Goal: Task Accomplishment & Management: Manage account settings

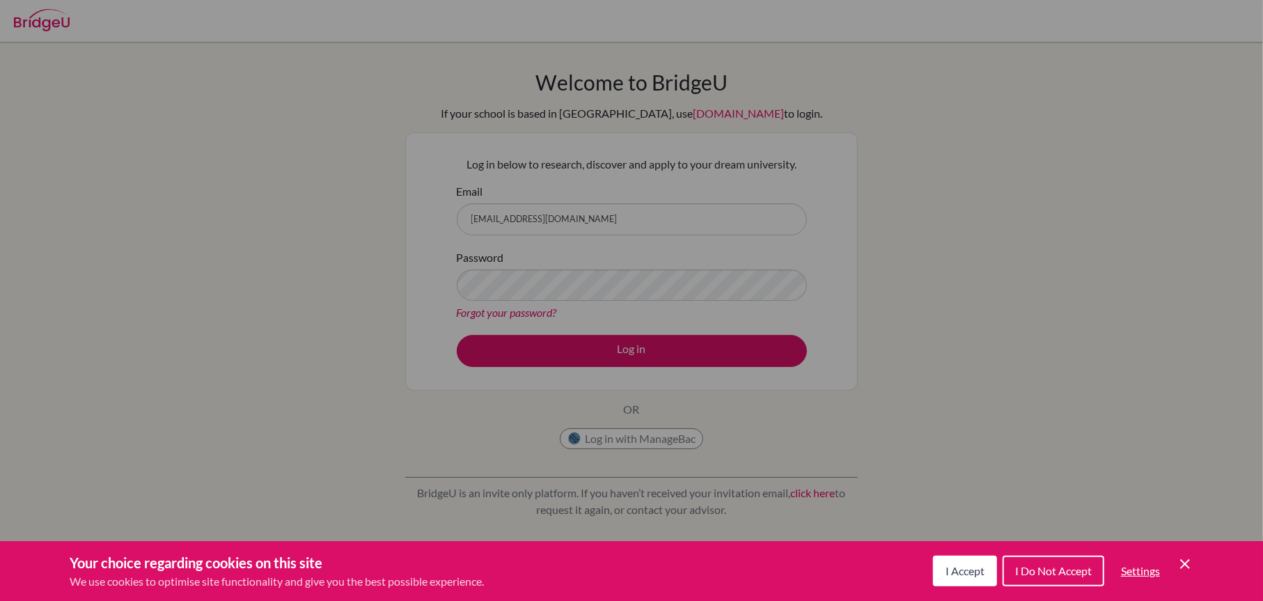
click at [946, 566] on span "I Accept" at bounding box center [965, 570] width 39 height 13
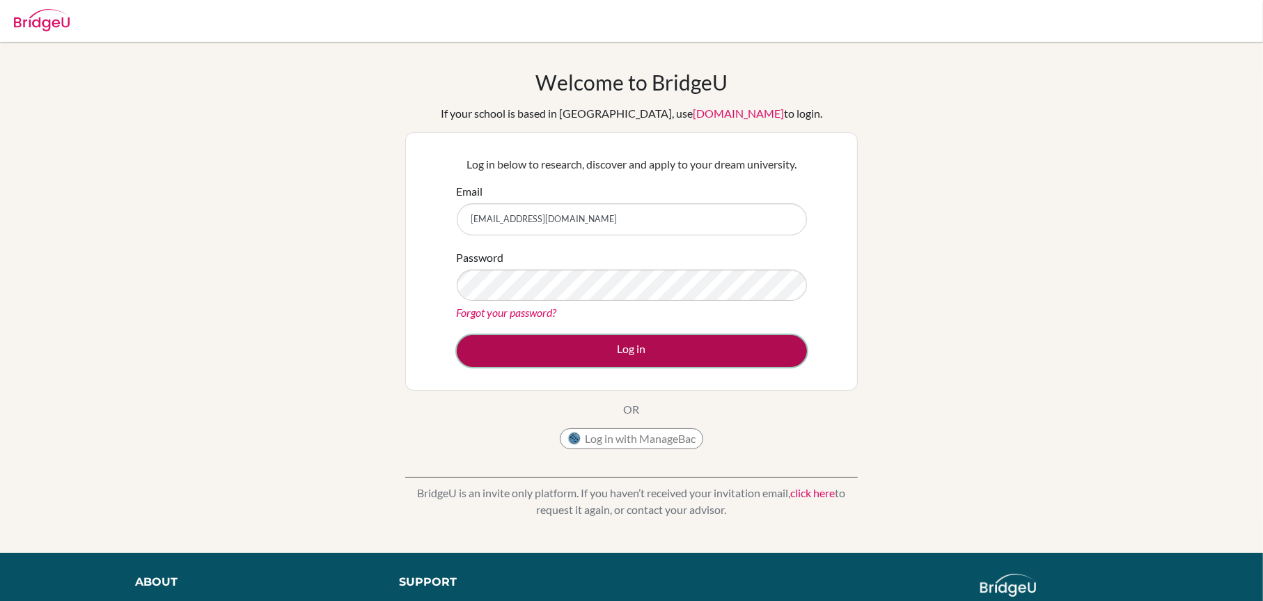
click at [665, 360] on button "Log in" at bounding box center [632, 351] width 350 height 32
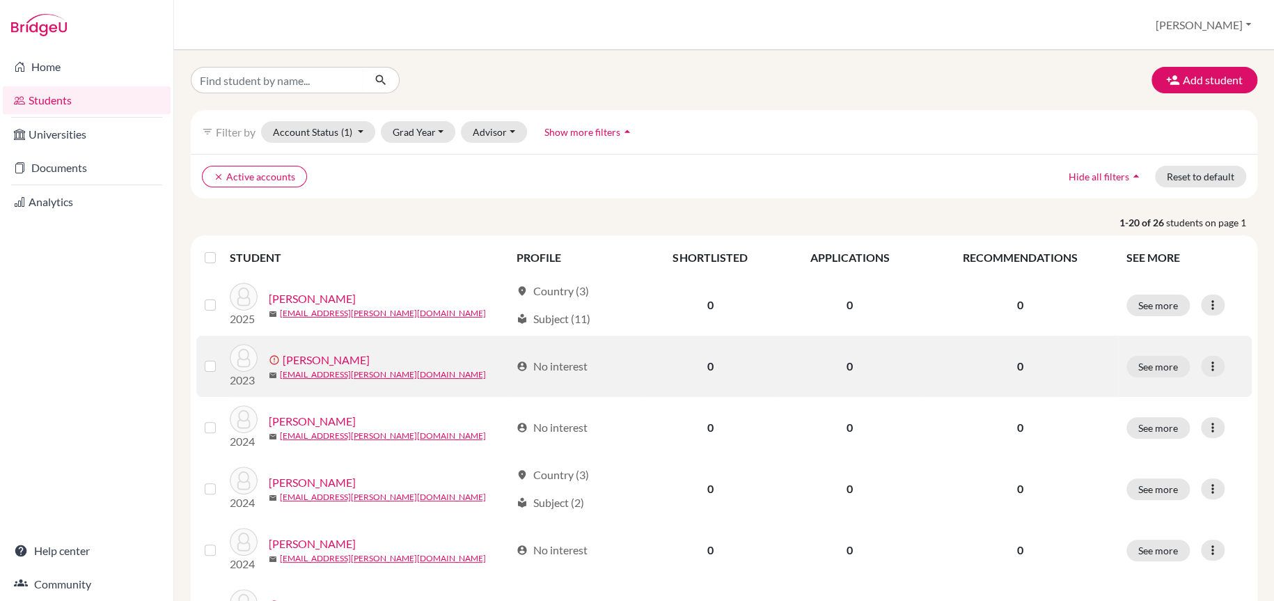
click at [221, 358] on label at bounding box center [221, 358] width 0 height 0
click at [0, 0] on input "checkbox" at bounding box center [0, 0] width 0 height 0
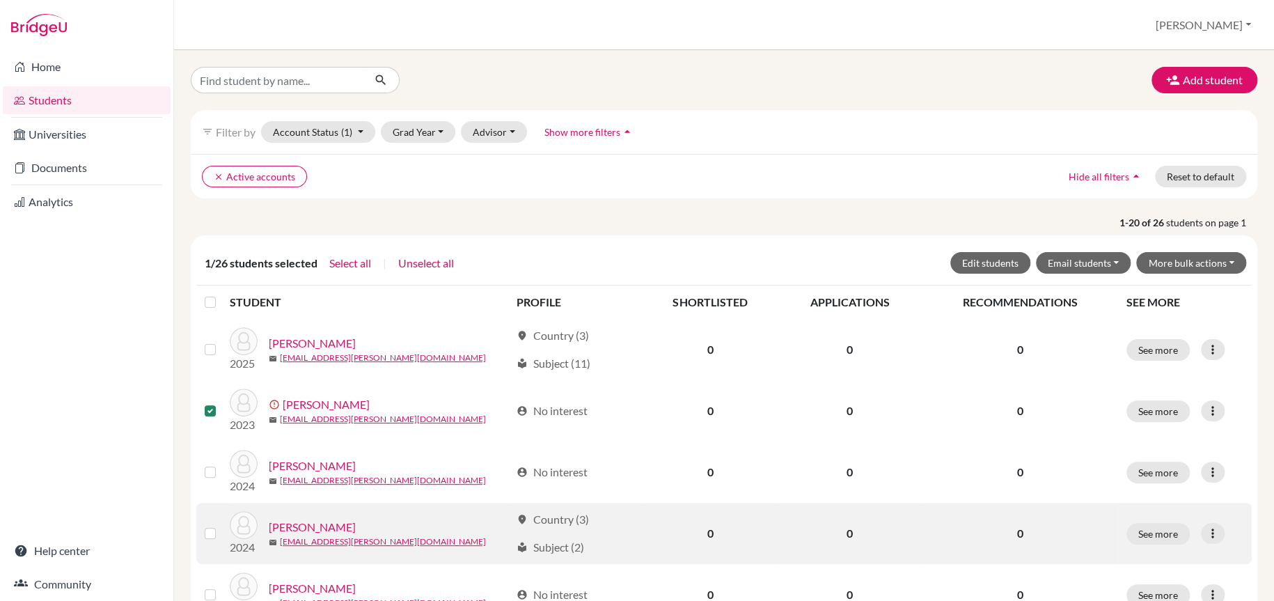
scroll to position [70, 0]
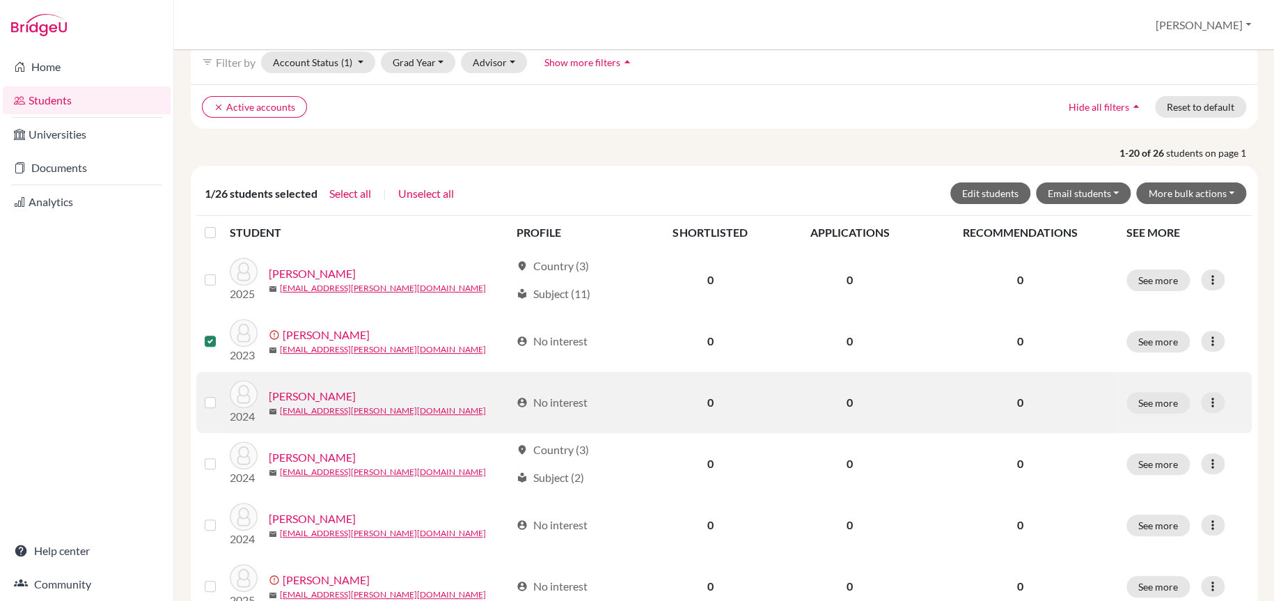
click at [221, 394] on label at bounding box center [221, 394] width 0 height 0
click at [0, 0] on input "checkbox" at bounding box center [0, 0] width 0 height 0
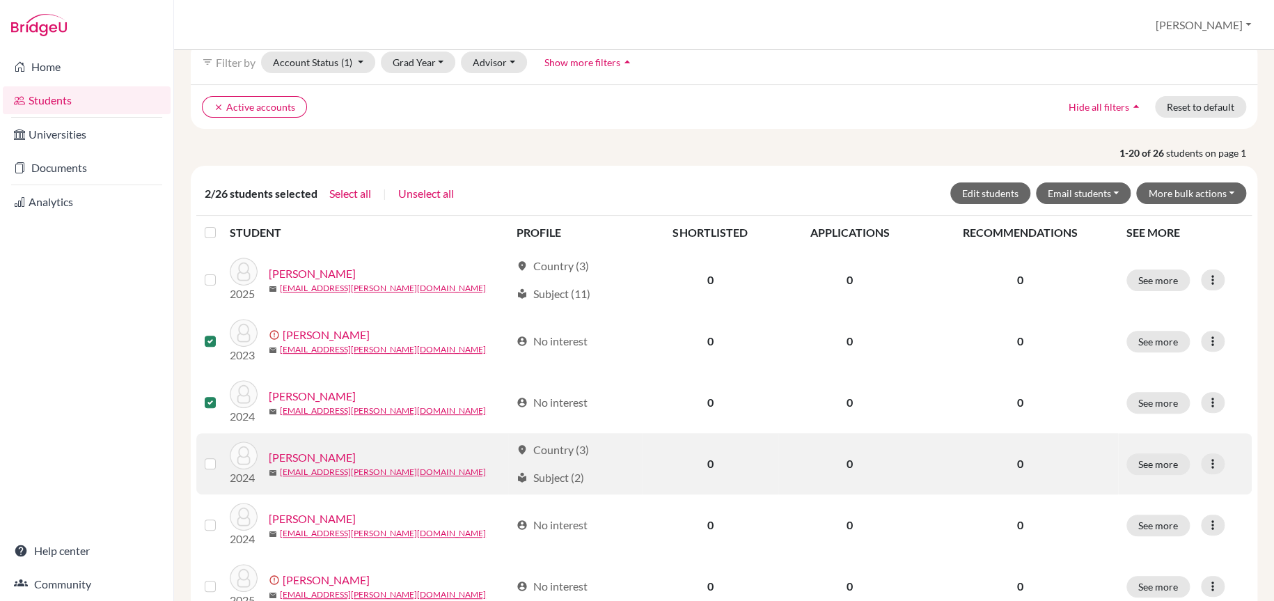
click at [203, 466] on td at bounding box center [212, 463] width 33 height 61
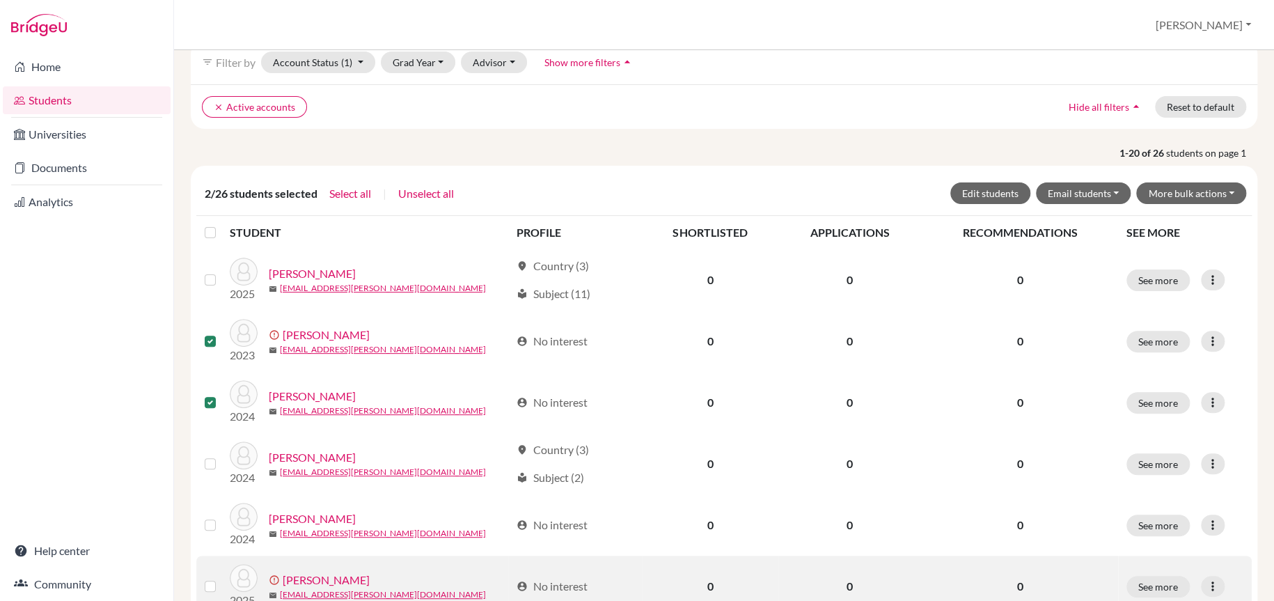
scroll to position [209, 0]
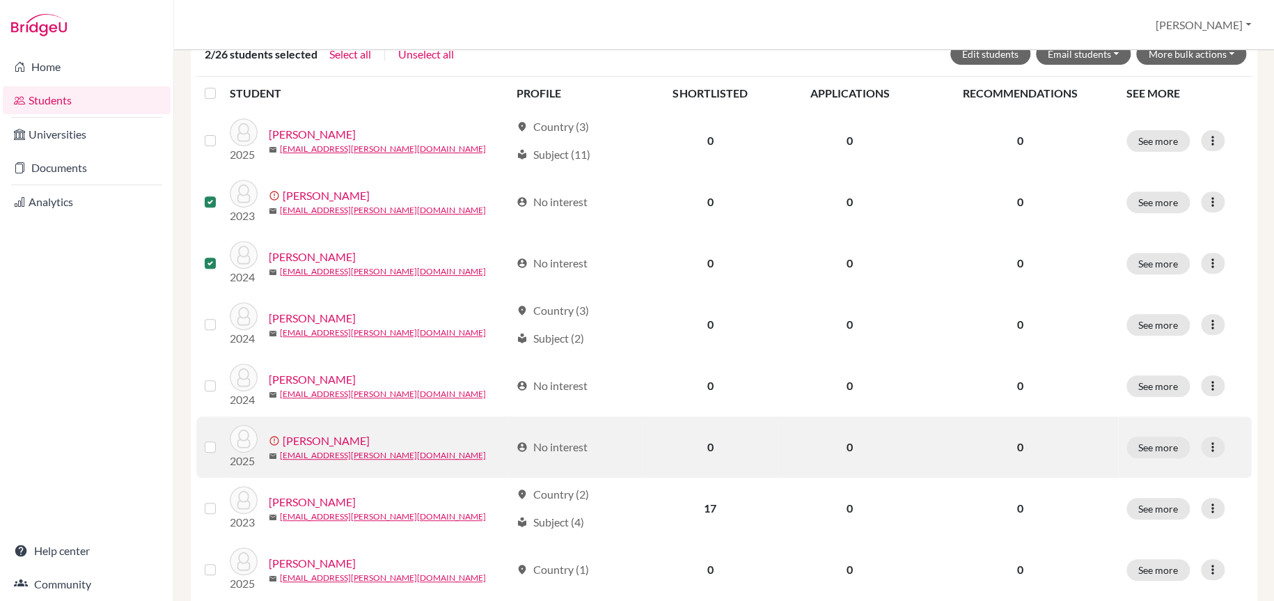
click at [221, 439] on label at bounding box center [221, 439] width 0 height 0
click at [0, 0] on input "checkbox" at bounding box center [0, 0] width 0 height 0
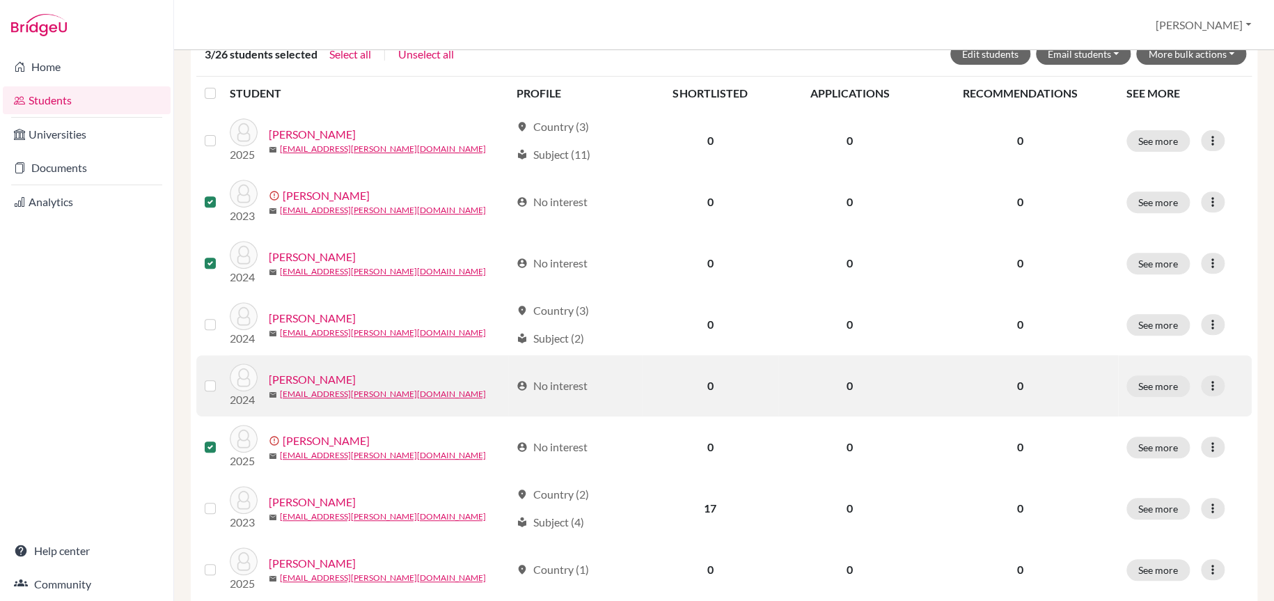
click at [208, 395] on td at bounding box center [212, 385] width 33 height 61
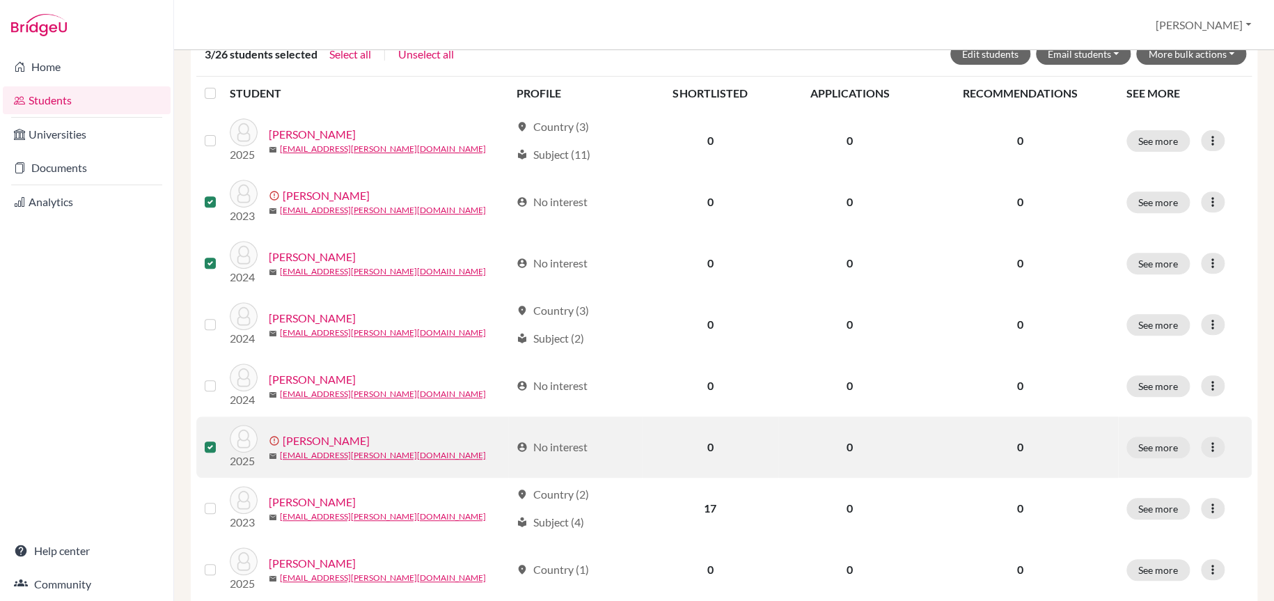
click at [221, 439] on label at bounding box center [221, 439] width 0 height 0
click at [0, 0] on input "checkbox" at bounding box center [0, 0] width 0 height 0
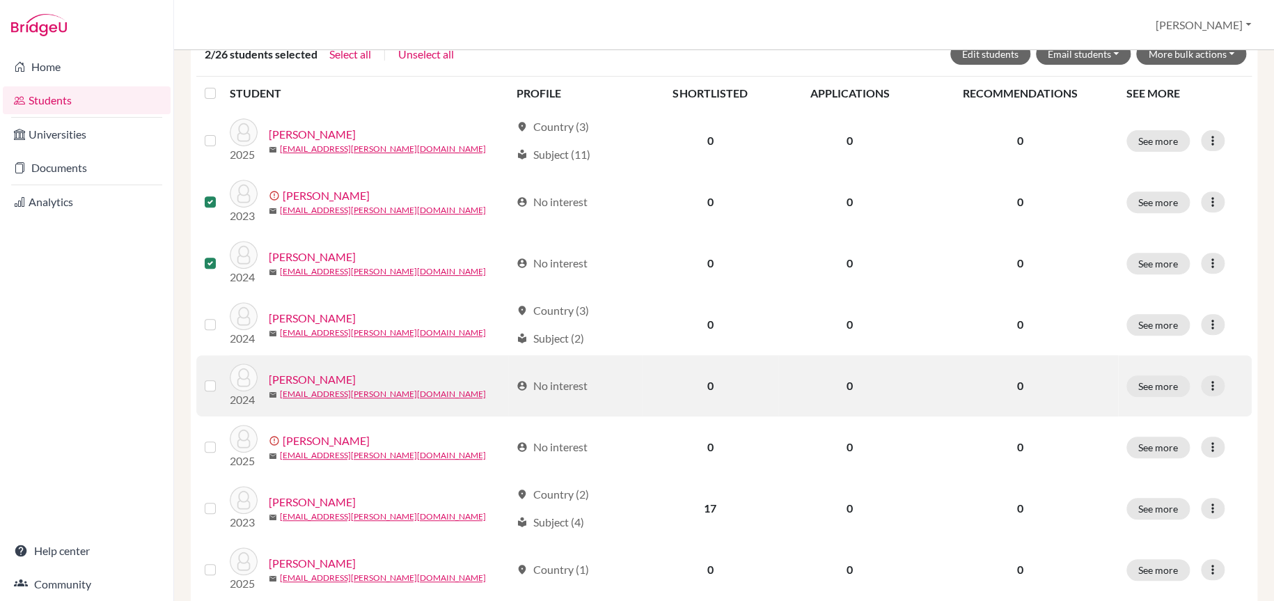
click at [221, 377] on label at bounding box center [221, 377] width 0 height 0
click at [0, 0] on input "checkbox" at bounding box center [0, 0] width 0 height 0
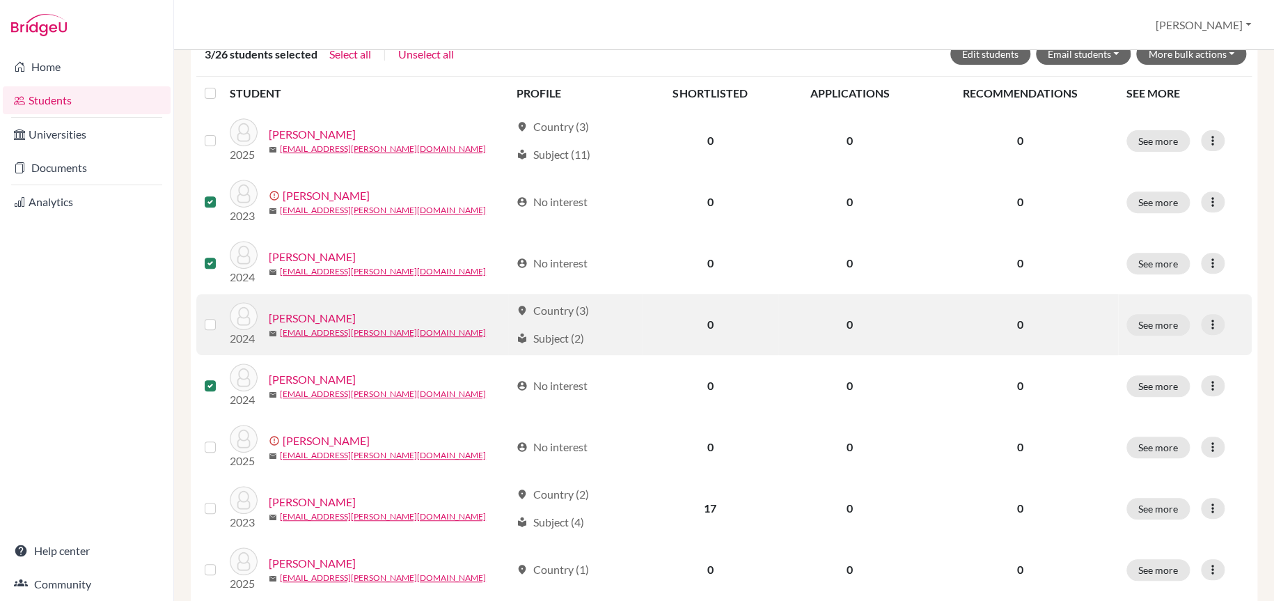
click at [221, 316] on label at bounding box center [221, 316] width 0 height 0
click at [0, 0] on input "checkbox" at bounding box center [0, 0] width 0 height 0
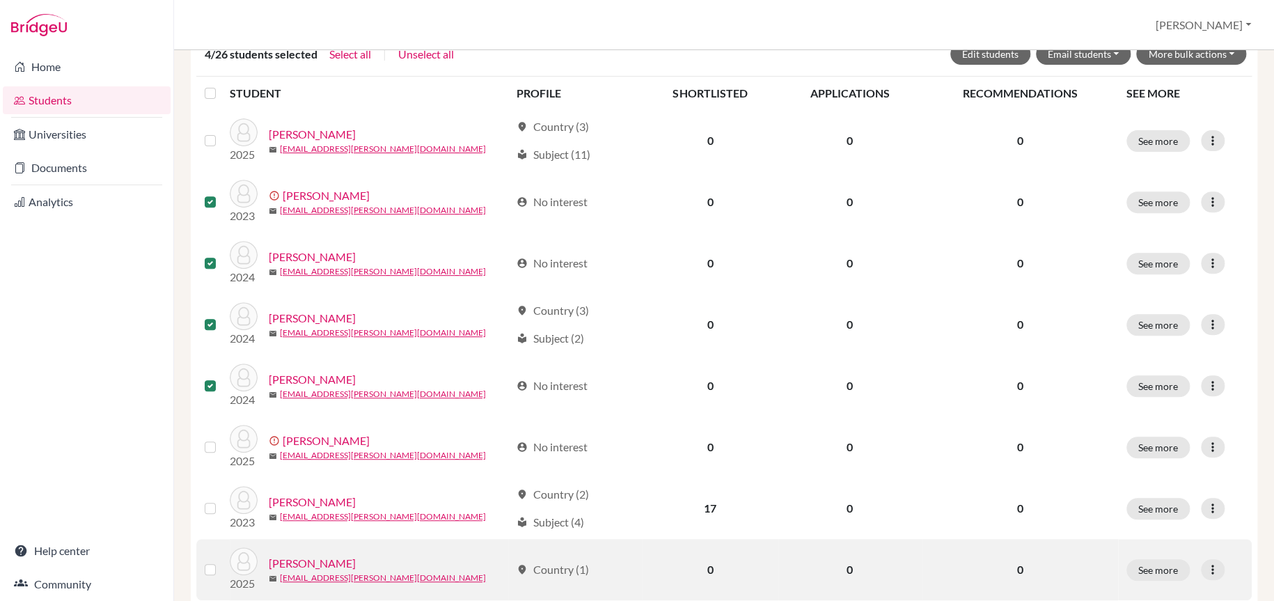
scroll to position [418, 0]
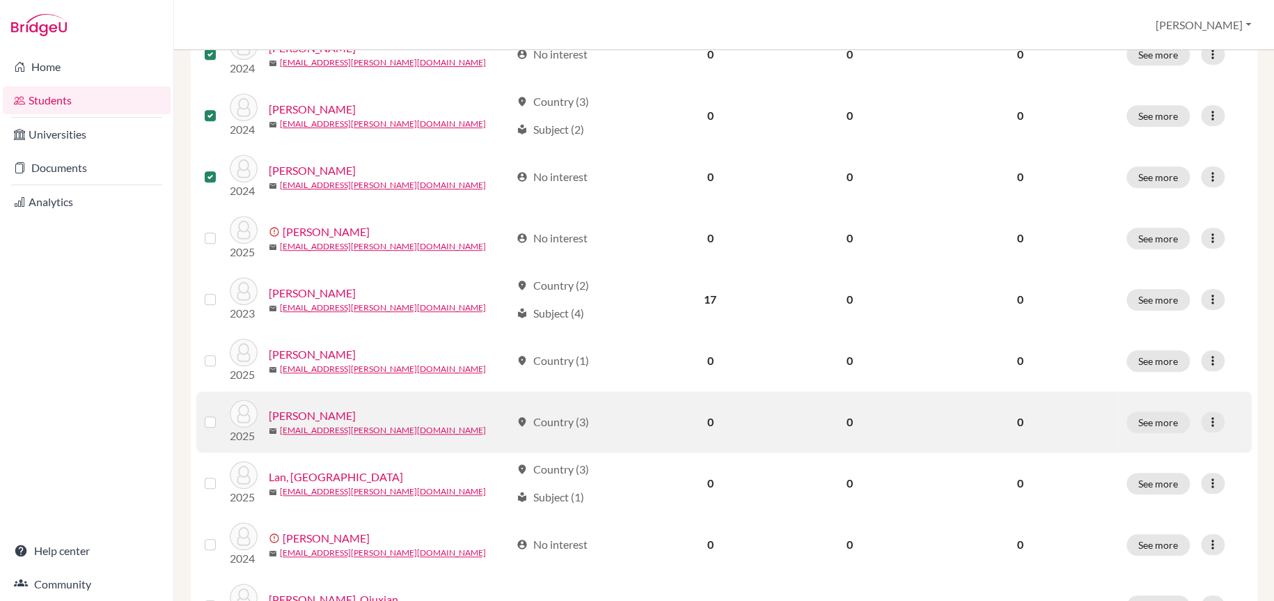
click at [221, 414] on label at bounding box center [221, 414] width 0 height 0
click at [0, 0] on input "checkbox" at bounding box center [0, 0] width 0 height 0
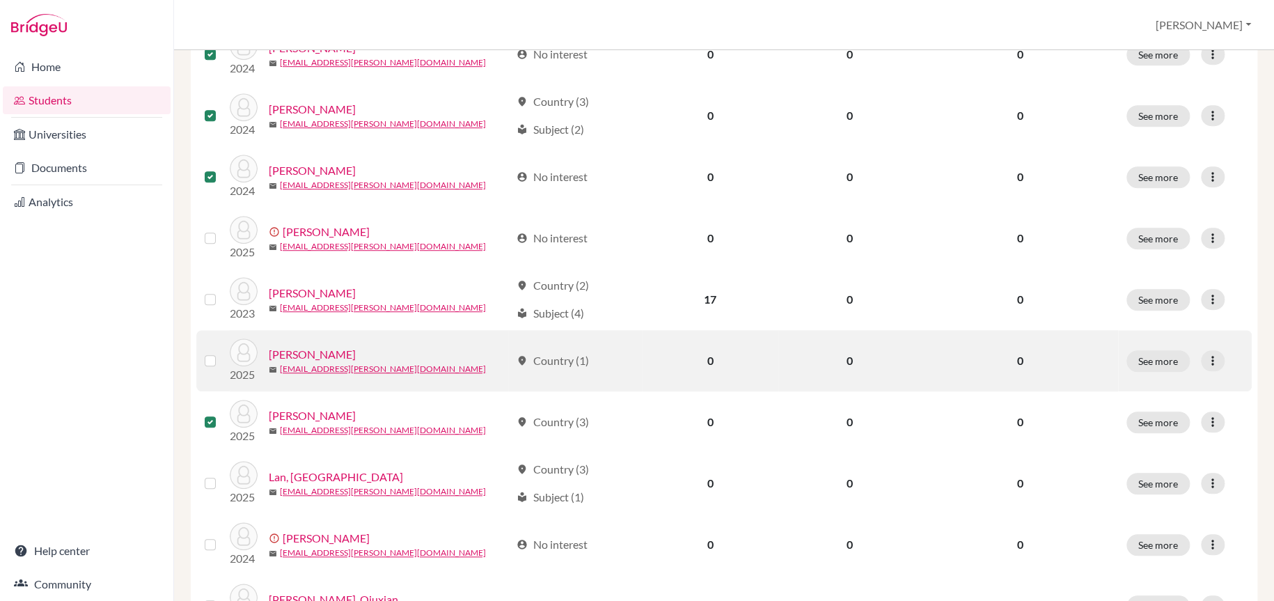
click at [221, 352] on label at bounding box center [221, 352] width 0 height 0
click at [0, 0] on input "checkbox" at bounding box center [0, 0] width 0 height 0
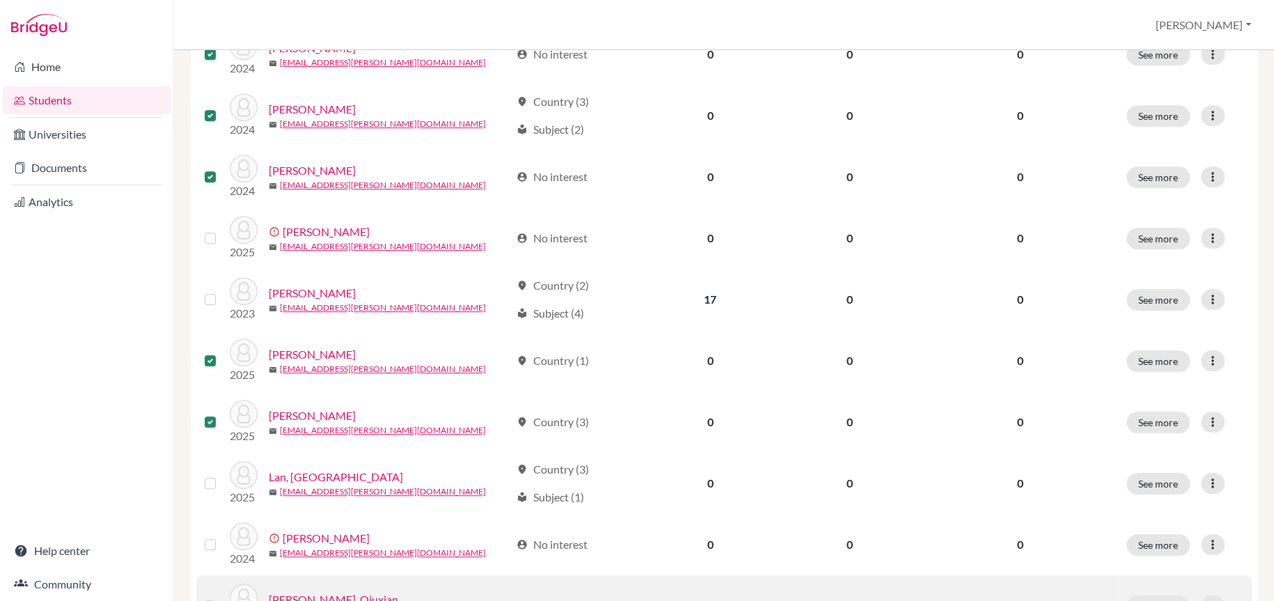
scroll to position [557, 0]
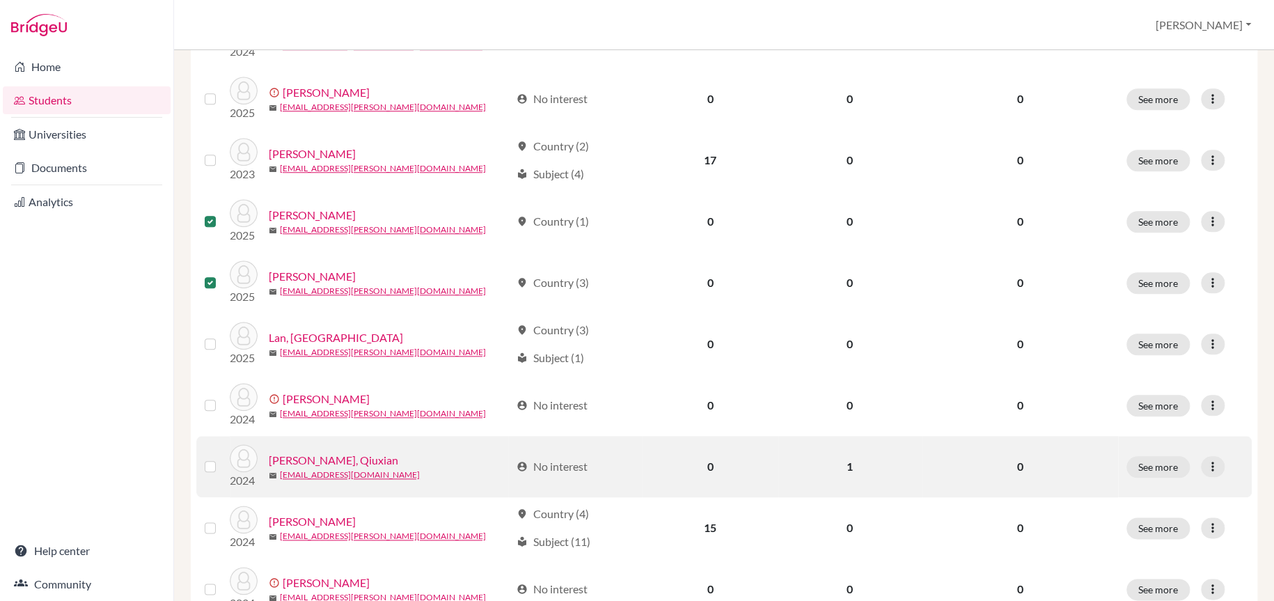
click at [221, 458] on label at bounding box center [221, 458] width 0 height 0
click at [0, 0] on input "checkbox" at bounding box center [0, 0] width 0 height 0
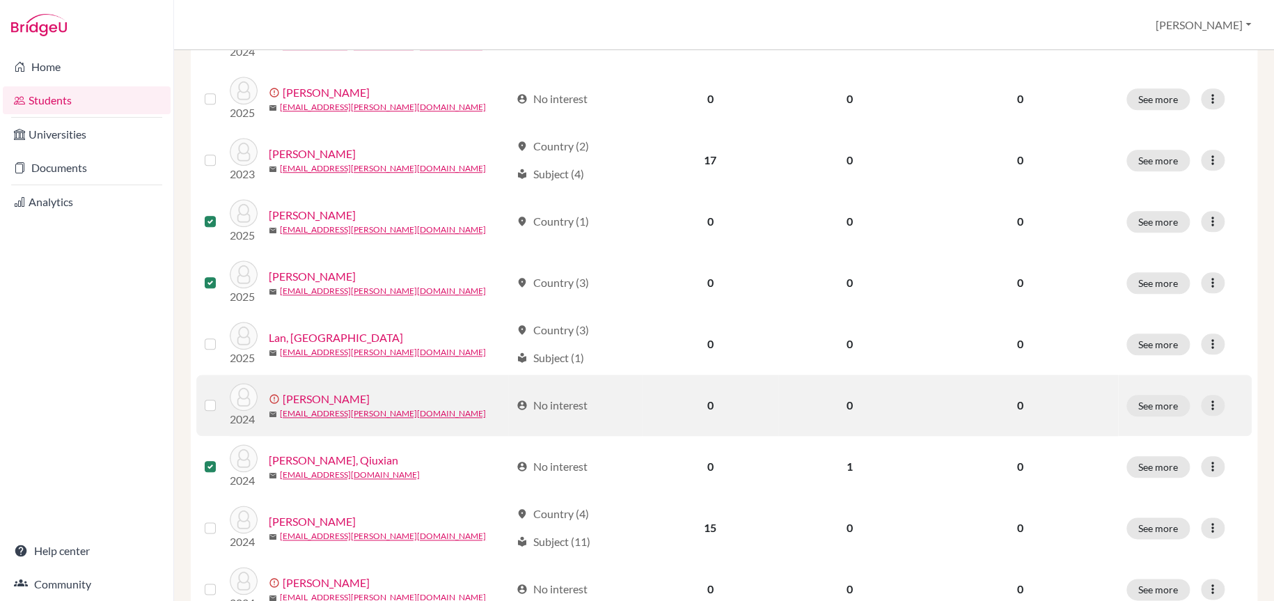
click at [203, 401] on td at bounding box center [212, 405] width 33 height 61
drag, startPoint x: 212, startPoint y: 406, endPoint x: 226, endPoint y: 424, distance: 22.4
click at [221, 397] on label at bounding box center [221, 397] width 0 height 0
click at [0, 0] on input "checkbox" at bounding box center [0, 0] width 0 height 0
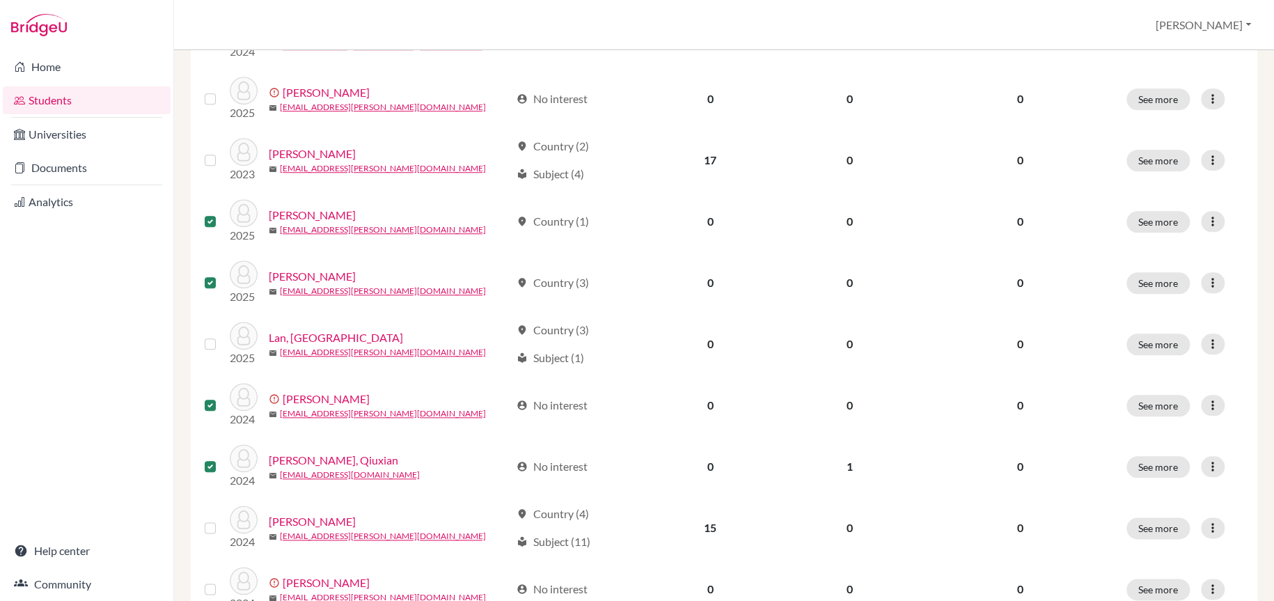
scroll to position [696, 0]
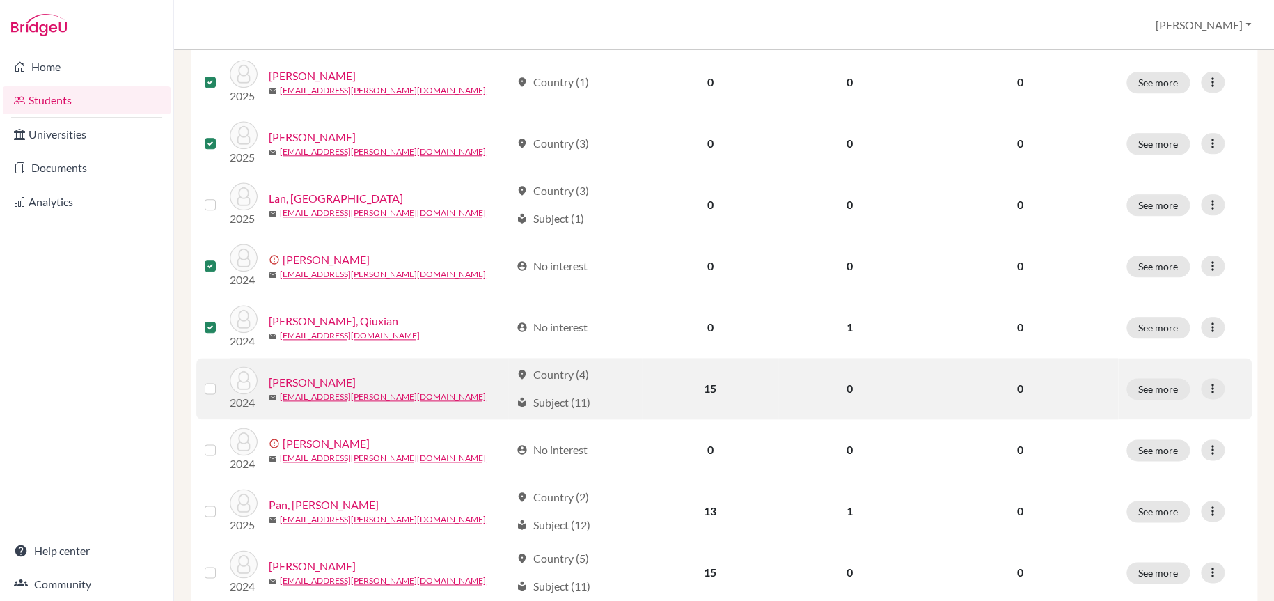
click at [221, 380] on label at bounding box center [221, 380] width 0 height 0
click at [0, 0] on input "checkbox" at bounding box center [0, 0] width 0 height 0
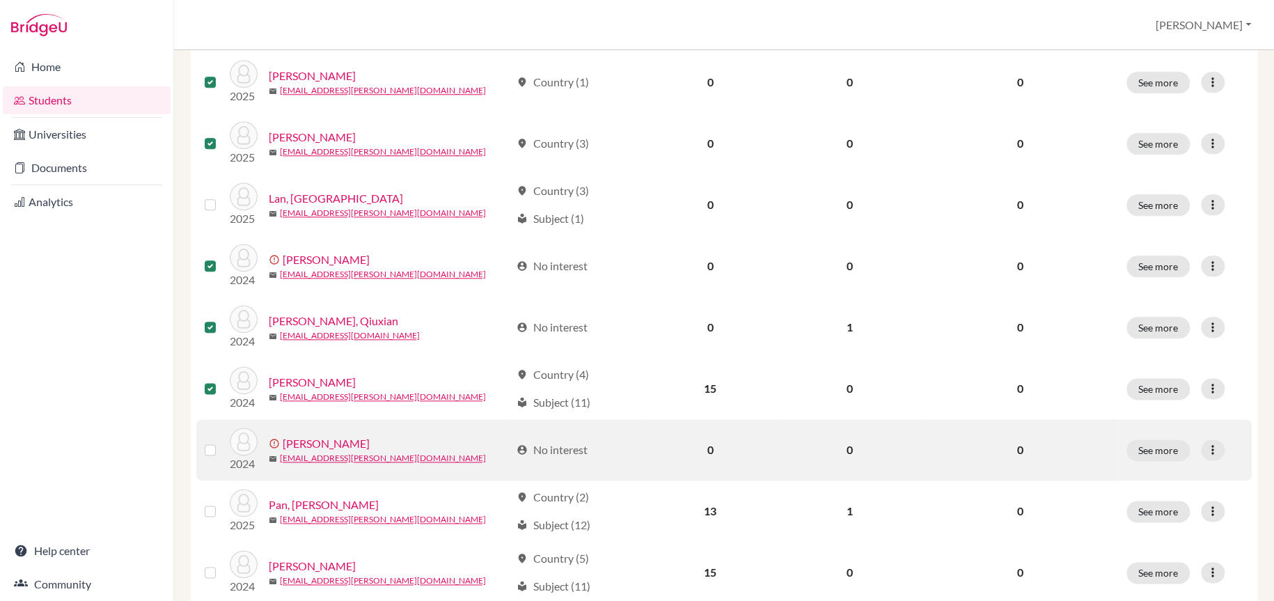
drag, startPoint x: 210, startPoint y: 446, endPoint x: 214, endPoint y: 454, distance: 8.4
click at [221, 441] on label at bounding box center [221, 441] width 0 height 0
click at [0, 0] on input "checkbox" at bounding box center [0, 0] width 0 height 0
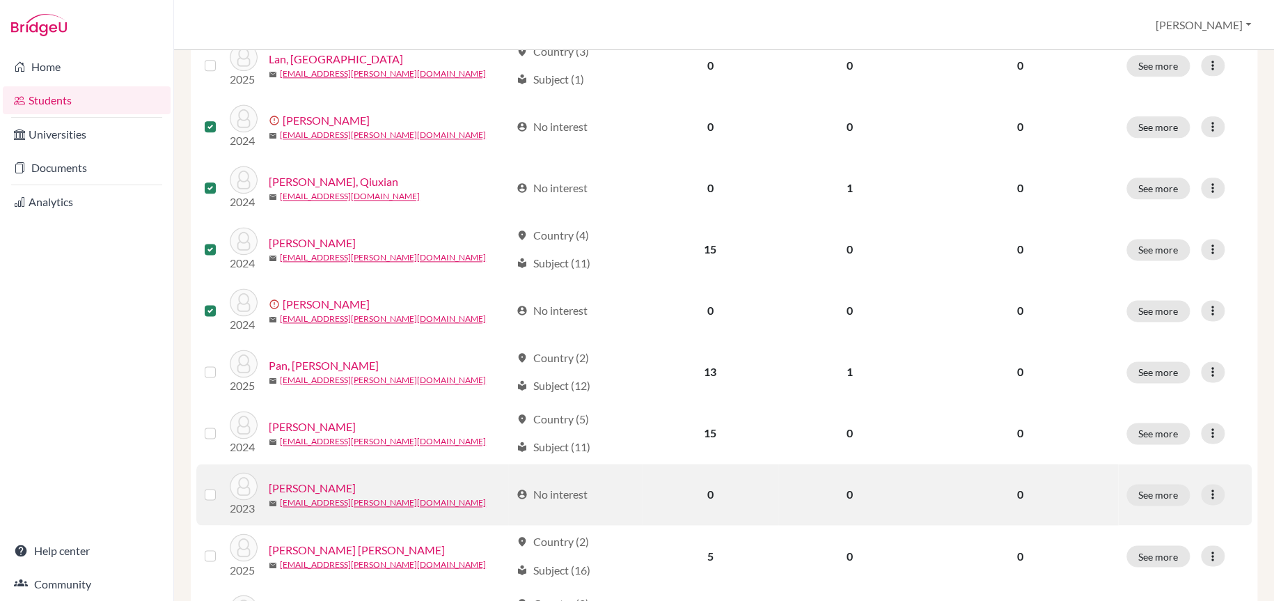
scroll to position [766, 0]
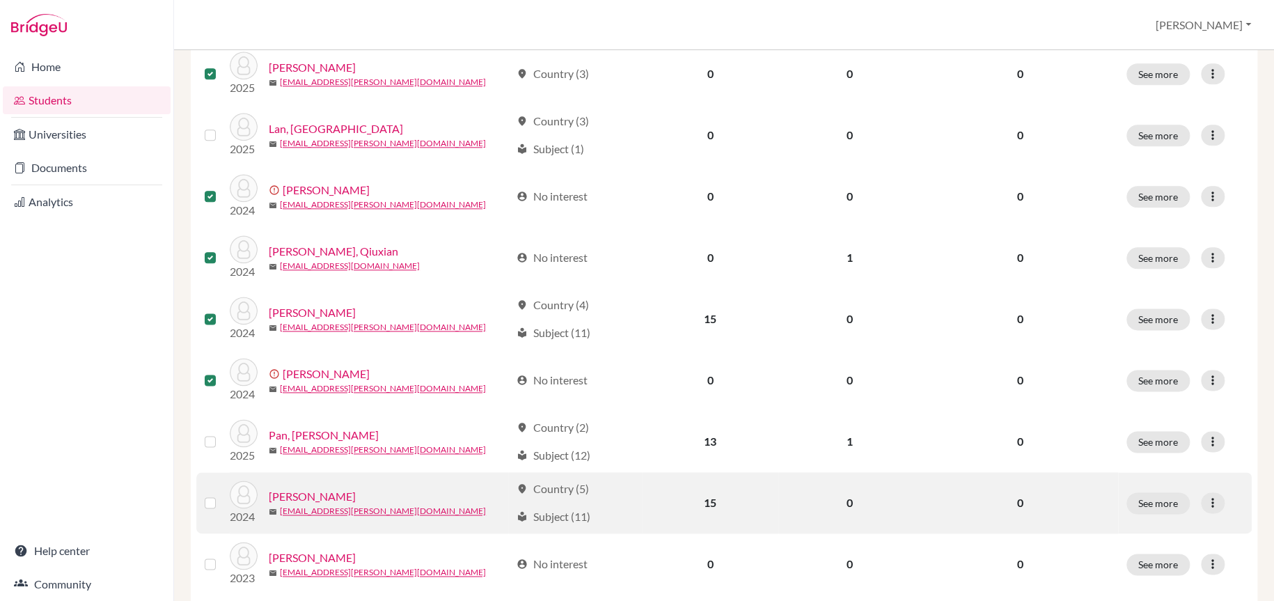
click at [221, 494] on label at bounding box center [221, 494] width 0 height 0
click at [0, 0] on input "checkbox" at bounding box center [0, 0] width 0 height 0
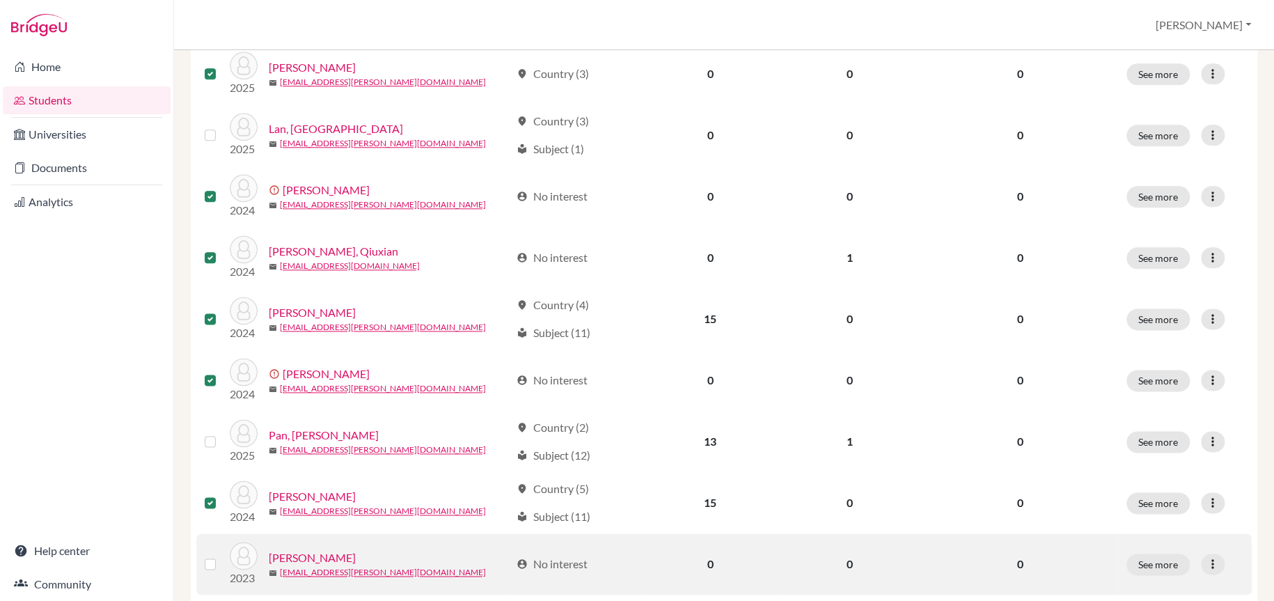
click at [221, 556] on label at bounding box center [221, 556] width 0 height 0
click at [0, 0] on input "checkbox" at bounding box center [0, 0] width 0 height 0
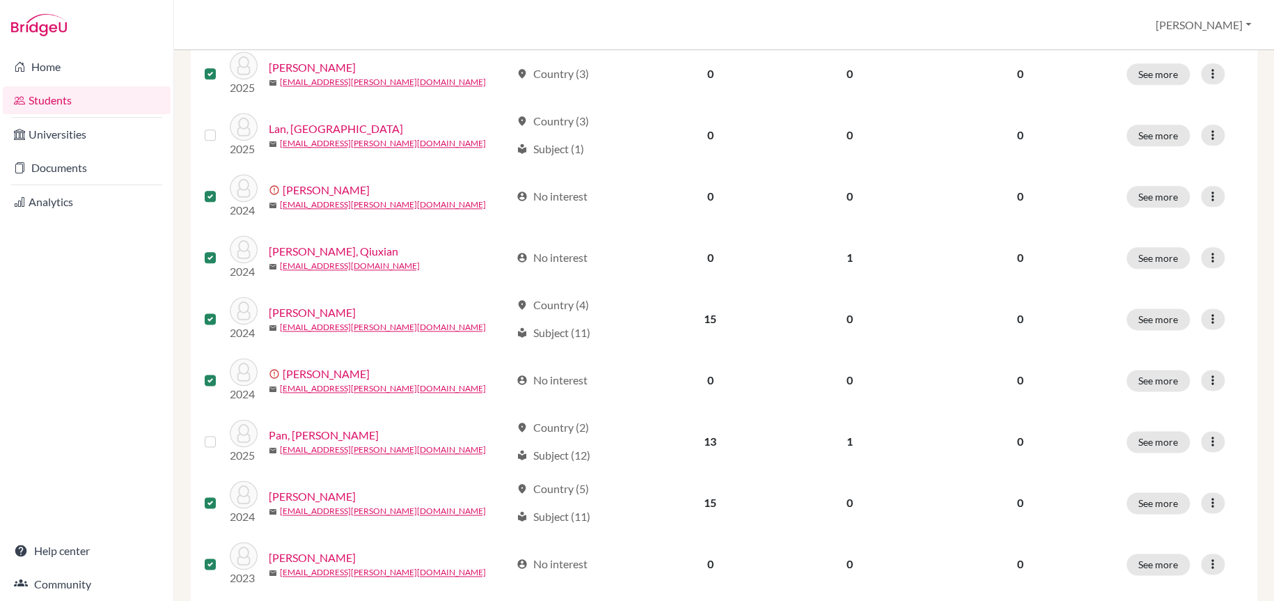
scroll to position [905, 0]
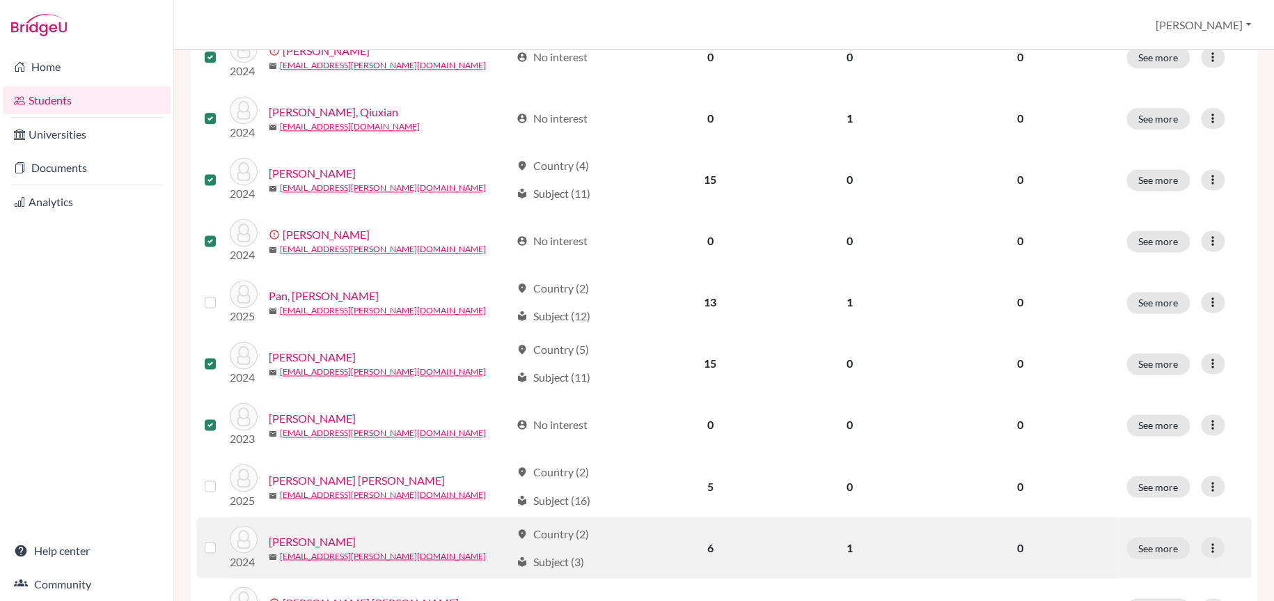
click at [221, 539] on label at bounding box center [221, 539] width 0 height 0
click at [0, 0] on input "checkbox" at bounding box center [0, 0] width 0 height 0
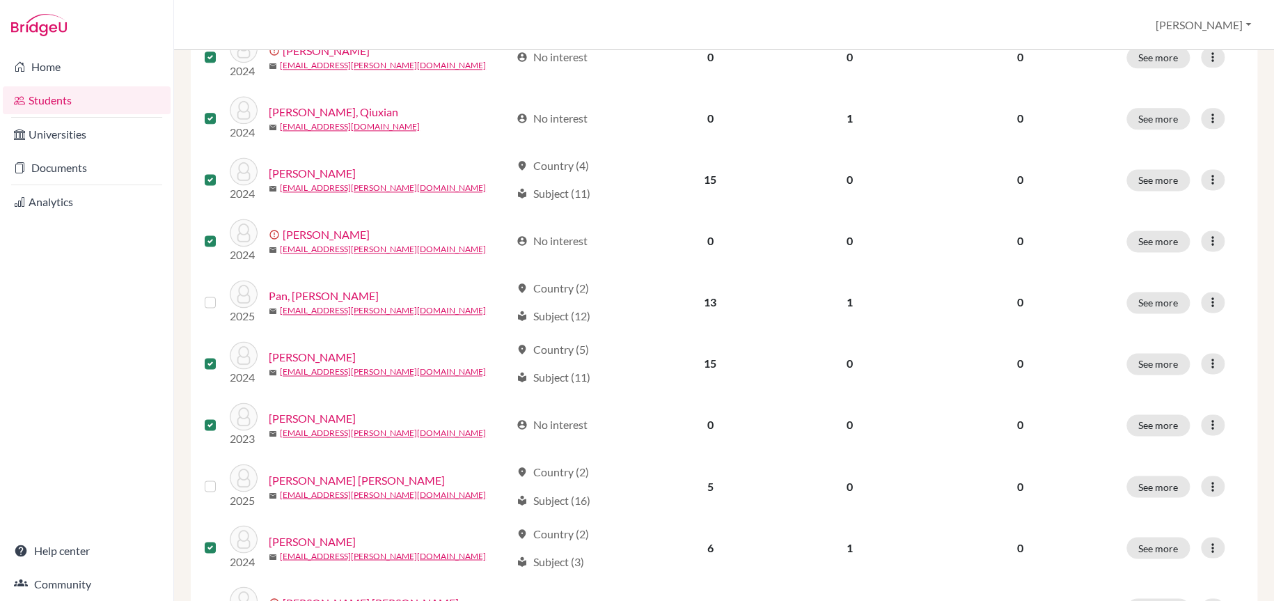
scroll to position [1035, 0]
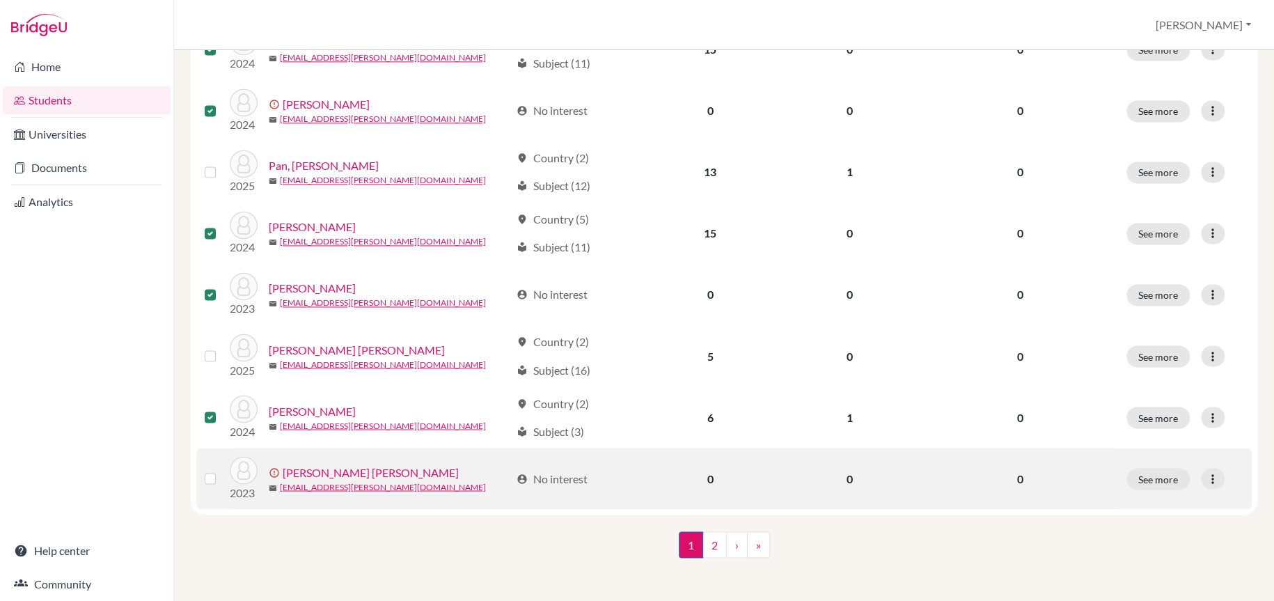
click at [221, 470] on label at bounding box center [221, 470] width 0 height 0
click at [0, 0] on input "checkbox" at bounding box center [0, 0] width 0 height 0
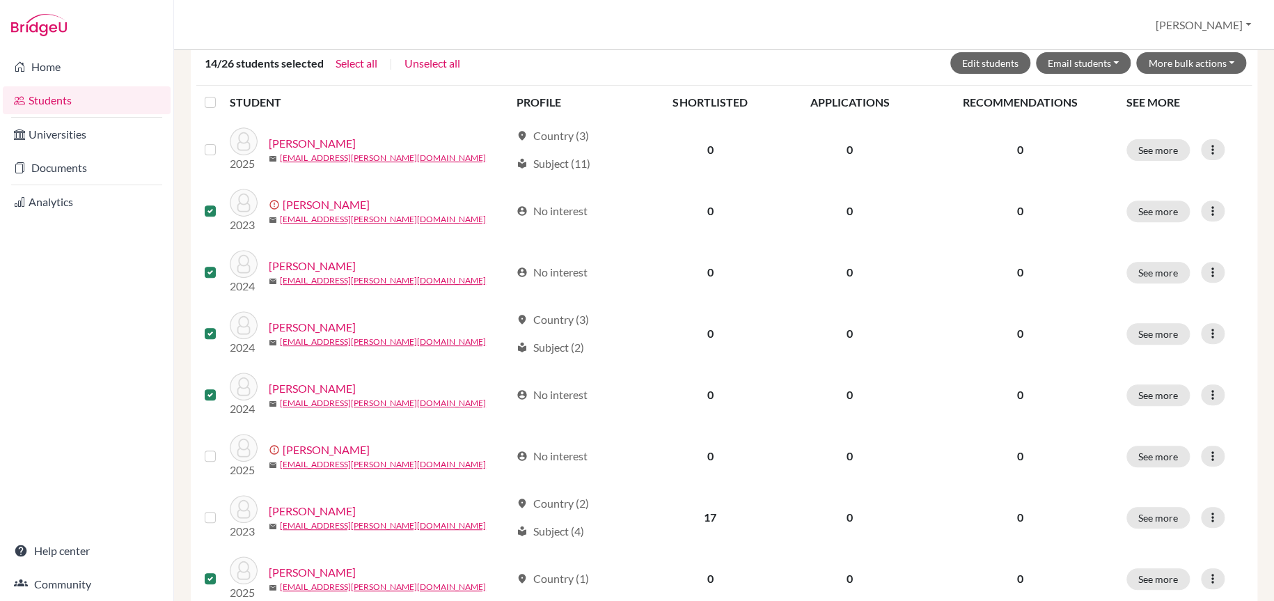
scroll to position [0, 0]
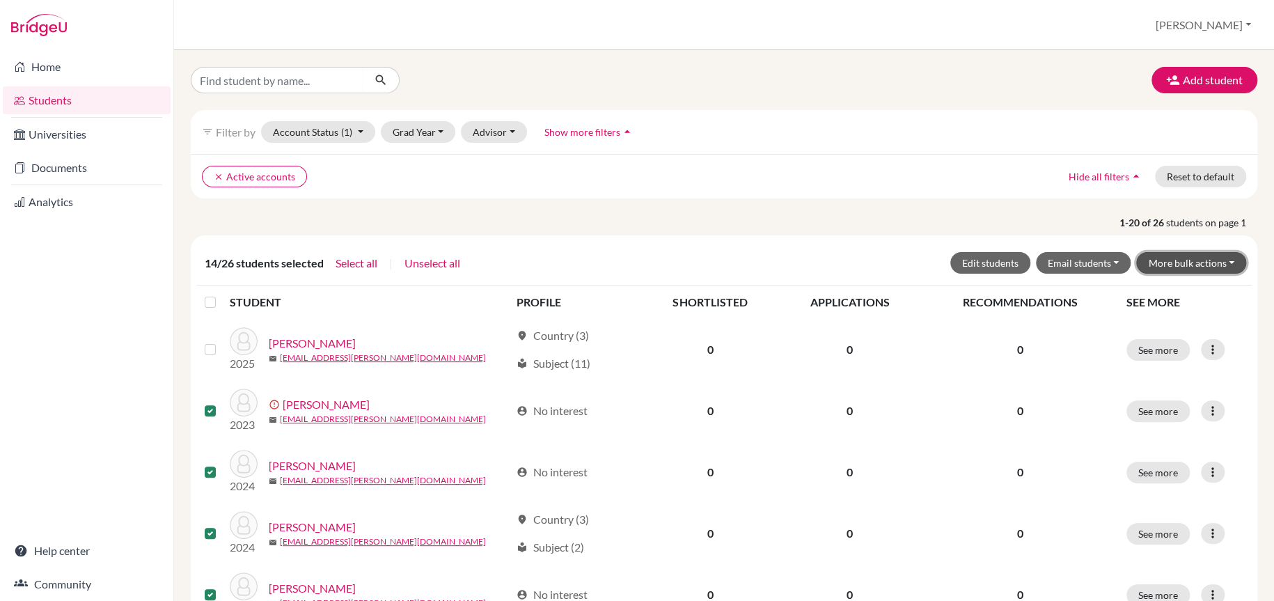
click at [1221, 264] on button "More bulk actions" at bounding box center [1191, 263] width 110 height 22
click at [1195, 293] on button "Archive" at bounding box center [1183, 292] width 126 height 22
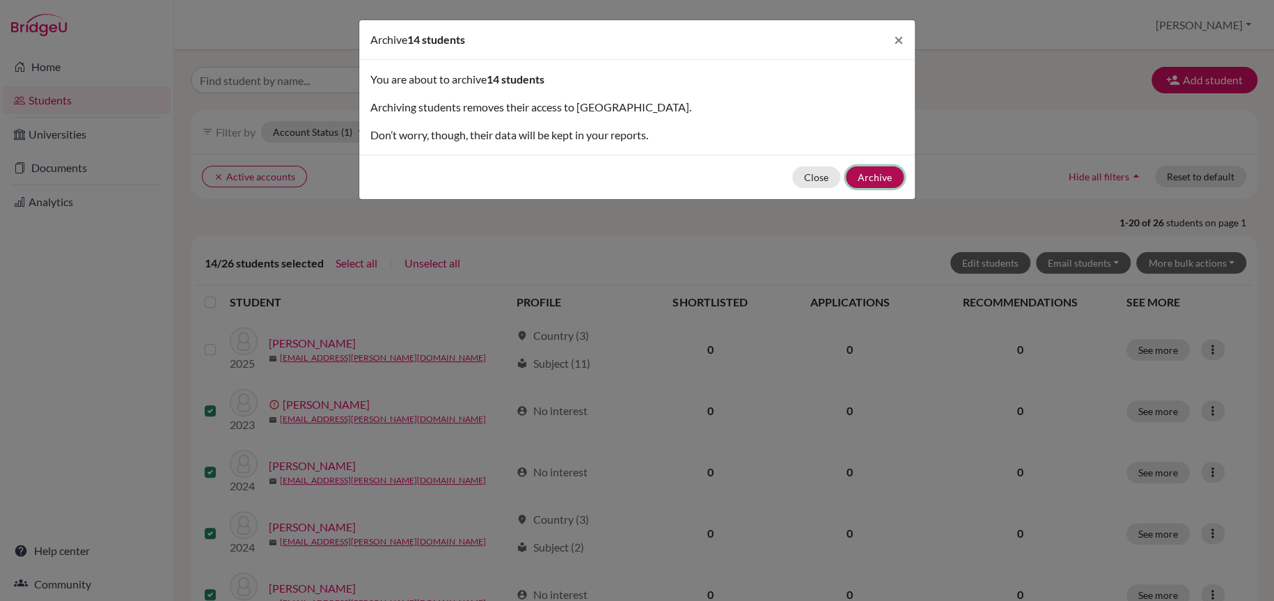
click at [880, 175] on button "Archive" at bounding box center [875, 177] width 58 height 22
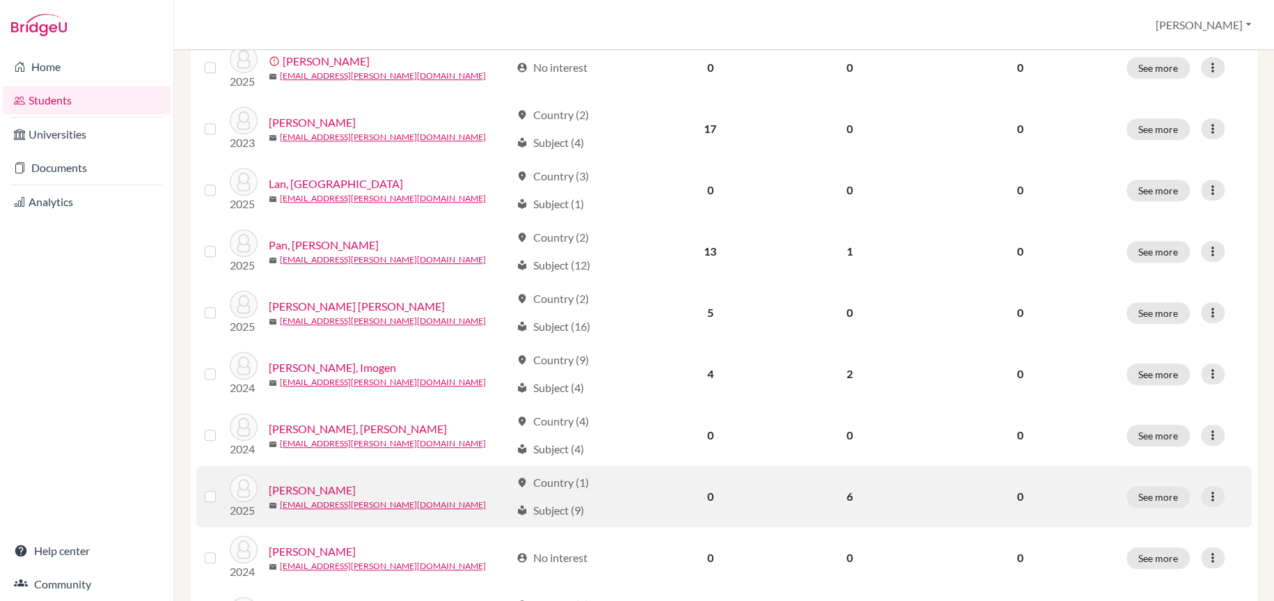
scroll to position [496, 0]
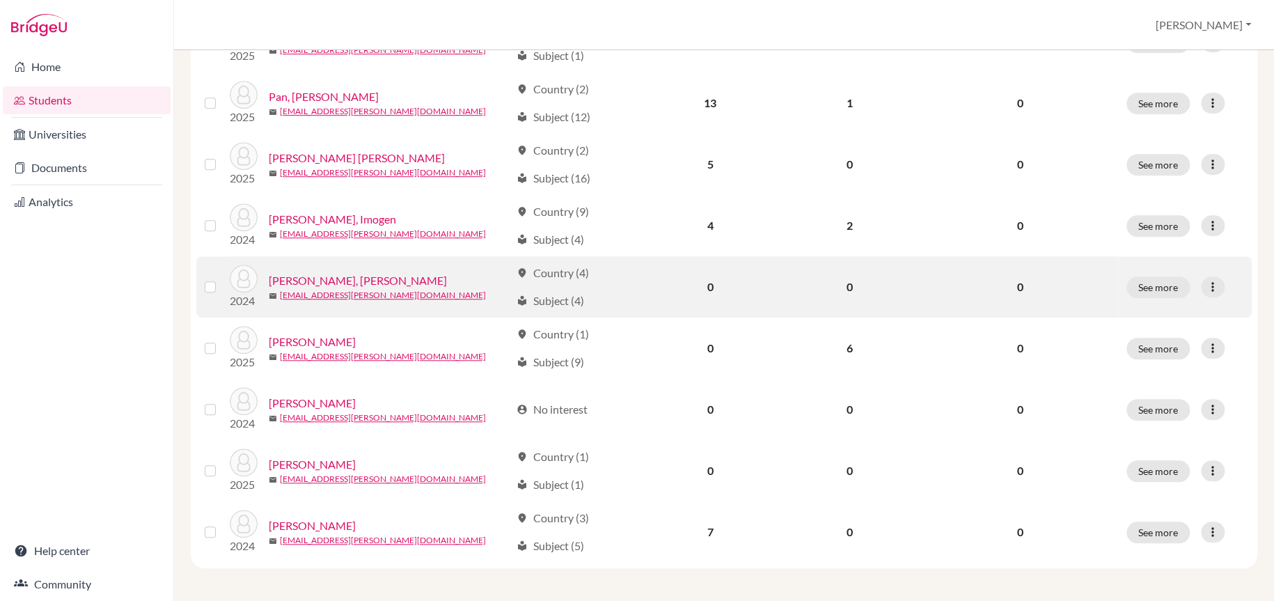
drag, startPoint x: 209, startPoint y: 287, endPoint x: 217, endPoint y: 306, distance: 20.6
click at [221, 279] on label at bounding box center [221, 279] width 0 height 0
click at [0, 0] on input "checkbox" at bounding box center [0, 0] width 0 height 0
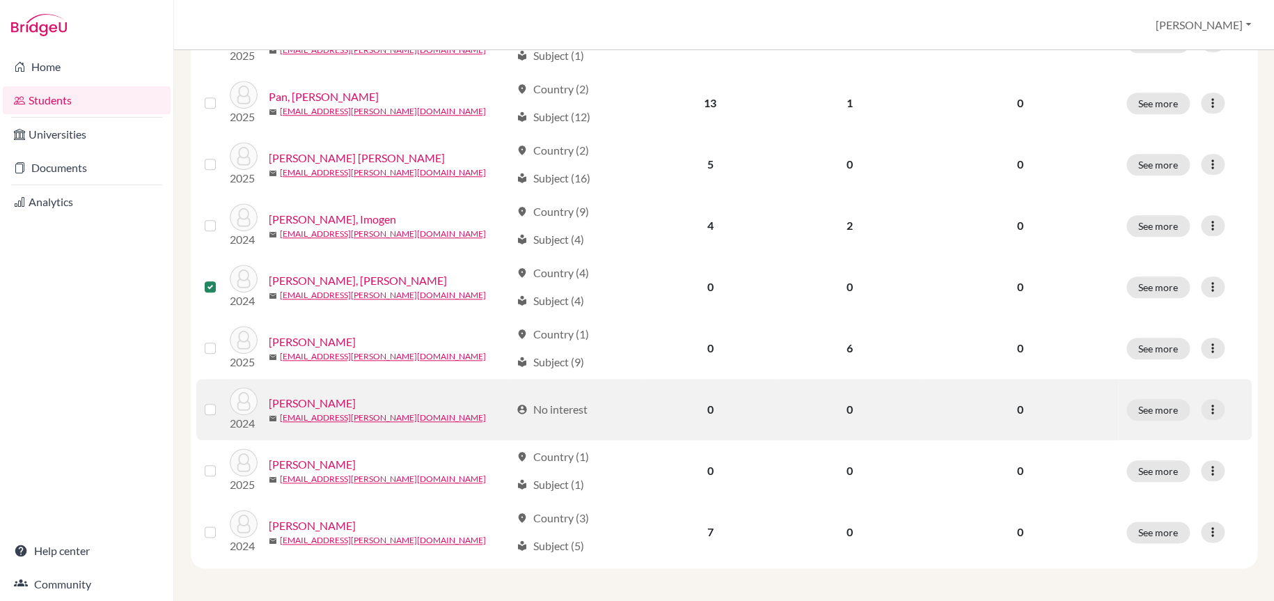
click at [221, 401] on label at bounding box center [221, 401] width 0 height 0
click at [0, 0] on input "checkbox" at bounding box center [0, 0] width 0 height 0
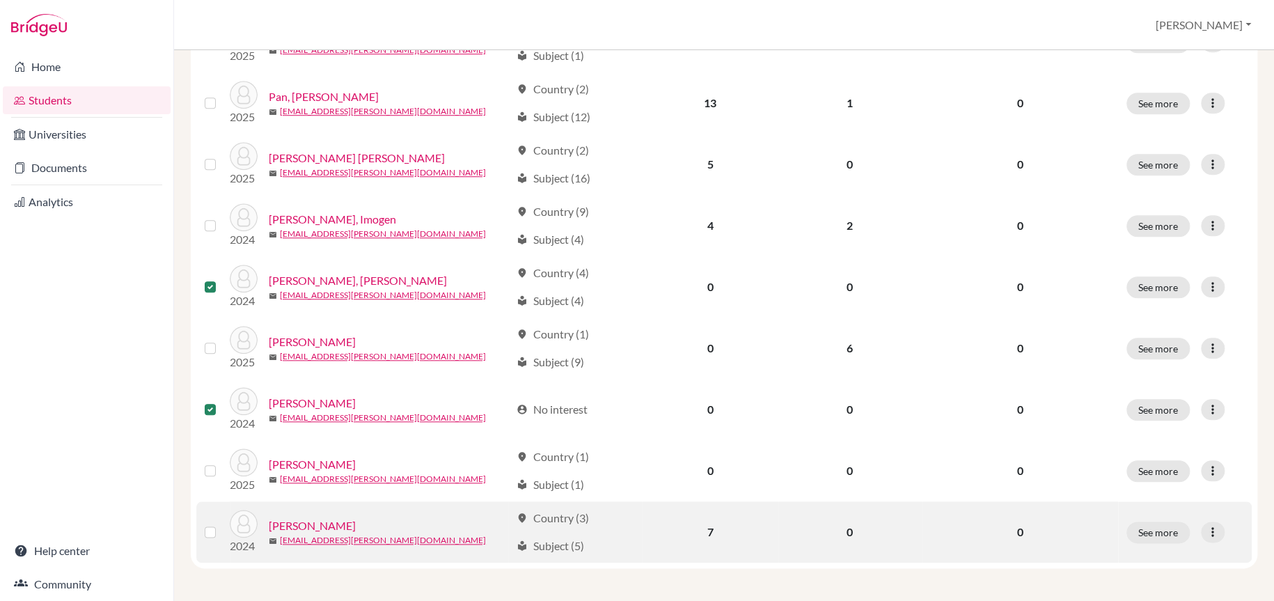
click at [221, 524] on label at bounding box center [221, 524] width 0 height 0
click at [0, 0] on input "checkbox" at bounding box center [0, 0] width 0 height 0
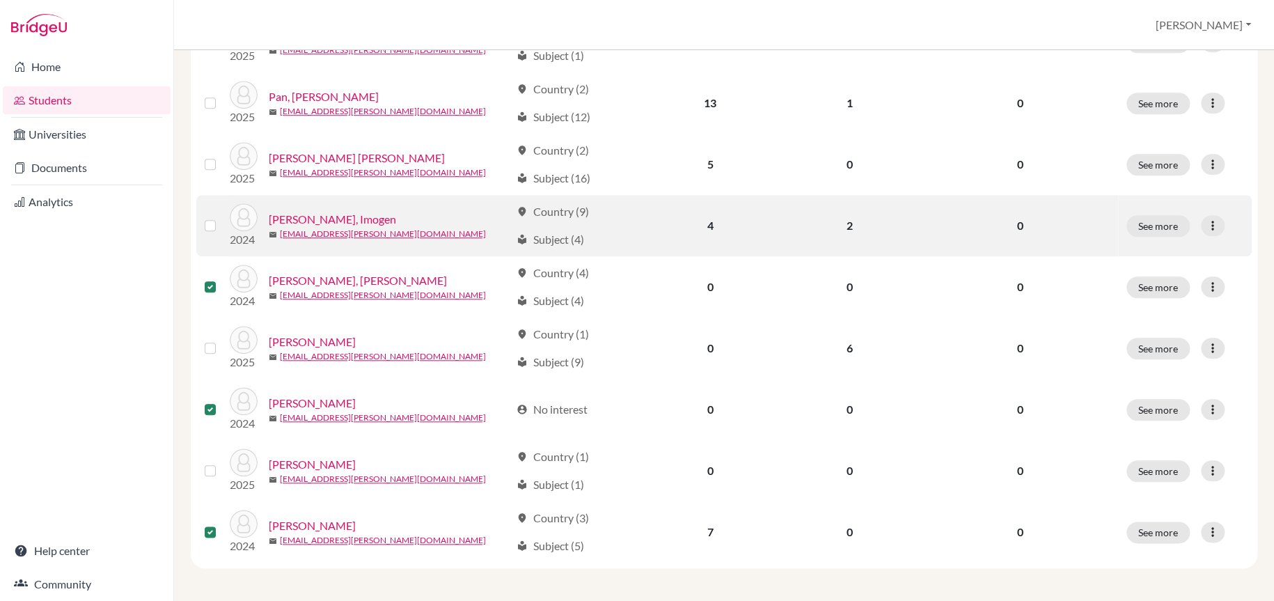
scroll to position [471, 0]
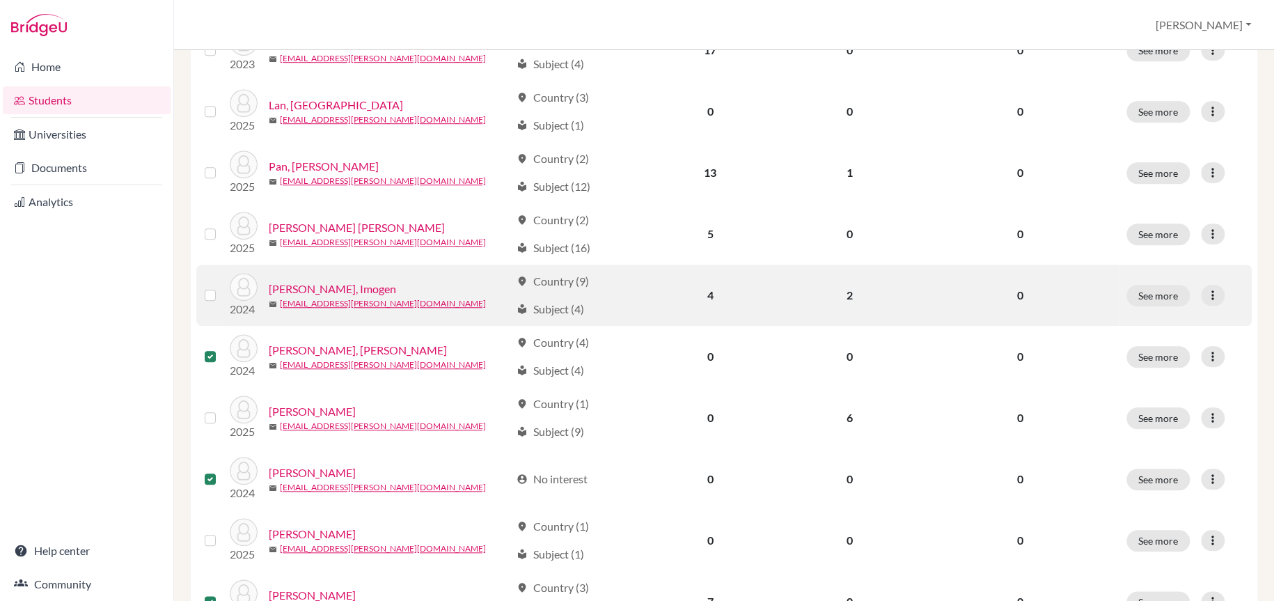
click at [221, 287] on label at bounding box center [221, 287] width 0 height 0
click at [0, 0] on input "checkbox" at bounding box center [0, 0] width 0 height 0
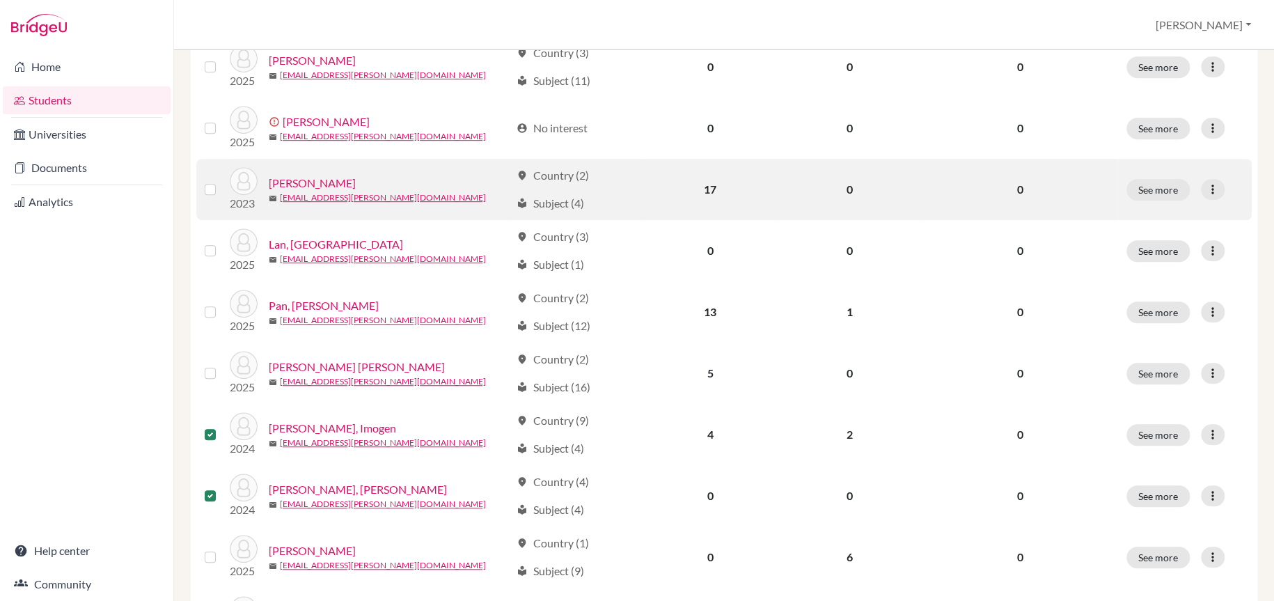
scroll to position [193, 0]
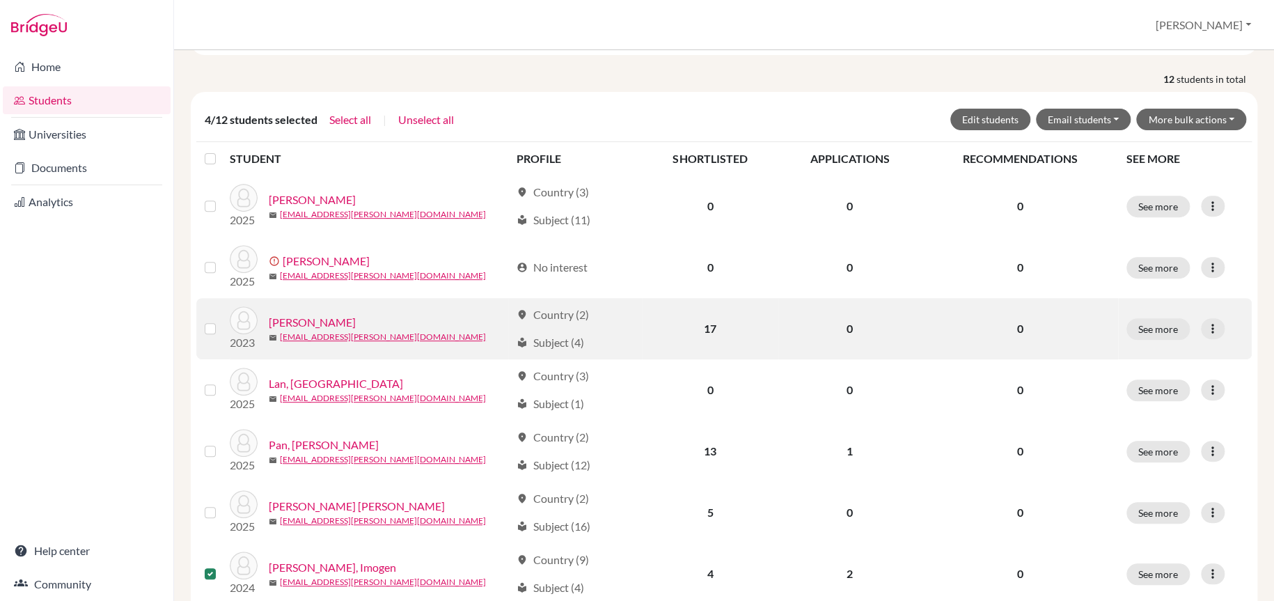
click at [216, 329] on div at bounding box center [213, 328] width 17 height 17
click at [221, 320] on label at bounding box center [221, 320] width 0 height 0
click at [0, 0] on input "checkbox" at bounding box center [0, 0] width 0 height 0
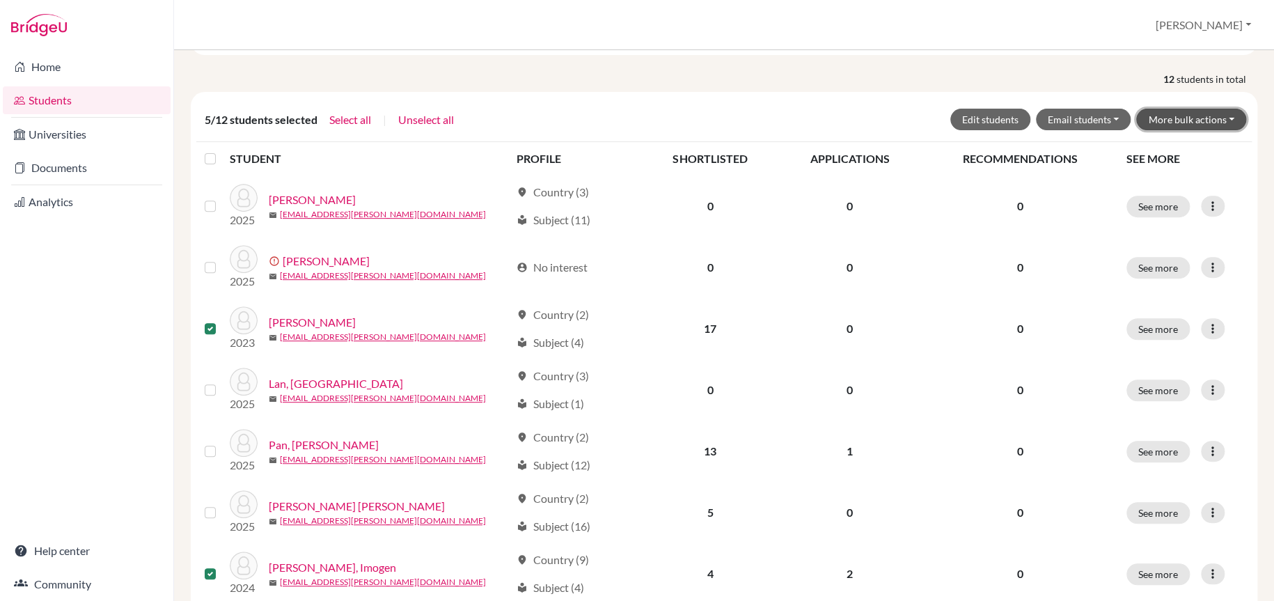
click at [1168, 116] on button "More bulk actions" at bounding box center [1191, 120] width 110 height 22
click at [1171, 150] on button "Archive" at bounding box center [1183, 149] width 126 height 22
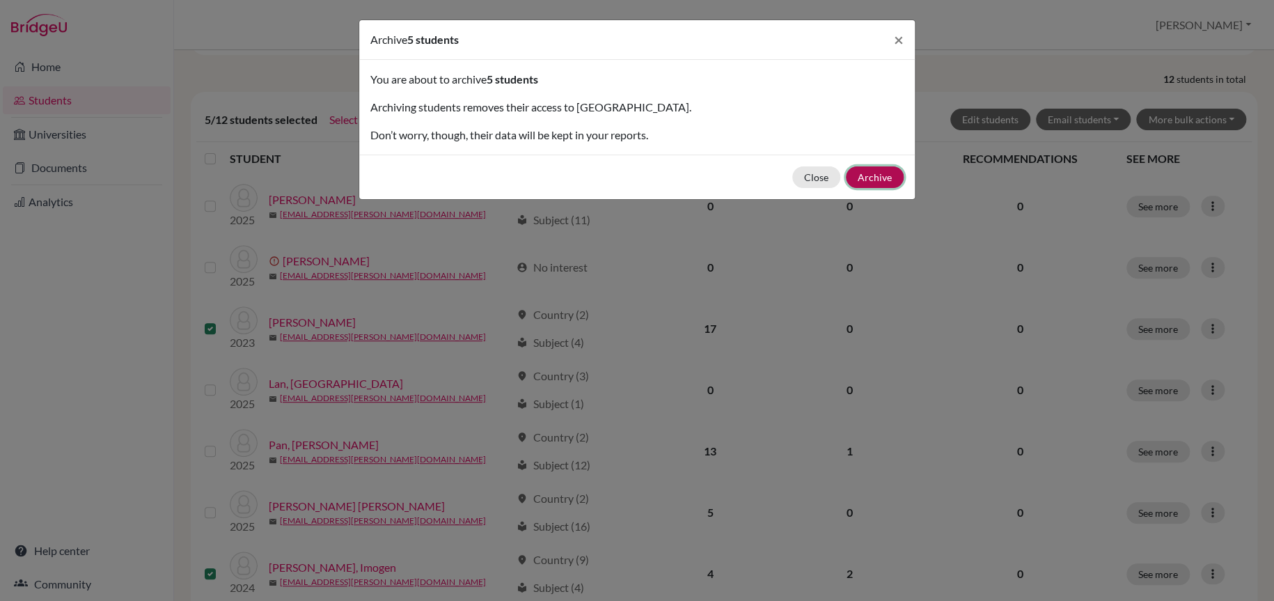
click at [868, 178] on button "Archive" at bounding box center [875, 177] width 58 height 22
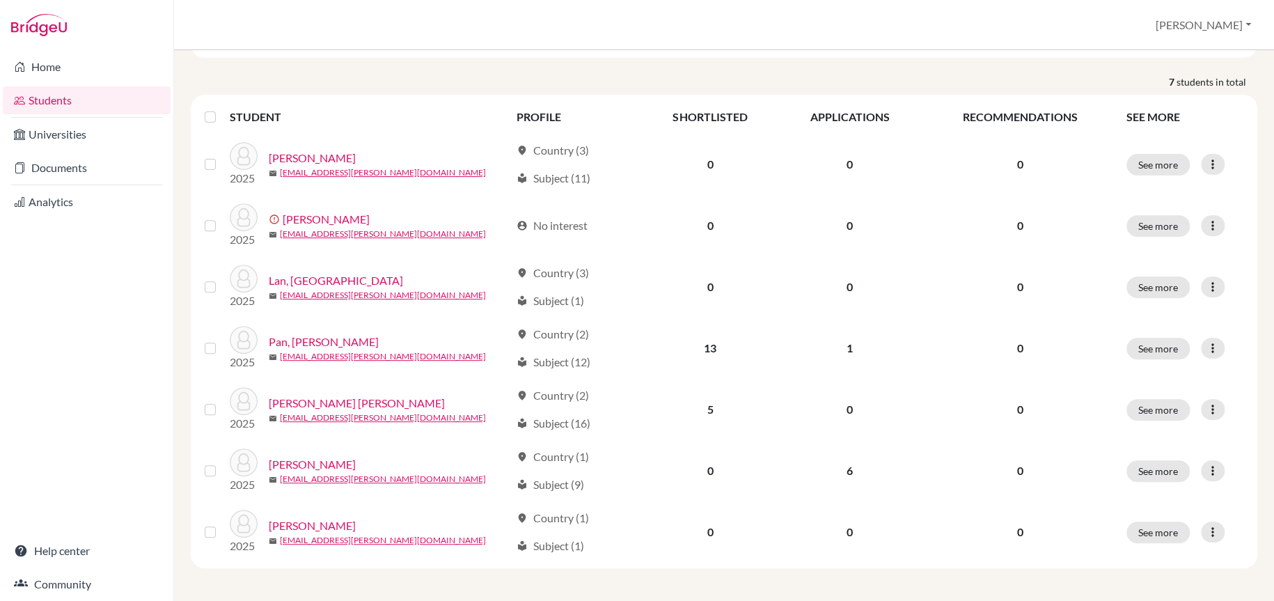
scroll to position [0, 0]
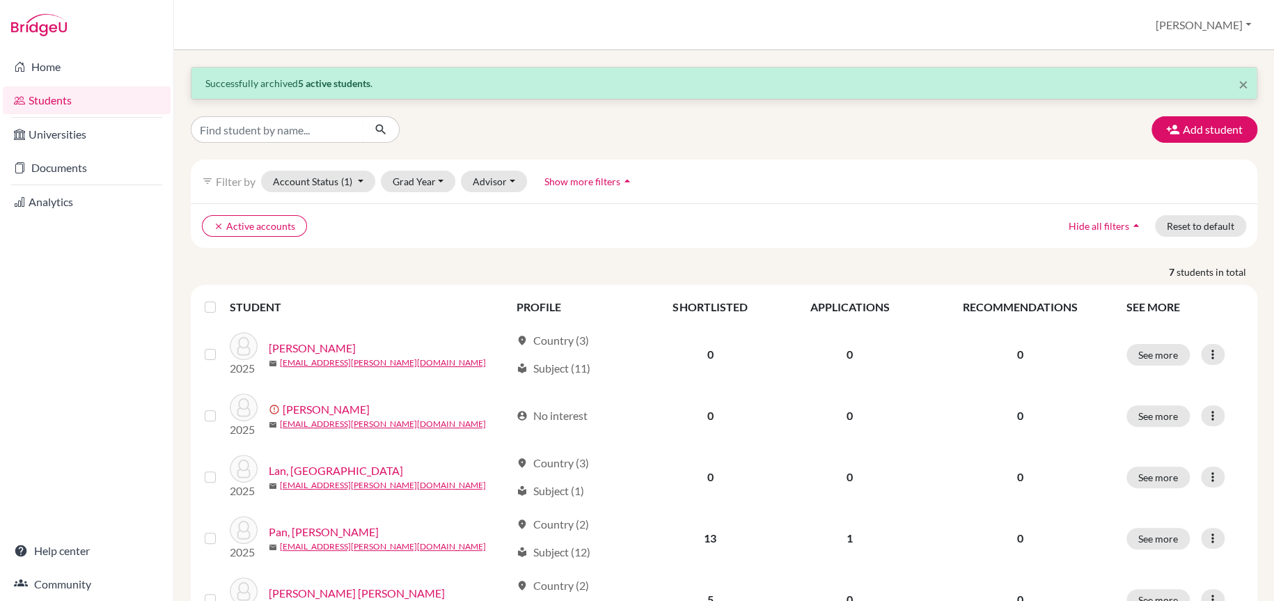
click at [68, 102] on link "Students" at bounding box center [87, 100] width 168 height 28
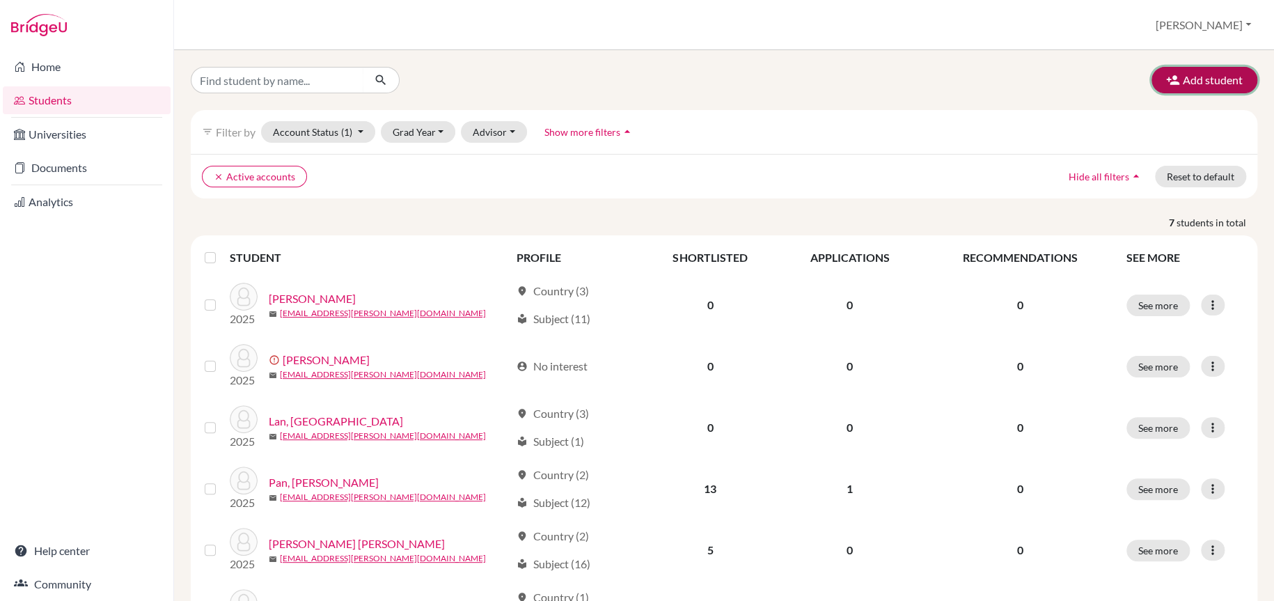
click at [1196, 77] on button "Add student" at bounding box center [1205, 80] width 106 height 26
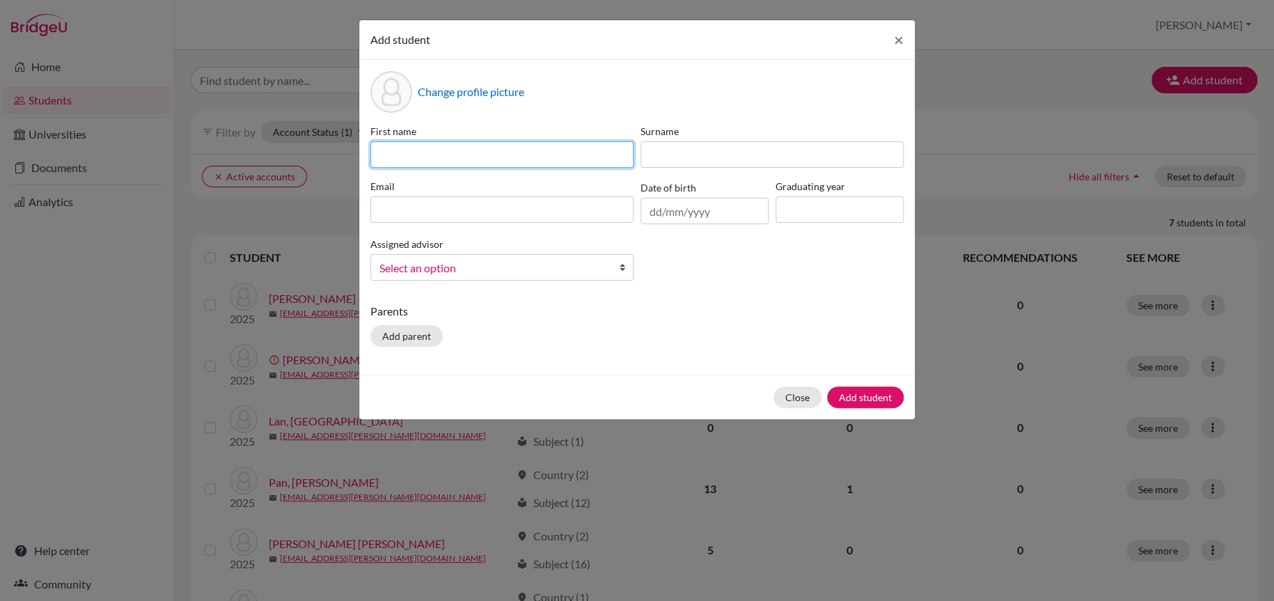
click at [441, 165] on input at bounding box center [501, 154] width 263 height 26
paste input "Maxine LIU <mliu2025@ravo.nsw.edu.au>"
type input "Maxine LIU <mliu2025@ravo.nsw.edu.au>"
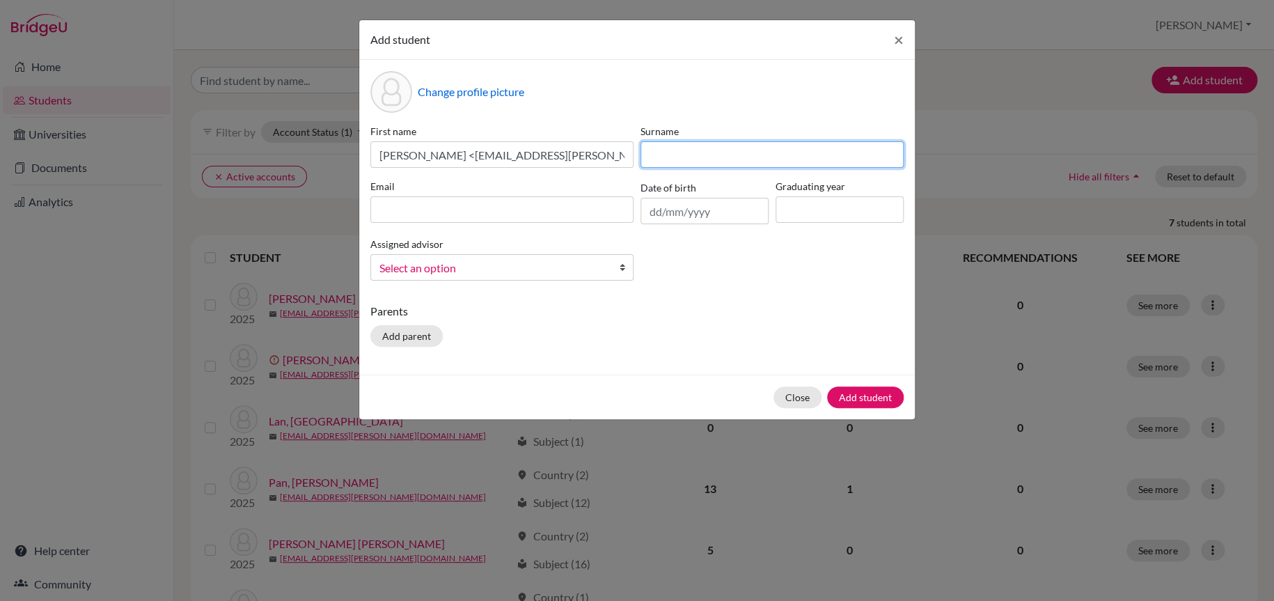
click at [705, 152] on input at bounding box center [772, 154] width 263 height 26
paste input "Maxine LIU <mliu2025@ravo.nsw.edu.au>"
drag, startPoint x: 853, startPoint y: 153, endPoint x: 701, endPoint y: 157, distance: 151.9
click at [701, 157] on input "Maxine LIU <mliu2025@ravo.nsw.edu.au>" at bounding box center [772, 154] width 263 height 26
type input "Maxine LIU <mliu2025@ravo.nsw.edu.au>"
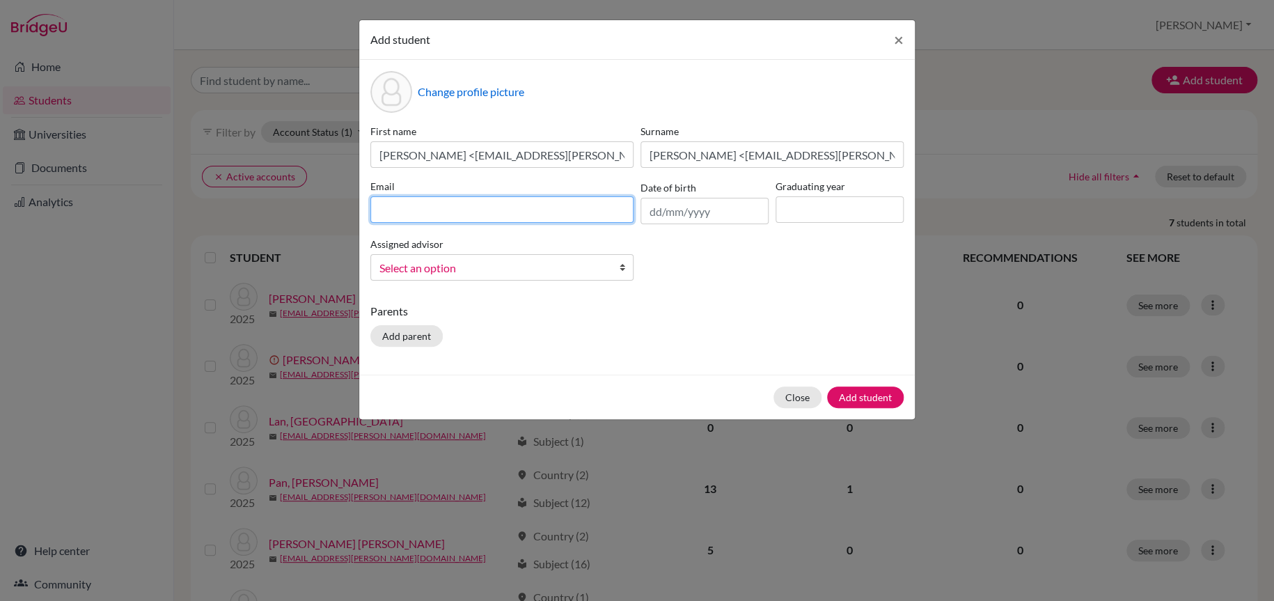
click at [409, 205] on input at bounding box center [501, 209] width 263 height 26
paste input "Maxine LIU <mliu2025@ravo.nsw.edu.au>"
click at [604, 209] on input "Maxine LIU <mliu2025@ravo.nsw.edu.au>" at bounding box center [501, 209] width 263 height 26
drag, startPoint x: 443, startPoint y: 210, endPoint x: 302, endPoint y: 211, distance: 140.7
click at [302, 212] on div "Add student × Change profile picture First name Maxine LIU <mliu2025@ravo.nsw.e…" at bounding box center [637, 300] width 1274 height 601
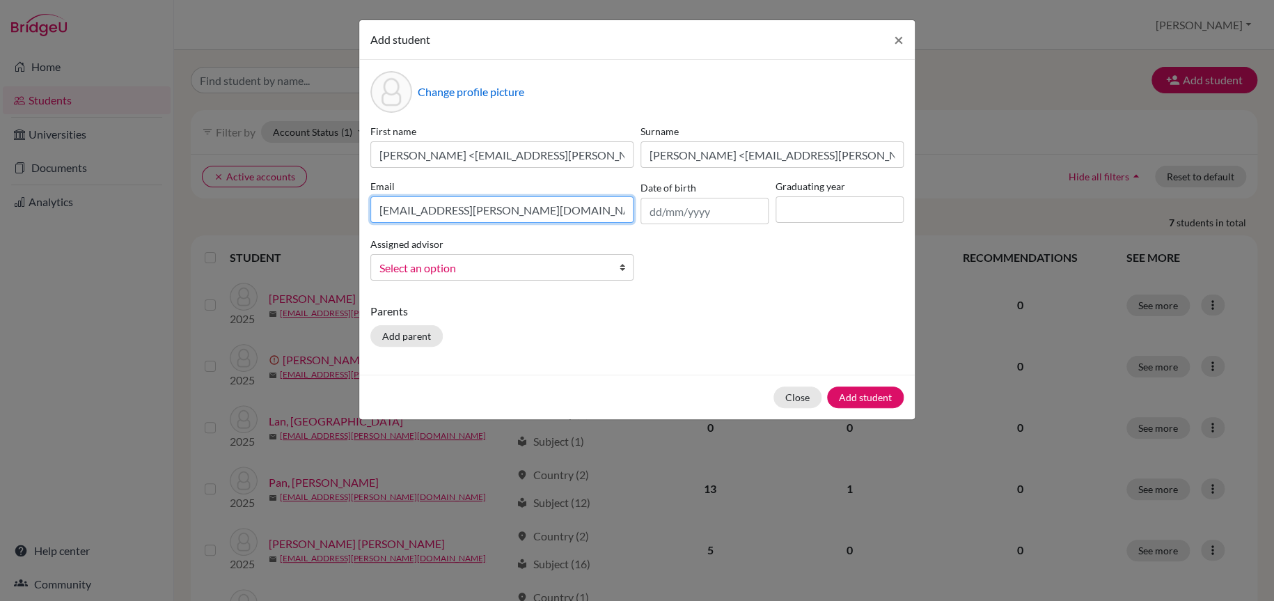
type input "[EMAIL_ADDRESS][PERSON_NAME][DOMAIN_NAME]"
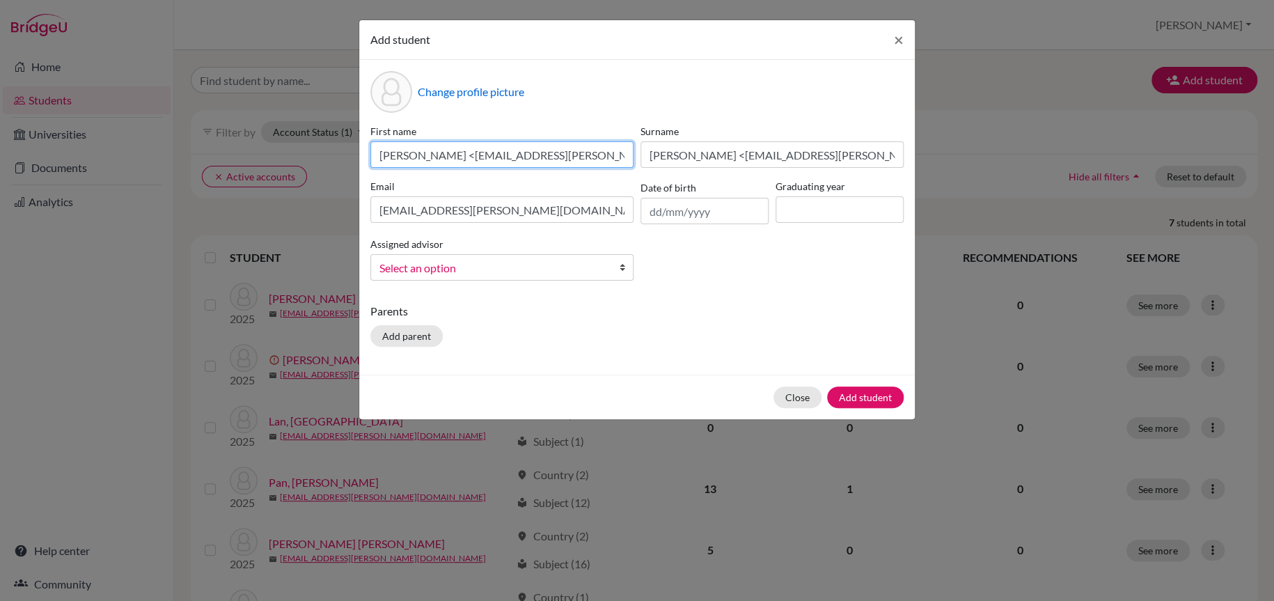
drag, startPoint x: 589, startPoint y: 157, endPoint x: 416, endPoint y: 161, distance: 172.7
click at [416, 161] on input "Maxine LIU <mliu2025@ravo.nsw.edu.au>" at bounding box center [501, 154] width 263 height 26
type input "Maxine"
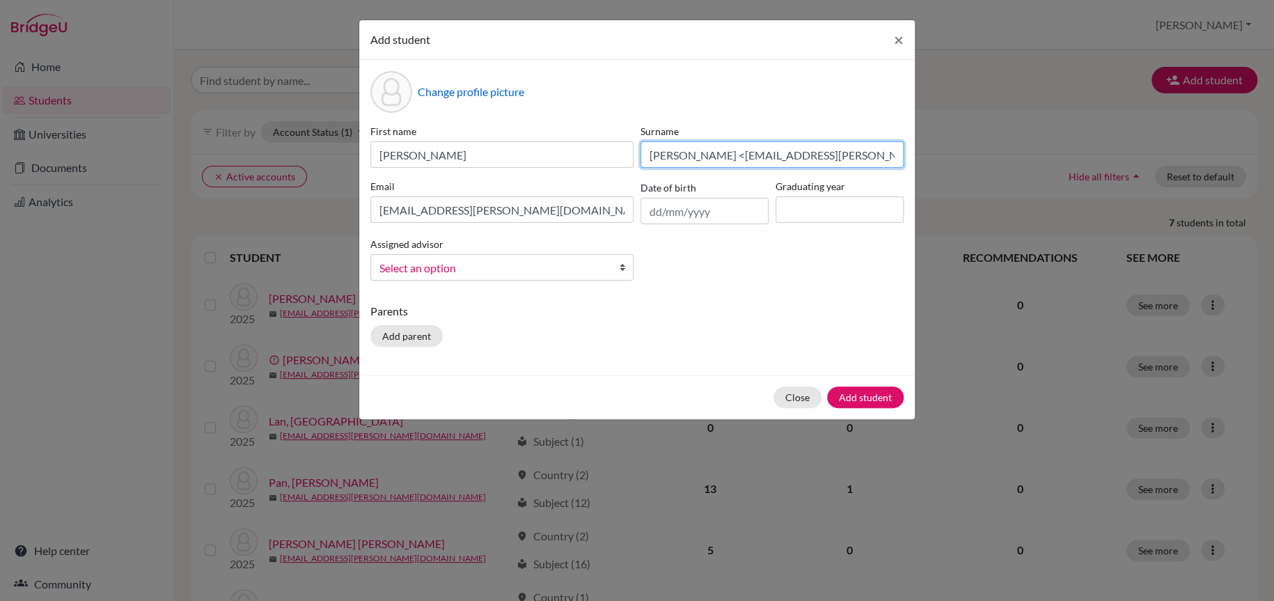
drag, startPoint x: 859, startPoint y: 154, endPoint x: 710, endPoint y: 164, distance: 149.3
click at [711, 163] on input "Maxine LIU <mliu2025@ravo.nsw.edu.au>" at bounding box center [772, 154] width 263 height 26
drag, startPoint x: 688, startPoint y: 152, endPoint x: 613, endPoint y: 155, distance: 75.3
click at [612, 155] on div "First name Maxine Surname Maxine LIU Email mliu2025@ravo.nsw.edu.au Date of bir…" at bounding box center [637, 208] width 540 height 168
click at [704, 154] on input "LIU" at bounding box center [772, 154] width 263 height 26
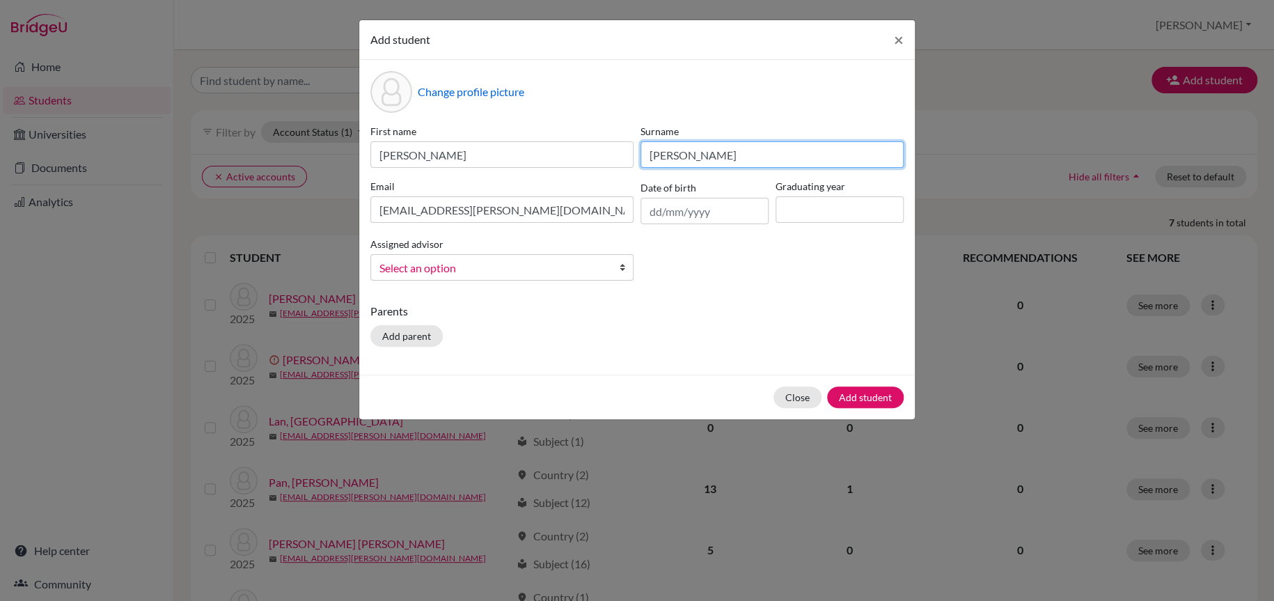
type input "Liu"
click at [599, 268] on span "Select an option" at bounding box center [492, 268] width 227 height 18
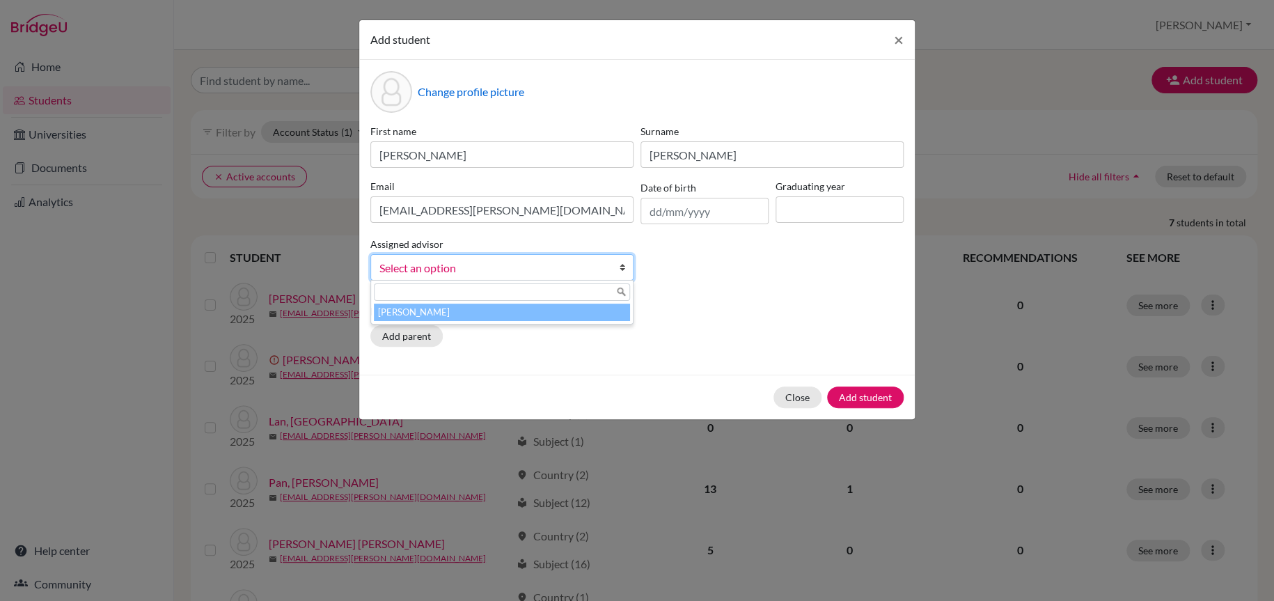
click at [570, 318] on li "McDonald, Elise" at bounding box center [502, 312] width 256 height 17
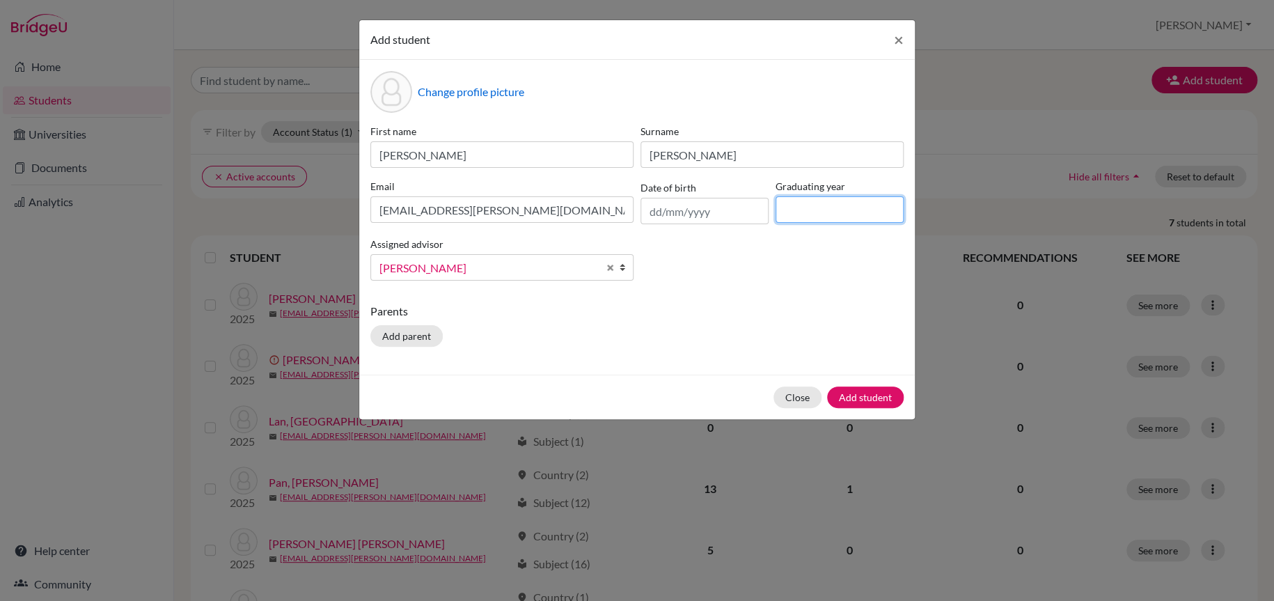
click at [825, 212] on input at bounding box center [840, 209] width 128 height 26
type input "2025"
click at [707, 296] on div "Change profile picture First name Maxine Surname Liu Email mliu2025@ravo.nsw.ed…" at bounding box center [637, 217] width 556 height 315
click at [696, 203] on input "text" at bounding box center [705, 211] width 128 height 26
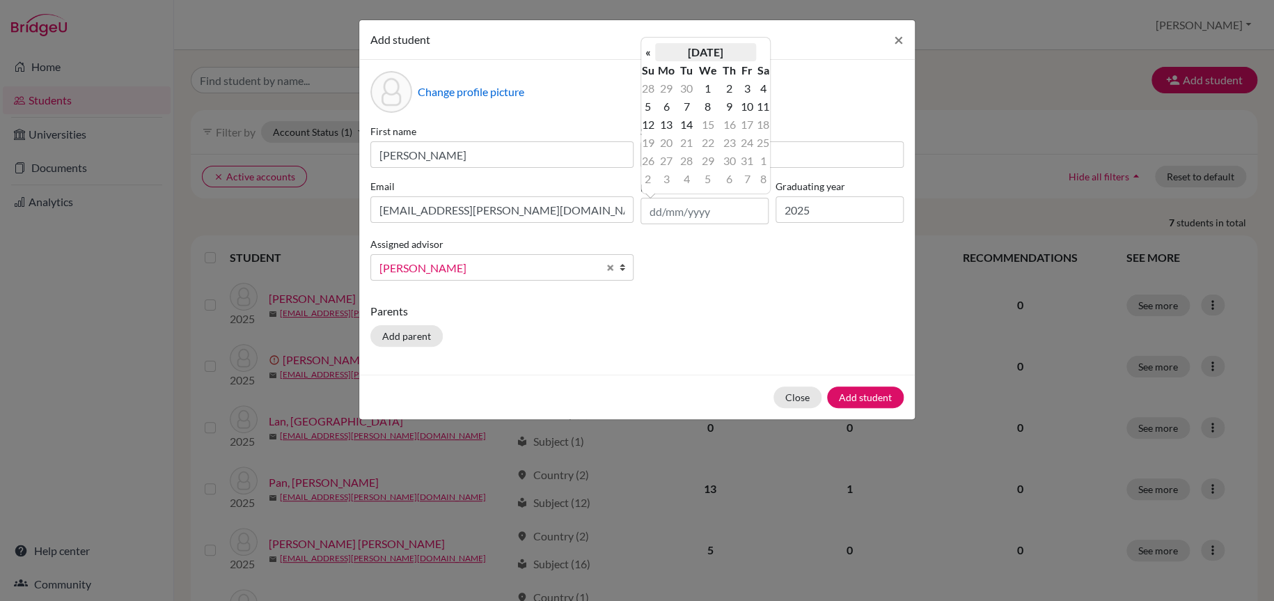
click at [721, 50] on th "October 2025" at bounding box center [705, 52] width 101 height 18
click at [703, 53] on th "2025" at bounding box center [705, 57] width 101 height 18
click at [652, 58] on th "«" at bounding box center [648, 57] width 14 height 18
click at [728, 123] on span "2015" at bounding box center [721, 127] width 29 height 38
click at [749, 168] on span "Dec" at bounding box center [753, 167] width 29 height 38
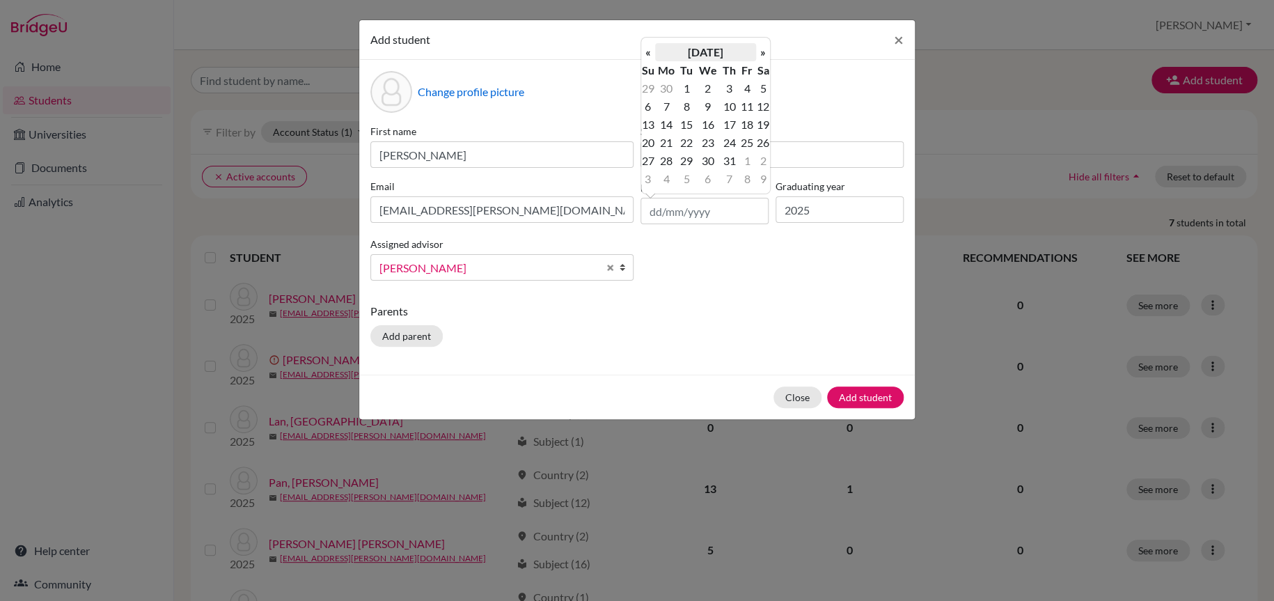
click at [730, 53] on th "December 2015" at bounding box center [705, 52] width 101 height 18
click at [716, 57] on th "2015" at bounding box center [705, 57] width 101 height 18
click at [650, 56] on th "«" at bounding box center [648, 57] width 14 height 18
click at [663, 159] on span "2007" at bounding box center [657, 167] width 29 height 38
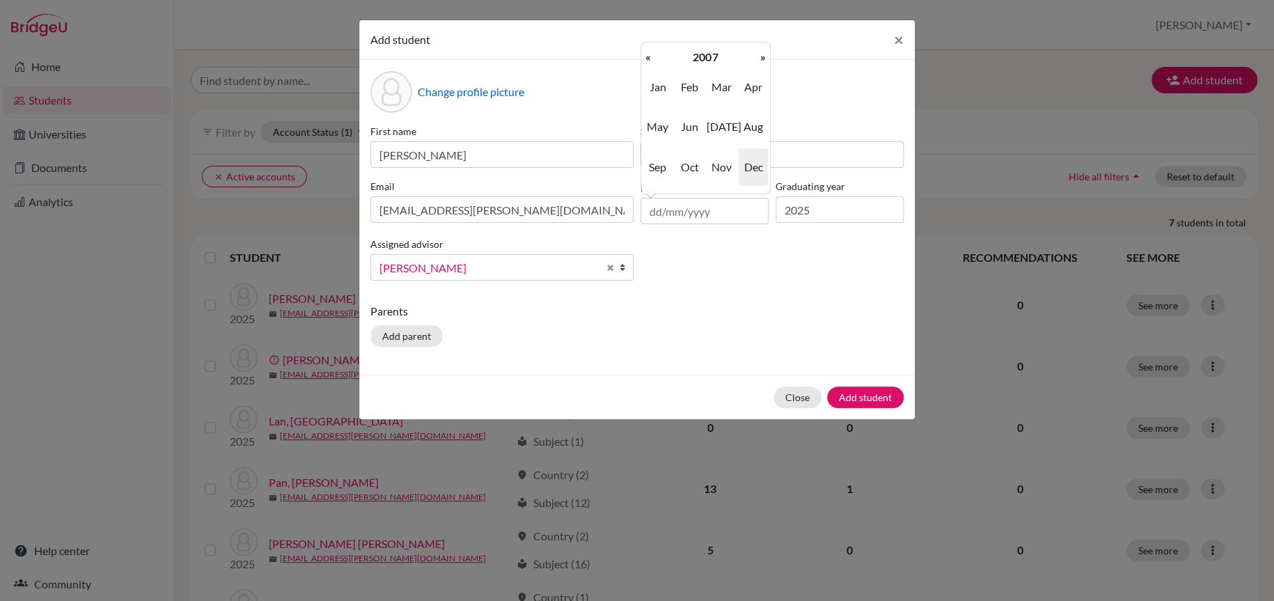
click at [755, 160] on span "Dec" at bounding box center [753, 167] width 29 height 38
click at [712, 123] on td "12" at bounding box center [708, 125] width 24 height 18
type input "12/12/2007"
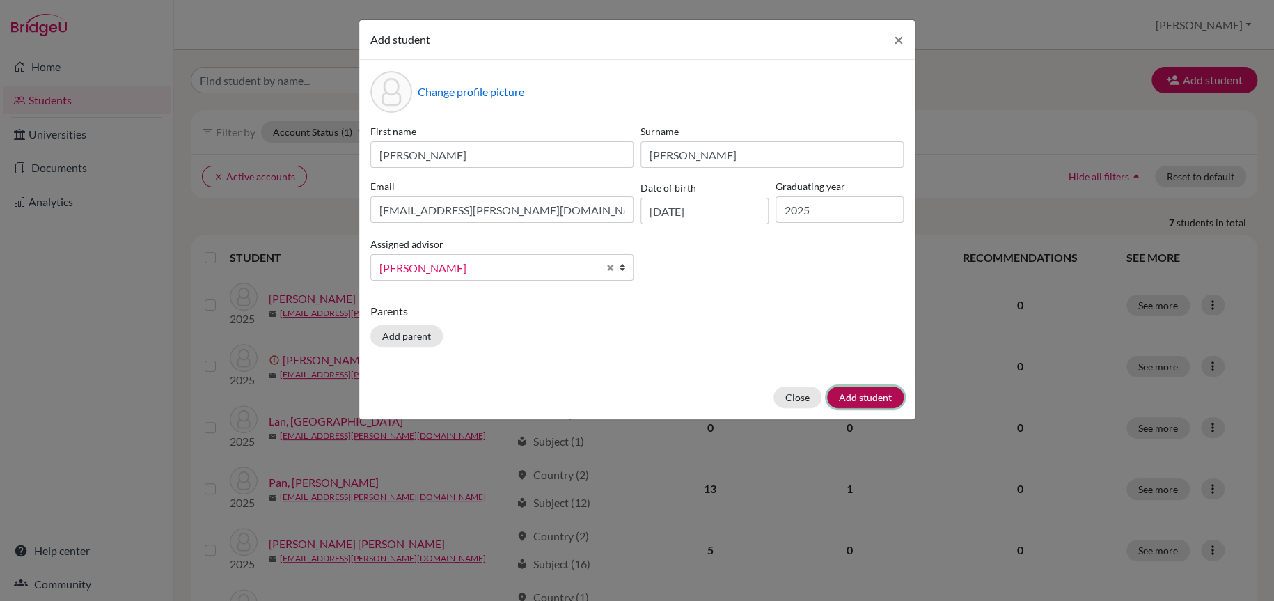
click at [872, 398] on button "Add student" at bounding box center [865, 397] width 77 height 22
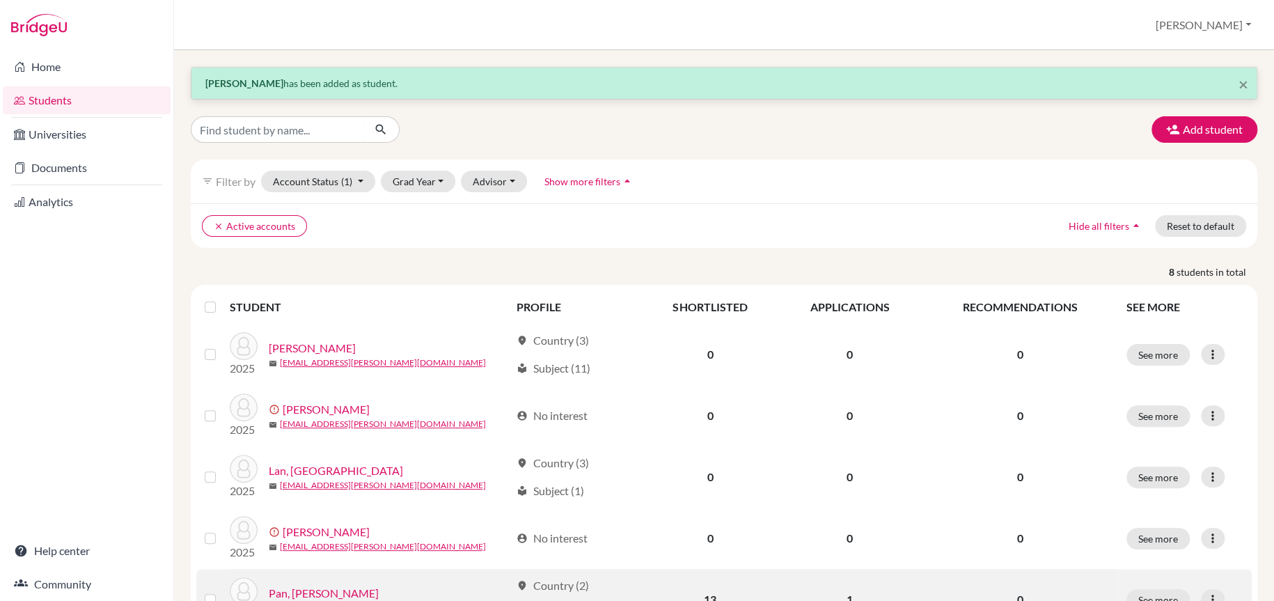
scroll to position [209, 0]
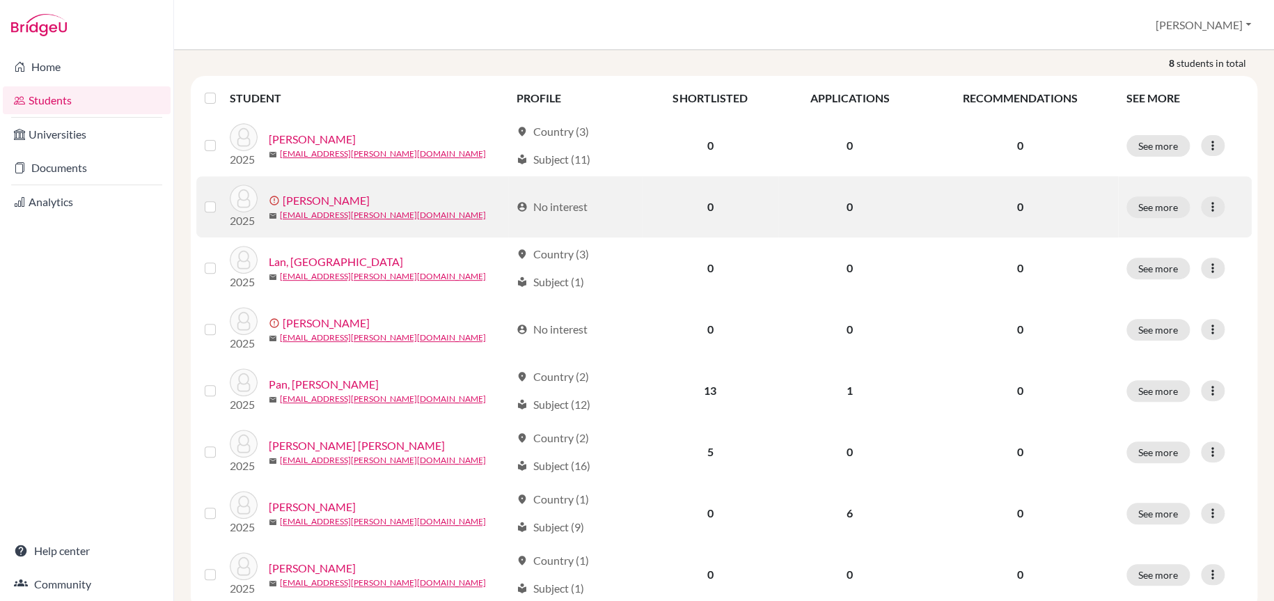
click at [304, 197] on link "[PERSON_NAME]" at bounding box center [326, 200] width 87 height 17
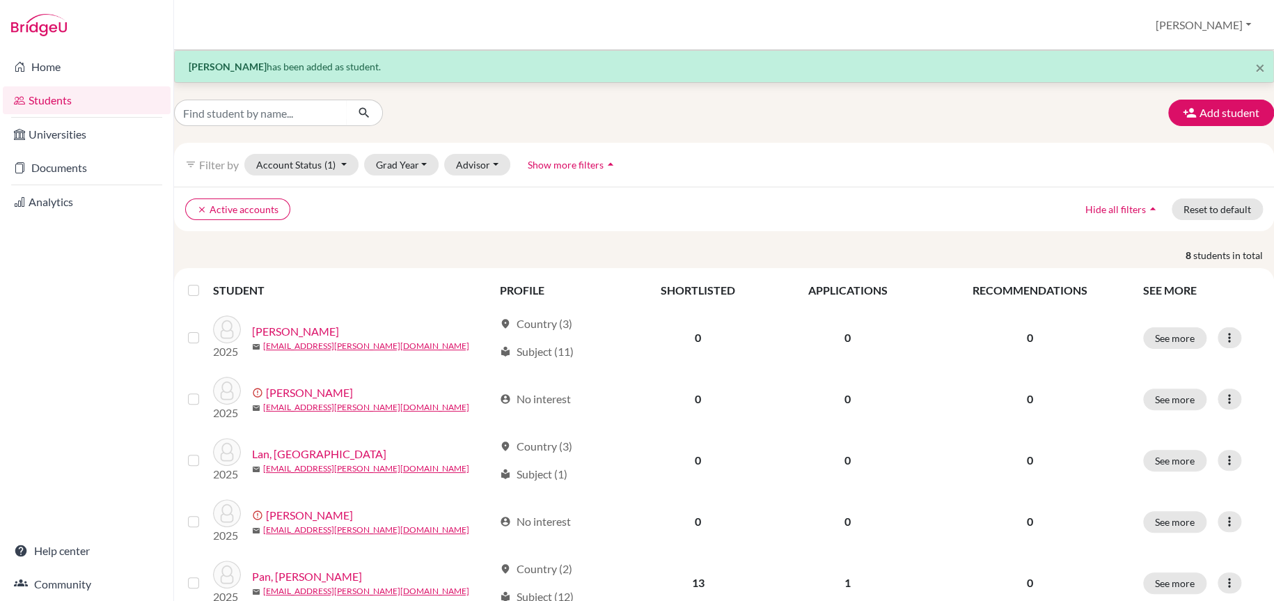
scroll to position [139, 0]
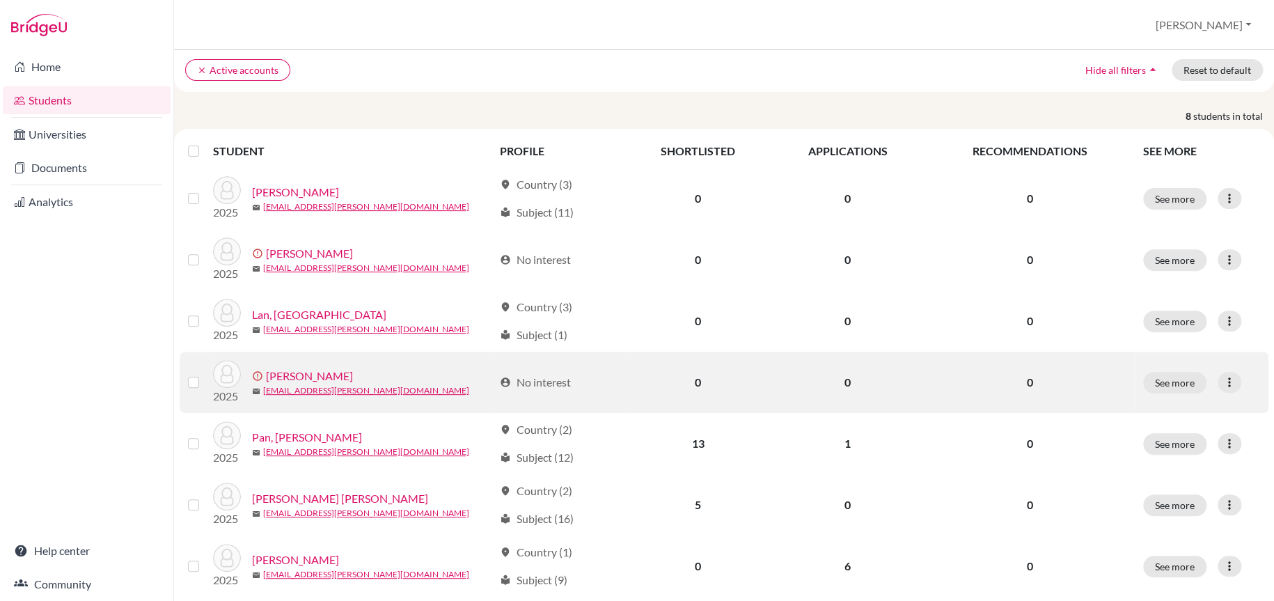
click at [295, 372] on link "[PERSON_NAME]" at bounding box center [309, 376] width 87 height 17
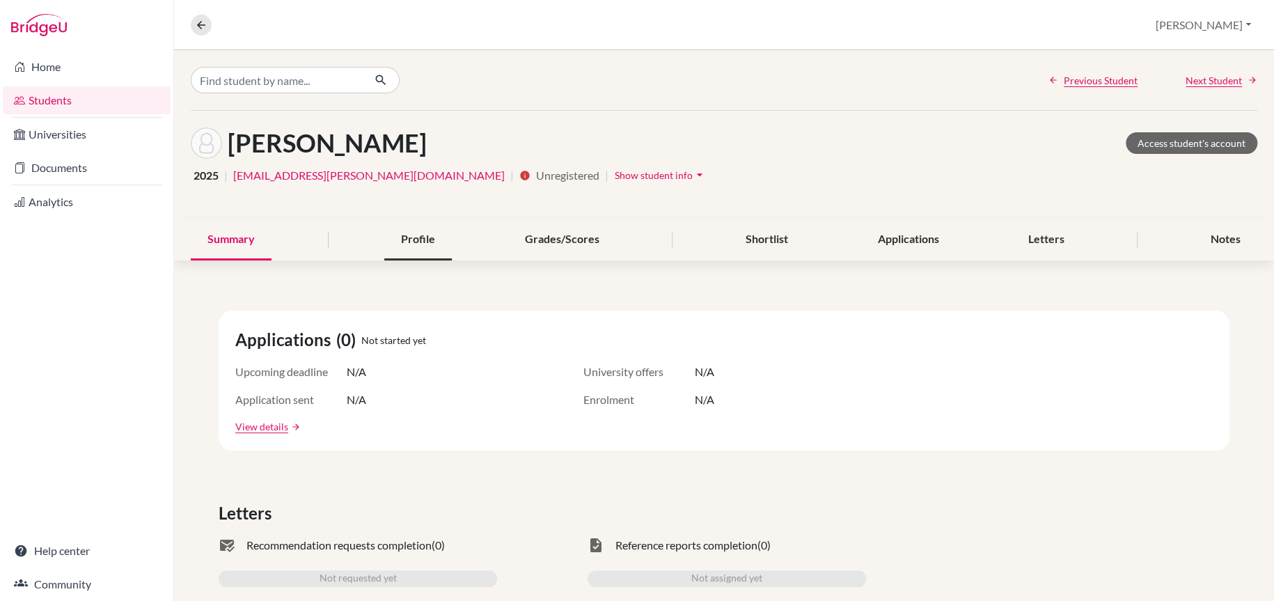
click at [424, 235] on div "Profile" at bounding box center [418, 239] width 68 height 41
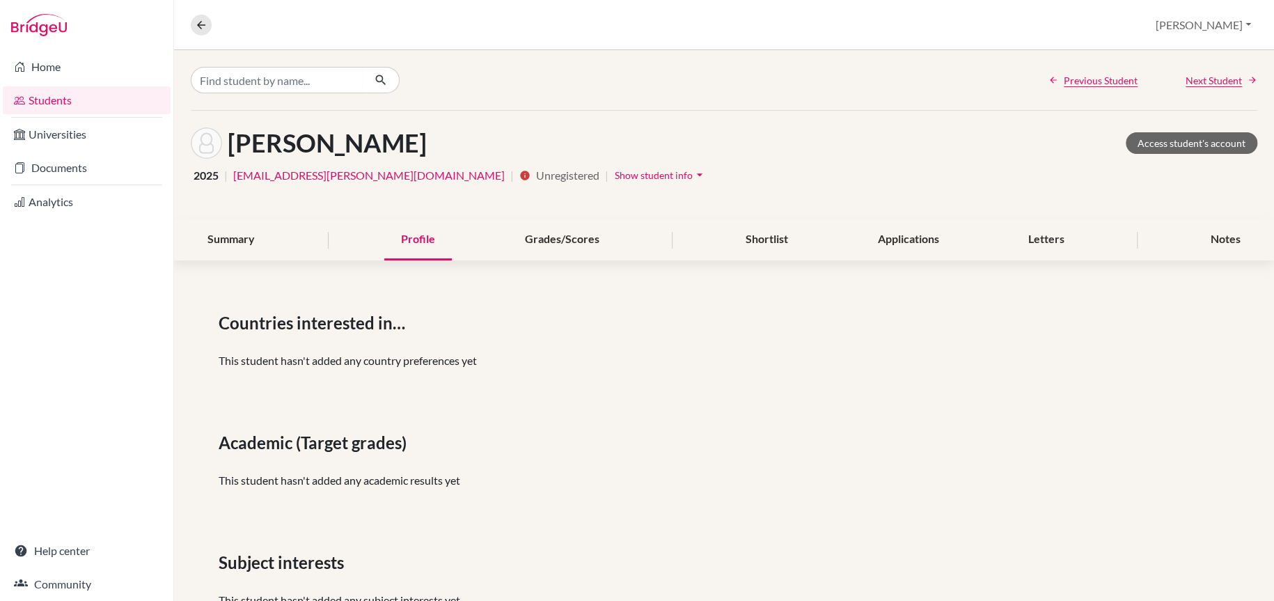
click at [615, 169] on span "Show student info" at bounding box center [654, 175] width 78 height 12
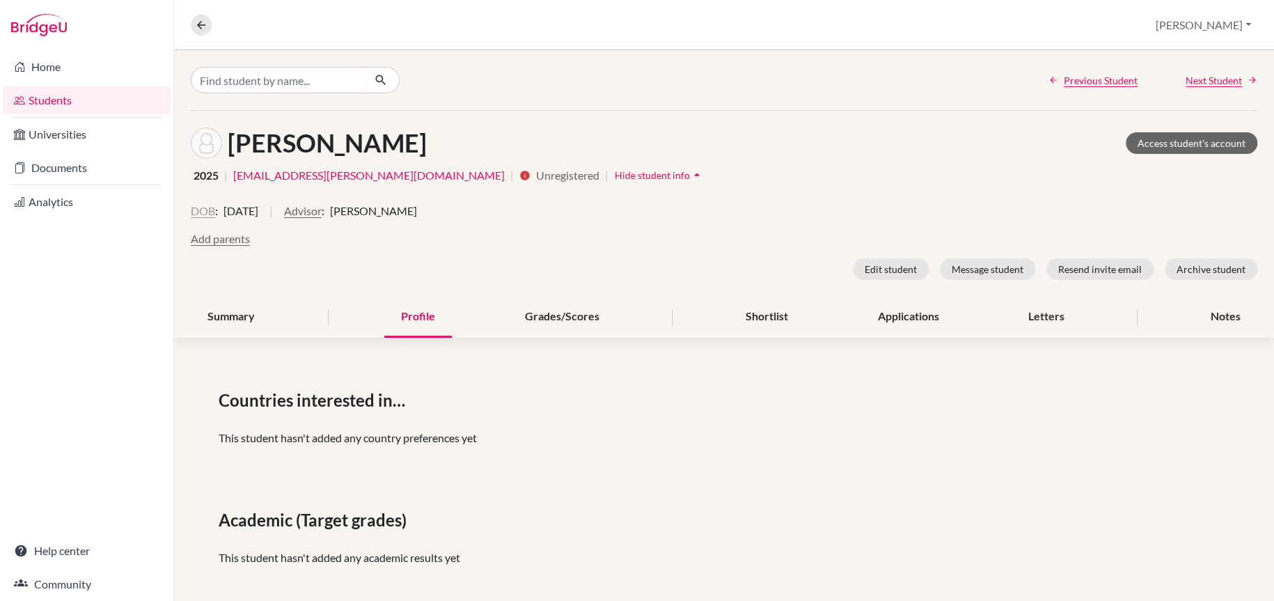
click at [209, 212] on button "DOB" at bounding box center [203, 211] width 24 height 17
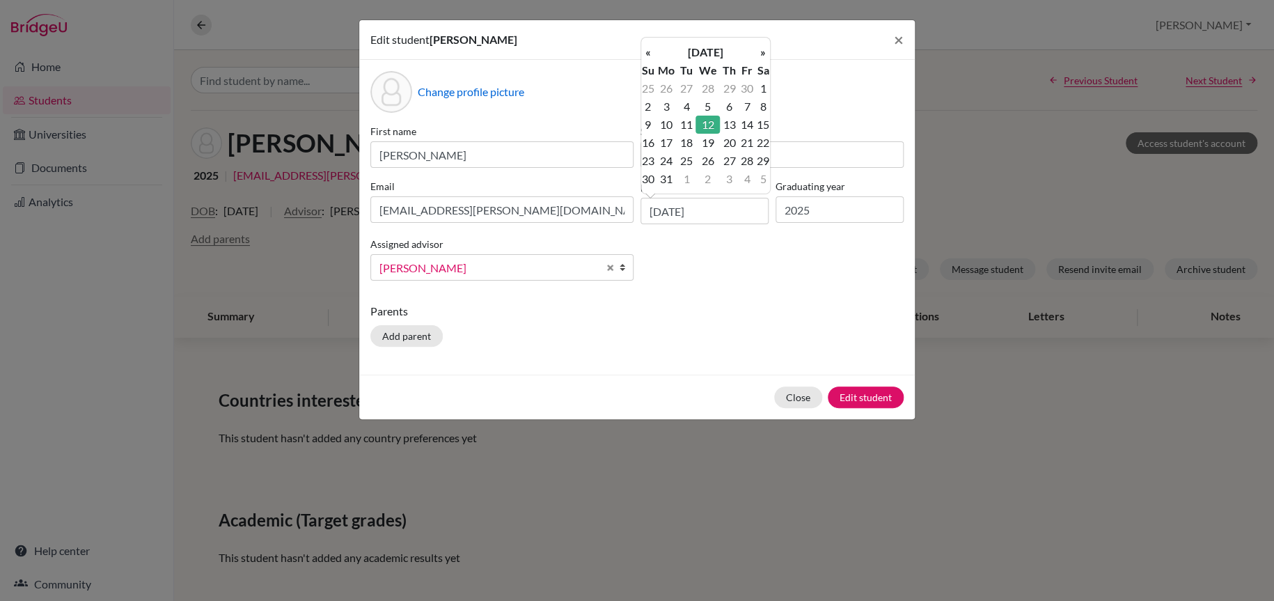
click at [648, 104] on td "2" at bounding box center [648, 106] width 14 height 18
type input "02/12/2007"
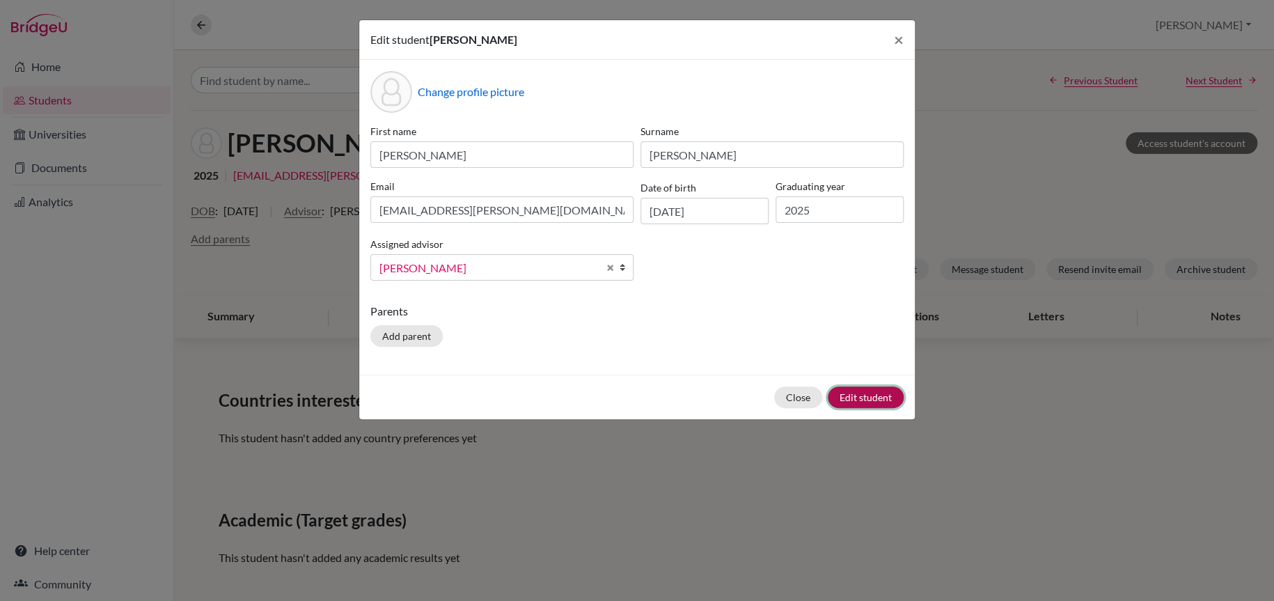
click at [878, 398] on button "Edit student" at bounding box center [866, 397] width 76 height 22
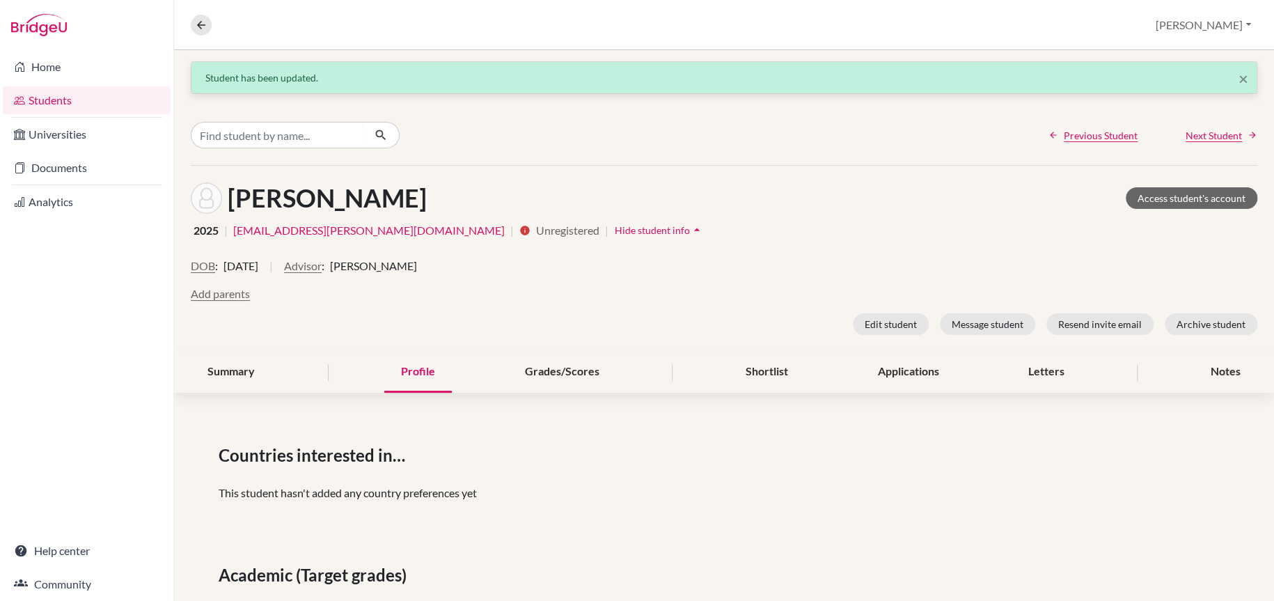
click at [64, 104] on link "Students" at bounding box center [87, 100] width 168 height 28
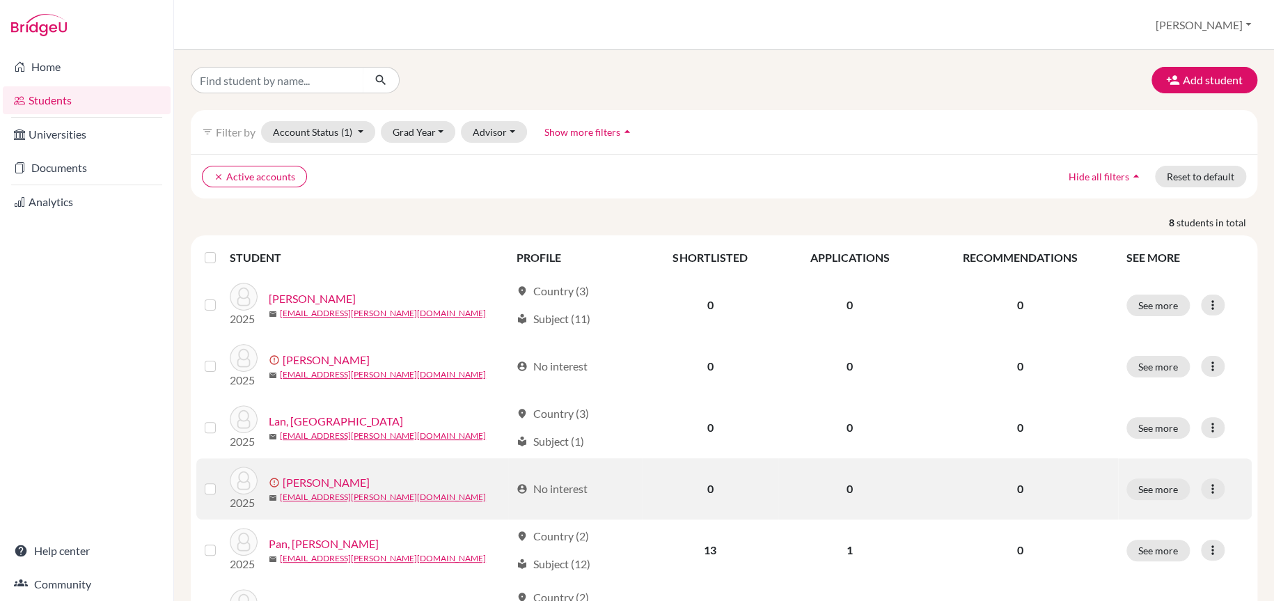
scroll to position [202, 0]
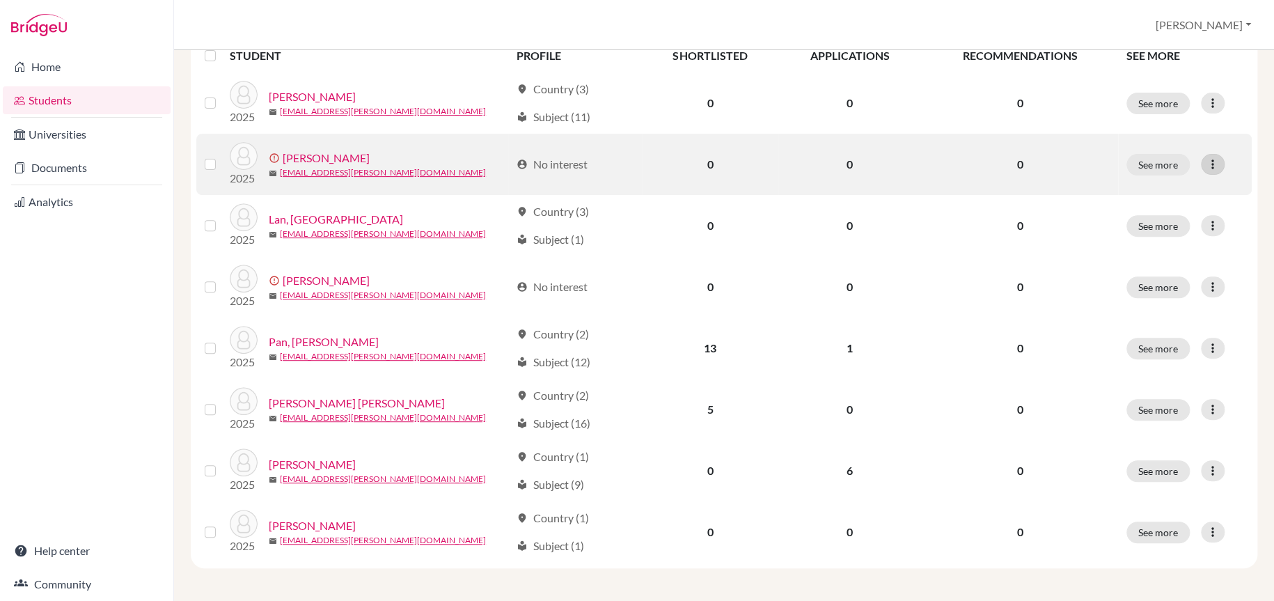
click at [1206, 160] on icon at bounding box center [1213, 164] width 14 height 14
click at [1191, 237] on button "Resend invite email" at bounding box center [1149, 238] width 126 height 22
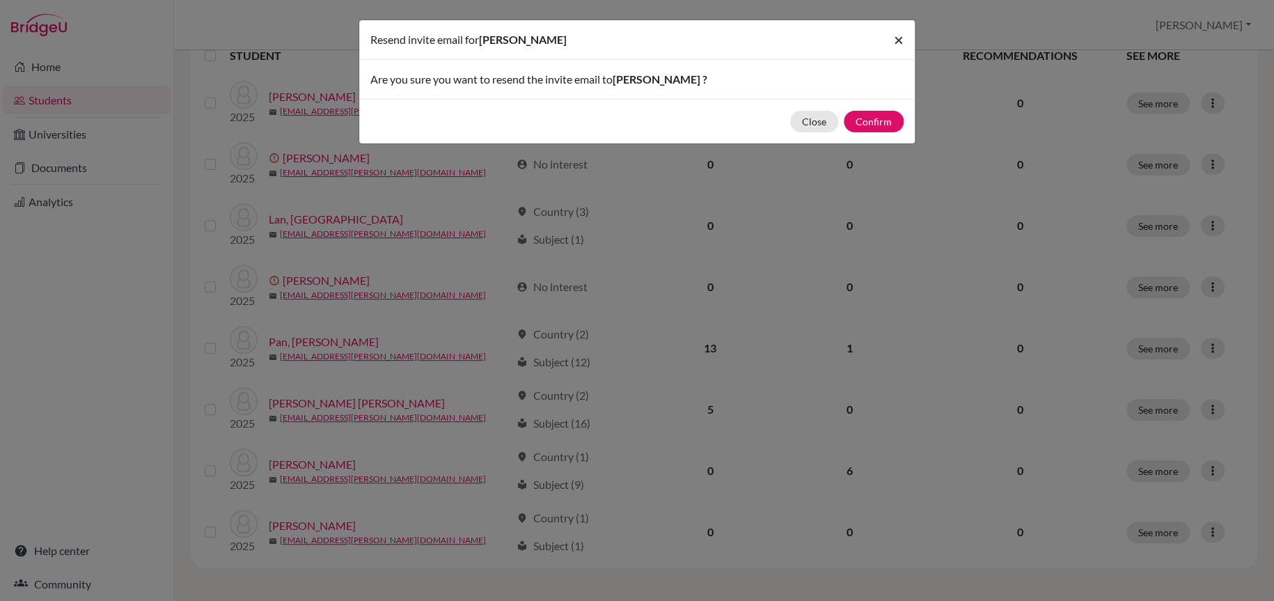
click at [900, 41] on span "×" at bounding box center [899, 39] width 10 height 20
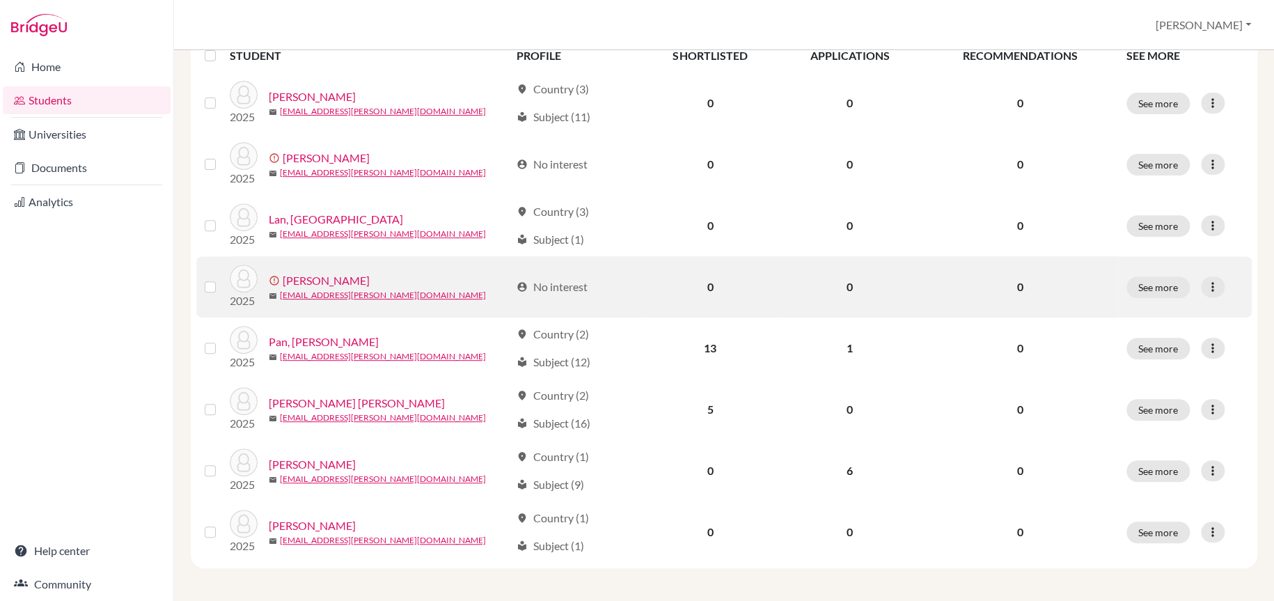
click at [318, 272] on div "2025 error_outline [PERSON_NAME] mail [EMAIL_ADDRESS][PERSON_NAME][DOMAIN_NAME]" at bounding box center [364, 287] width 291 height 45
click at [320, 279] on link "[PERSON_NAME]" at bounding box center [326, 280] width 87 height 17
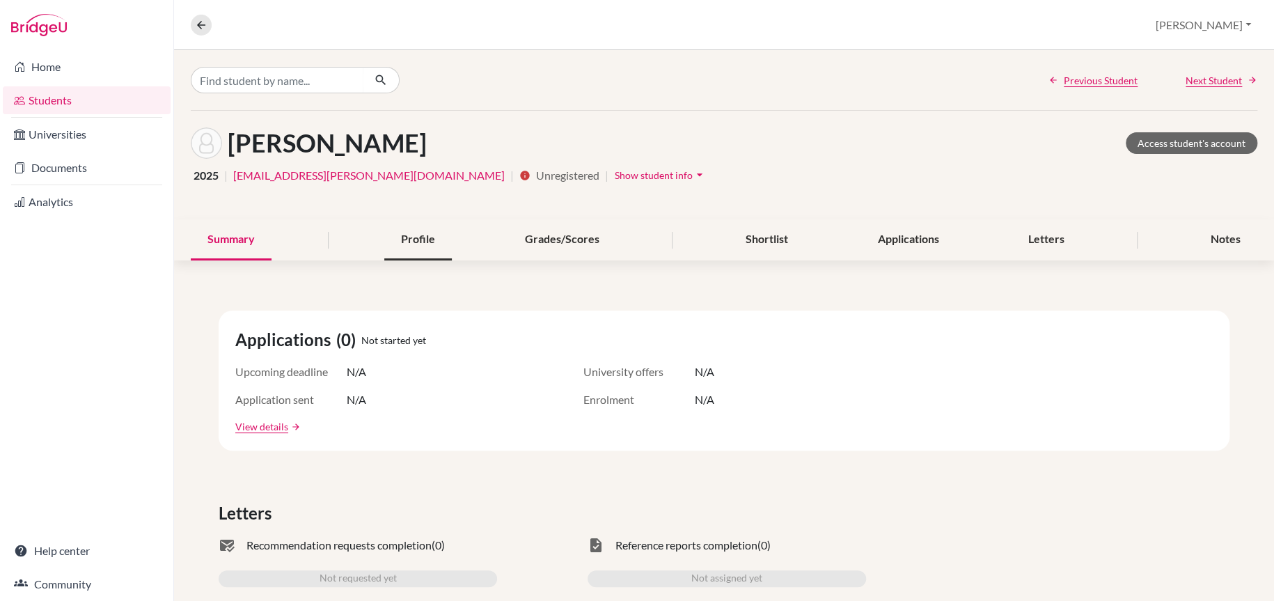
click at [423, 233] on div "Profile" at bounding box center [418, 239] width 68 height 41
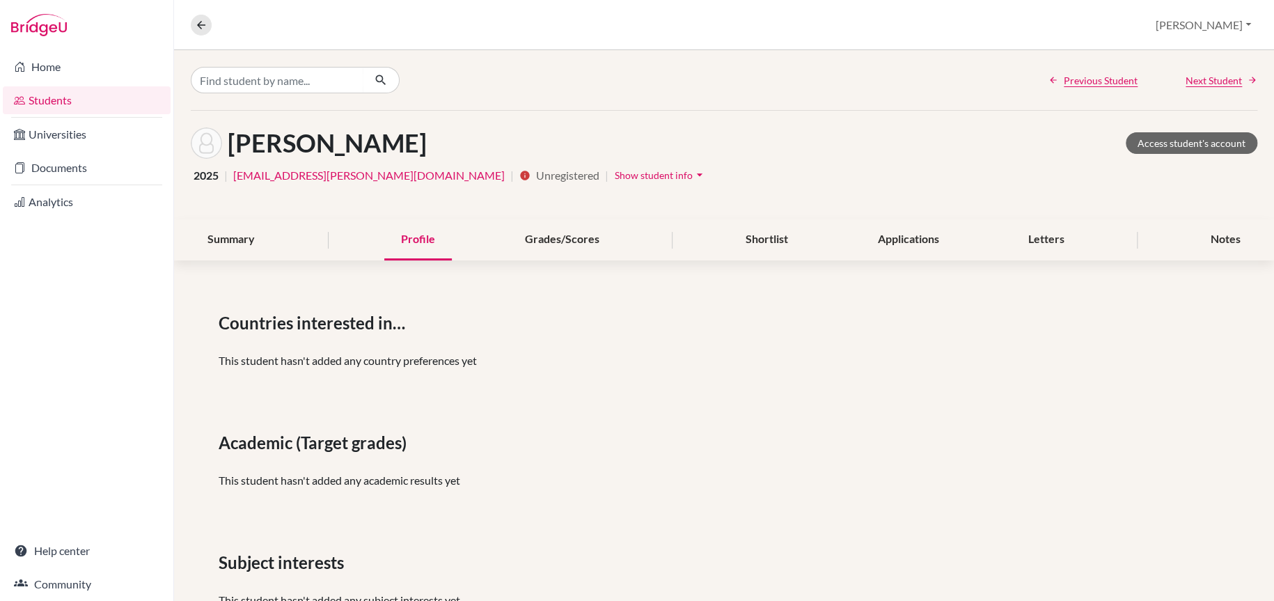
click at [406, 242] on div "Profile" at bounding box center [418, 239] width 68 height 41
click at [615, 171] on span "Show student info" at bounding box center [654, 175] width 78 height 12
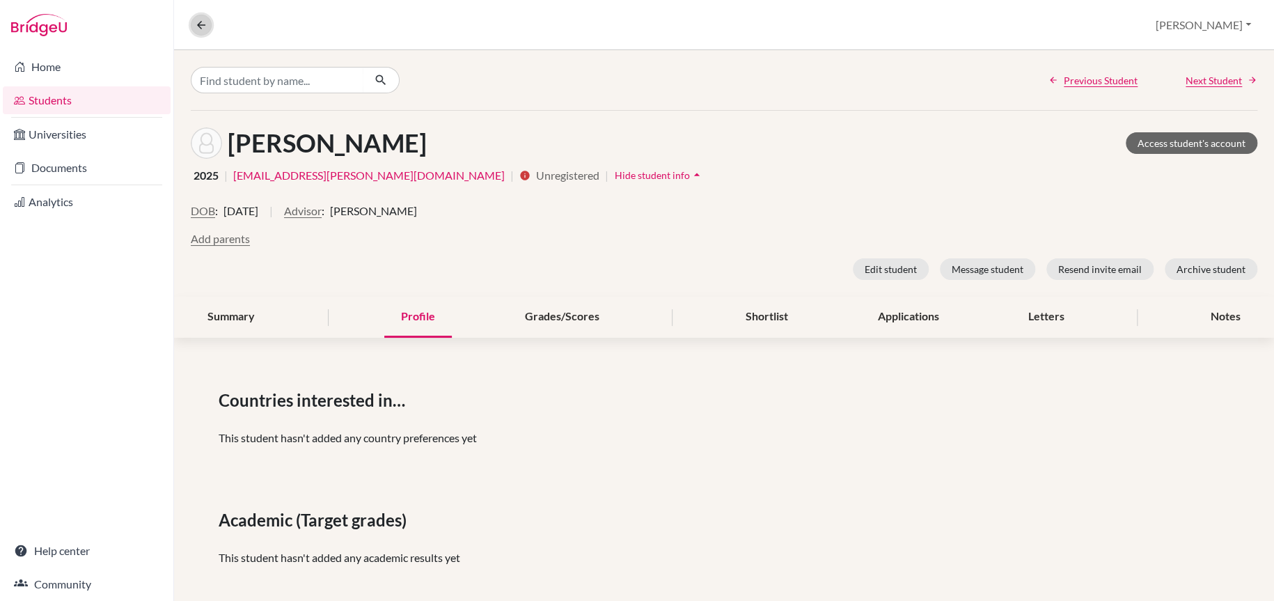
click at [201, 24] on icon at bounding box center [201, 25] width 13 height 13
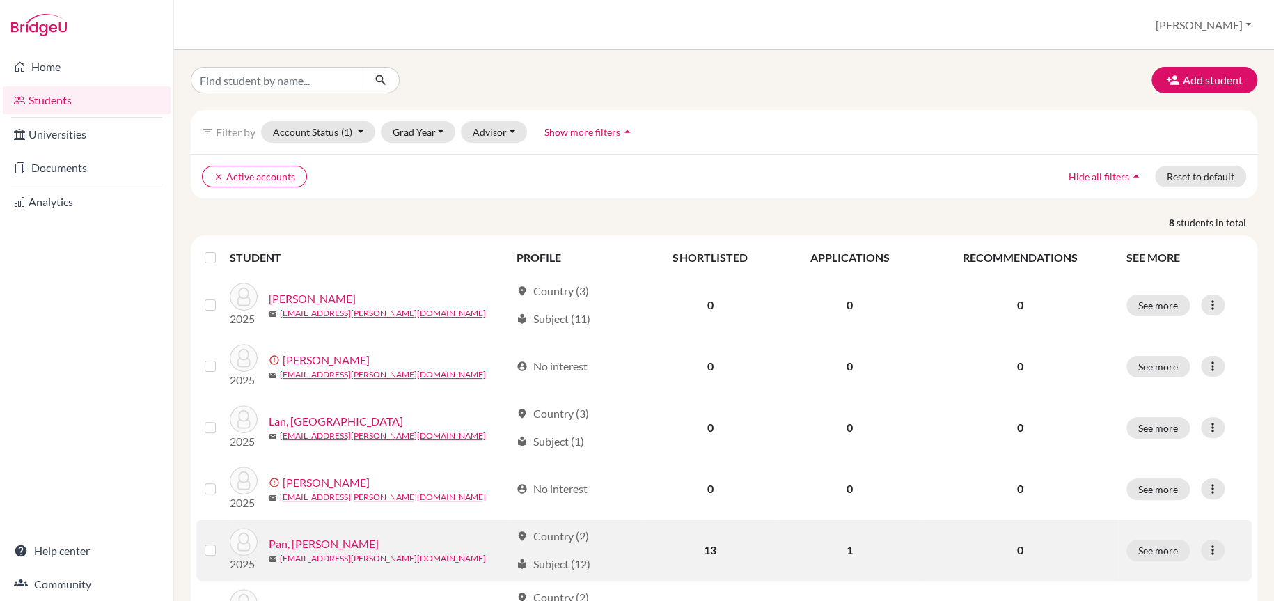
scroll to position [70, 0]
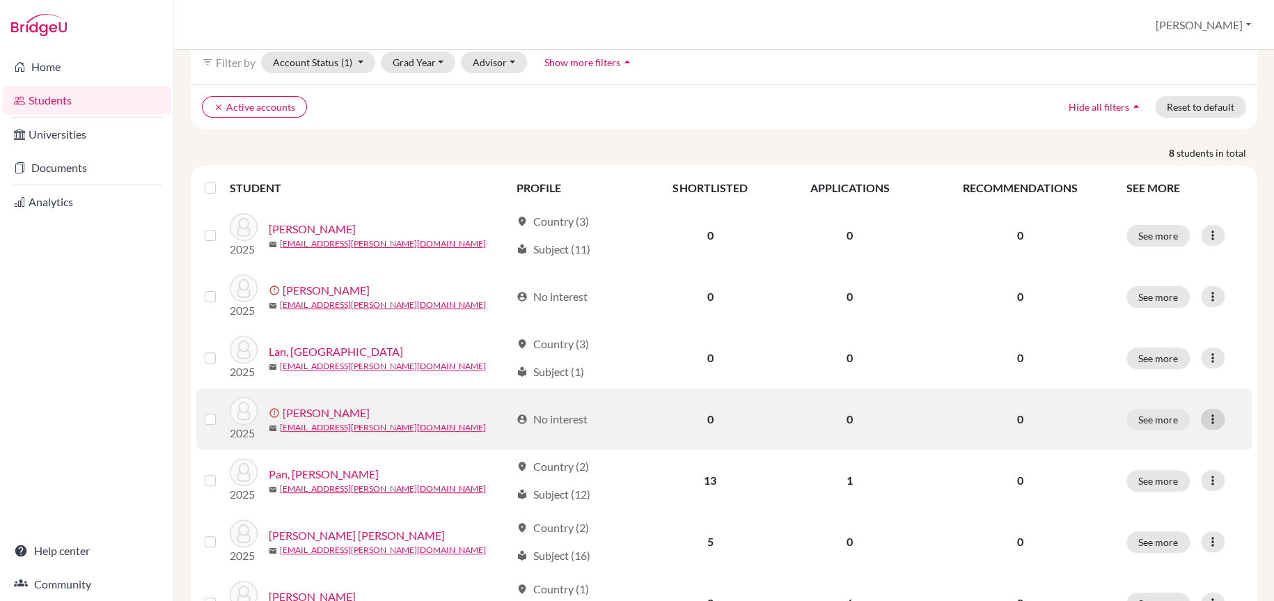
click at [1206, 412] on icon at bounding box center [1213, 419] width 14 height 14
click at [1195, 493] on button "Resend invite email" at bounding box center [1149, 493] width 126 height 22
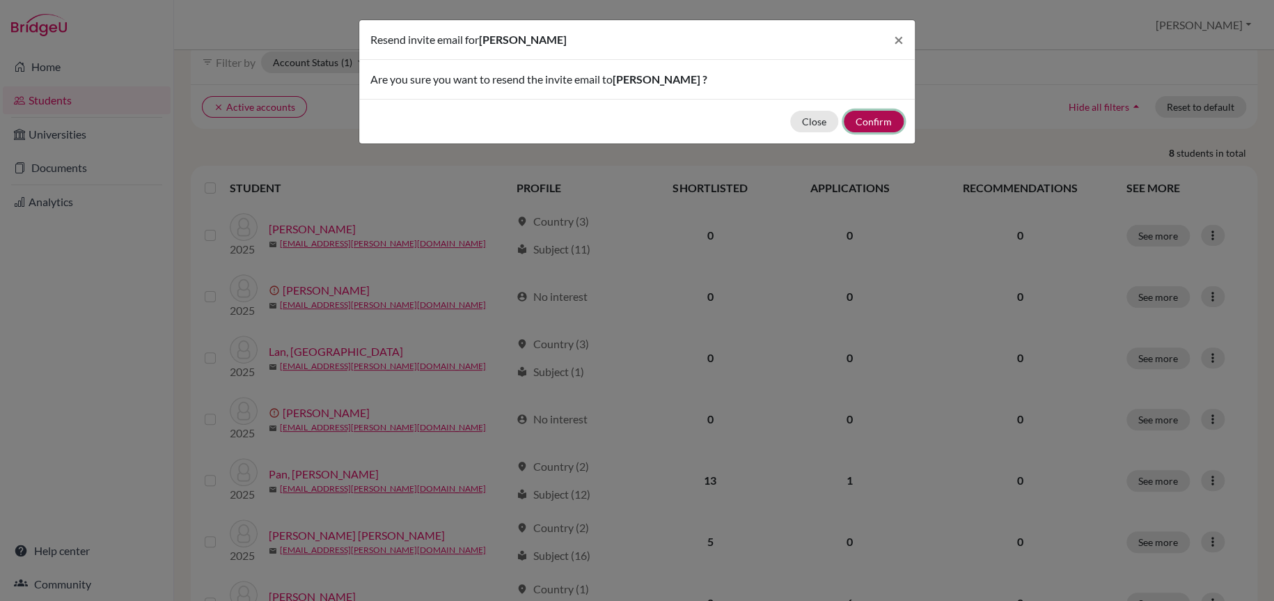
click at [891, 121] on button "Confirm" at bounding box center [874, 122] width 60 height 22
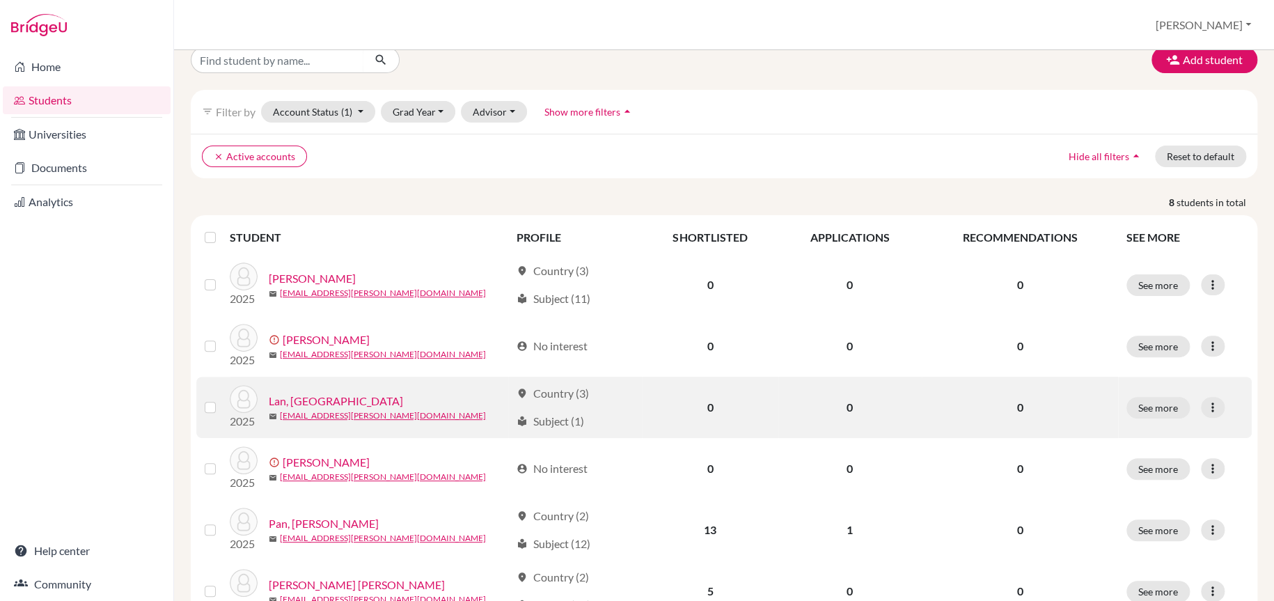
scroll to position [118, 0]
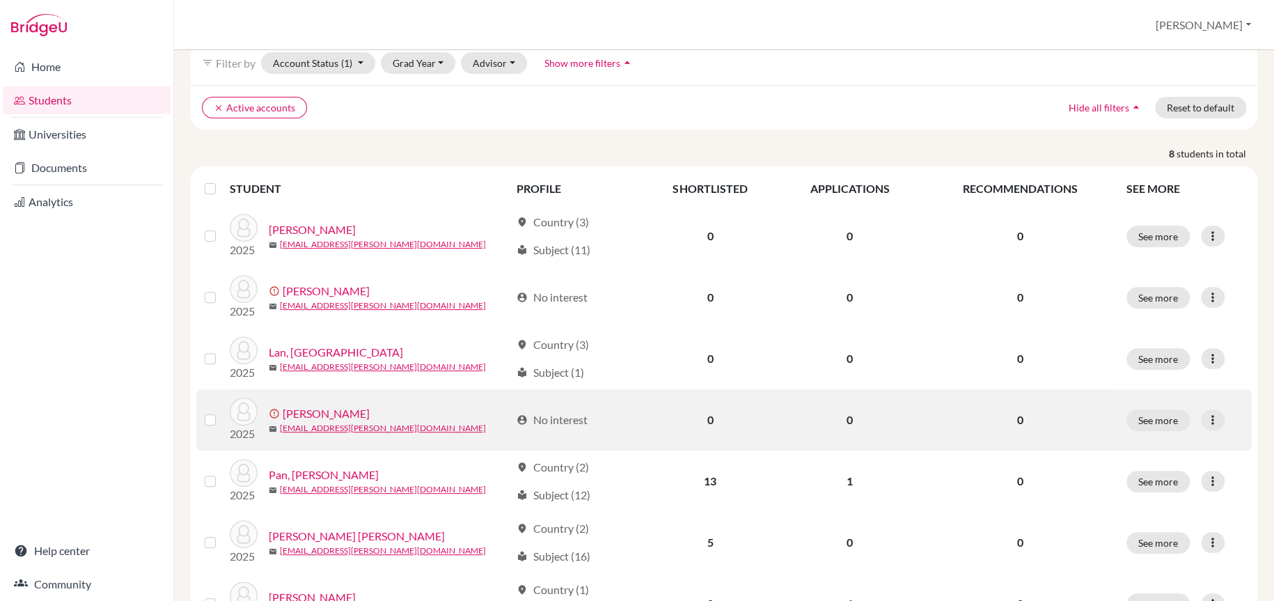
click at [330, 409] on link "[PERSON_NAME]" at bounding box center [326, 413] width 87 height 17
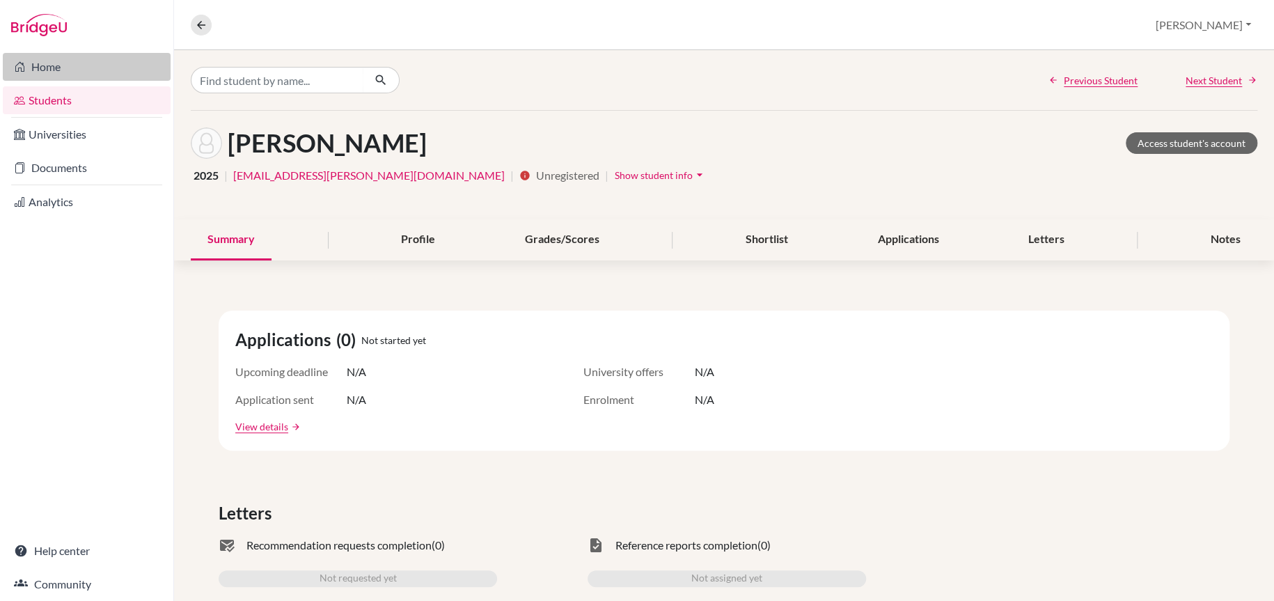
click at [48, 70] on link "Home" at bounding box center [87, 67] width 168 height 28
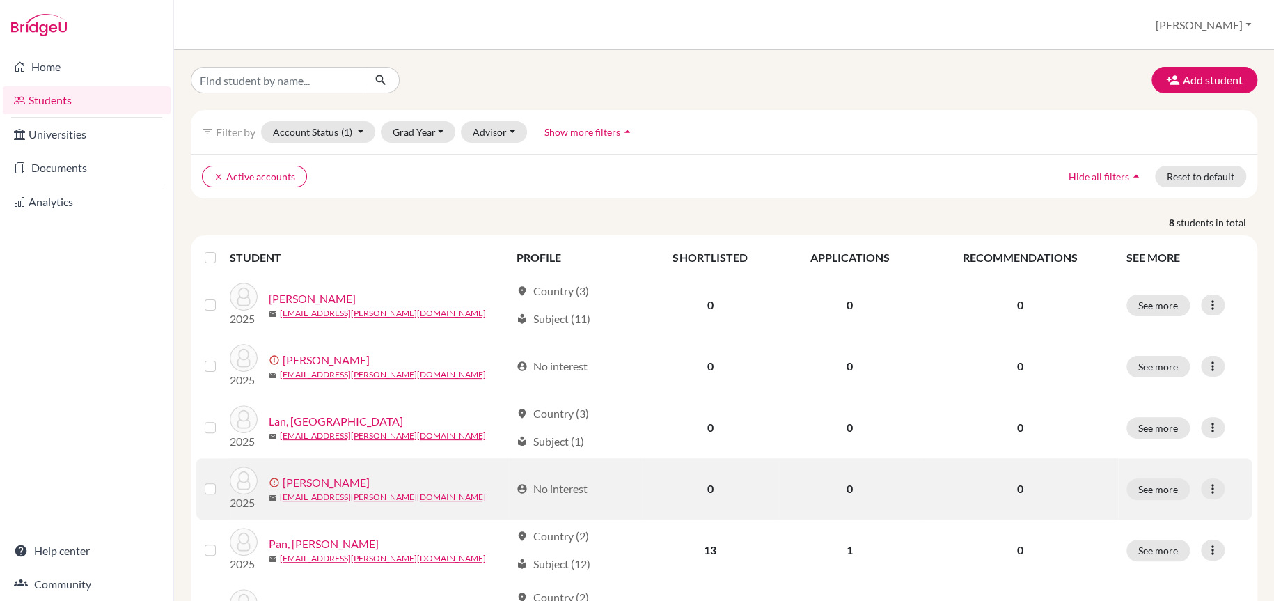
scroll to position [70, 0]
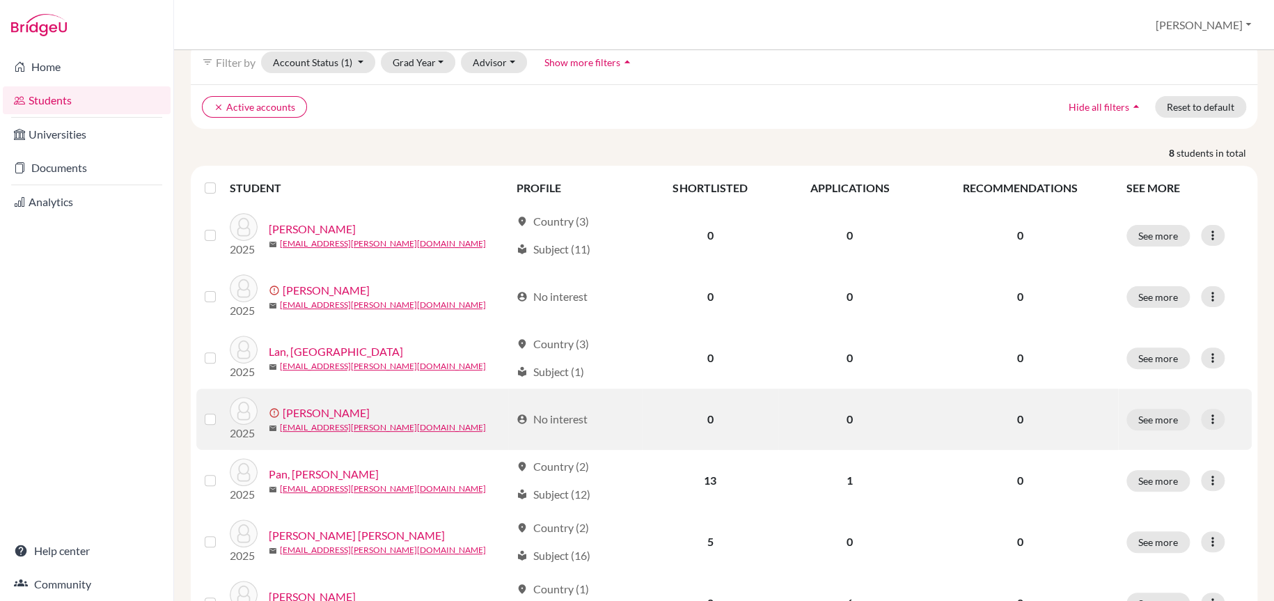
click at [321, 408] on link "[PERSON_NAME]" at bounding box center [326, 413] width 87 height 17
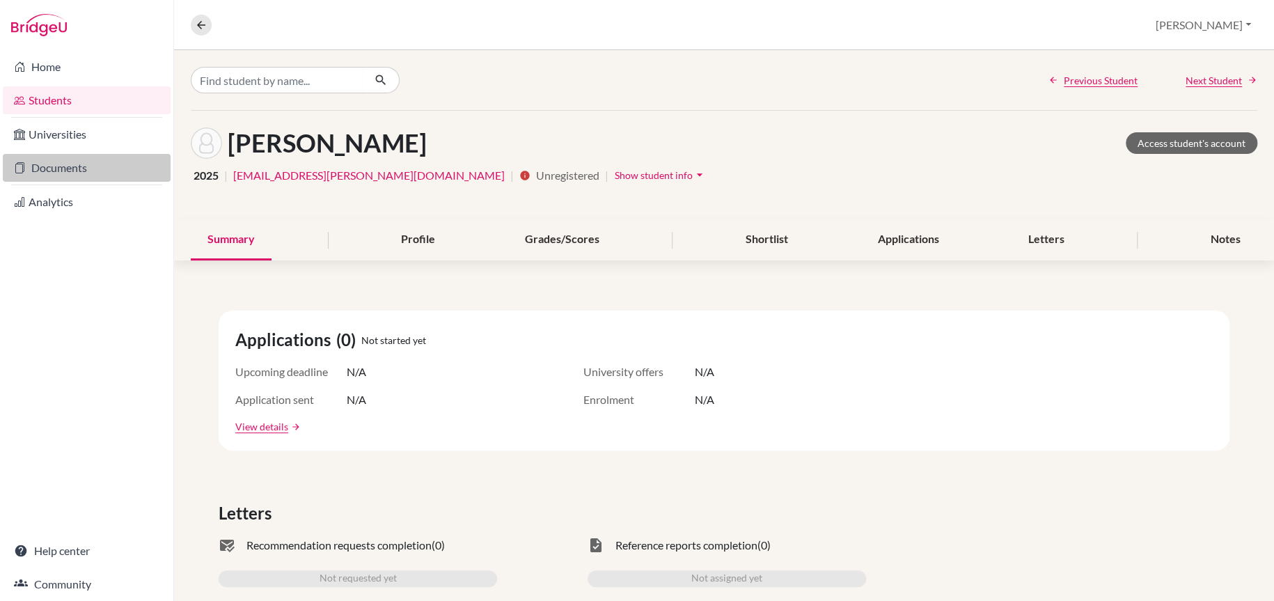
click at [91, 169] on link "Documents" at bounding box center [87, 168] width 168 height 28
click at [94, 164] on link "Documents" at bounding box center [87, 168] width 168 height 28
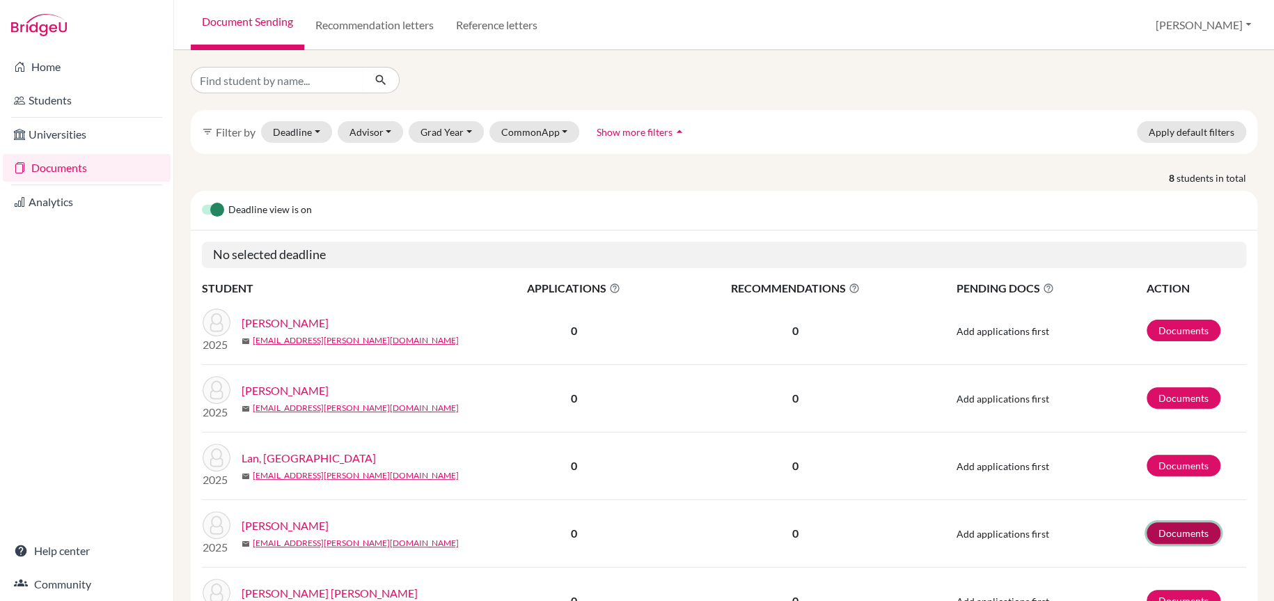
click at [1177, 529] on link "Documents" at bounding box center [1184, 533] width 74 height 22
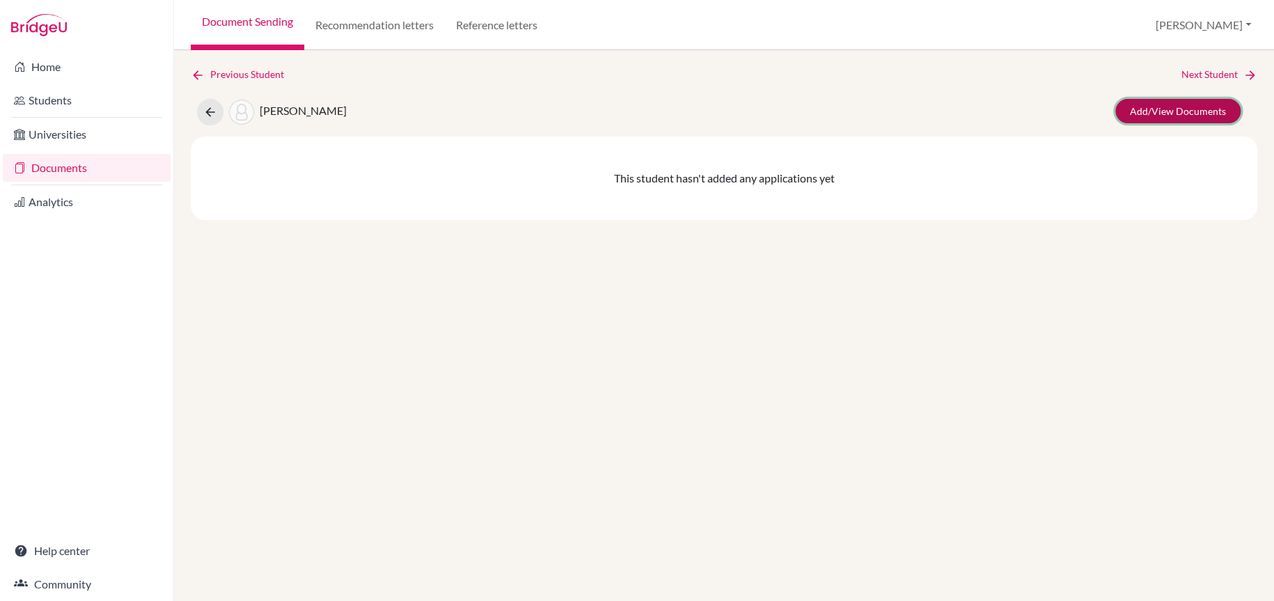
click at [1144, 108] on link "Add/View Documents" at bounding box center [1177, 111] width 125 height 24
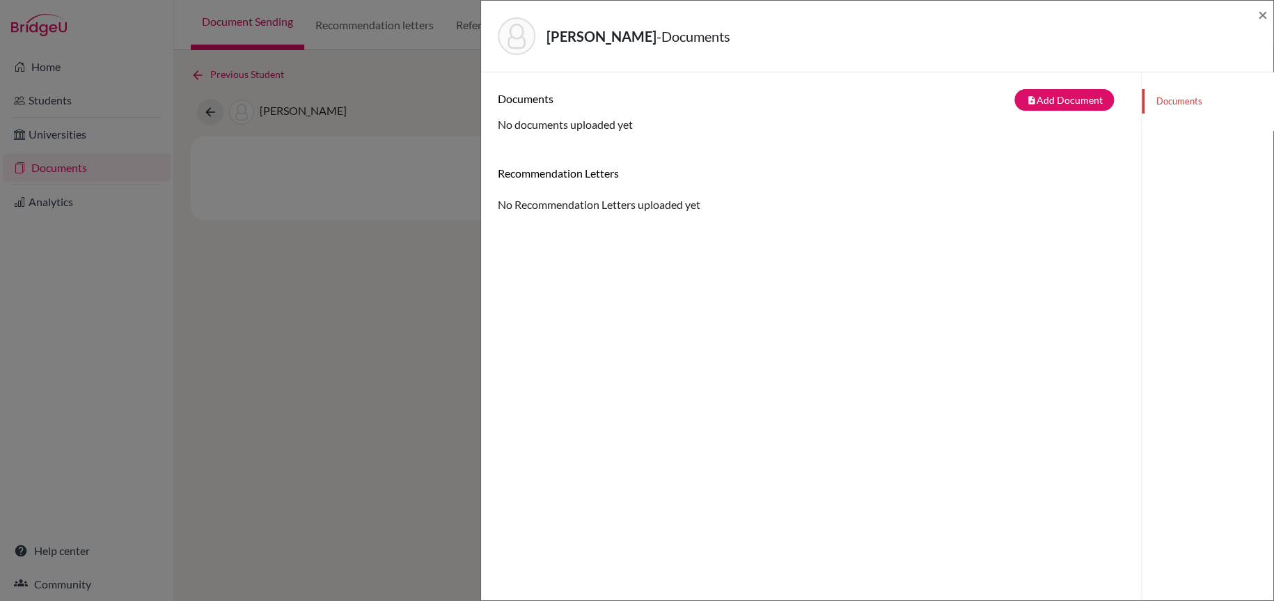
click at [227, 180] on div "Liu, Maxine - Documents × Documents note_add Add Document Document type Change …" at bounding box center [637, 300] width 1274 height 601
click at [1267, 10] on span "×" at bounding box center [1263, 14] width 10 height 20
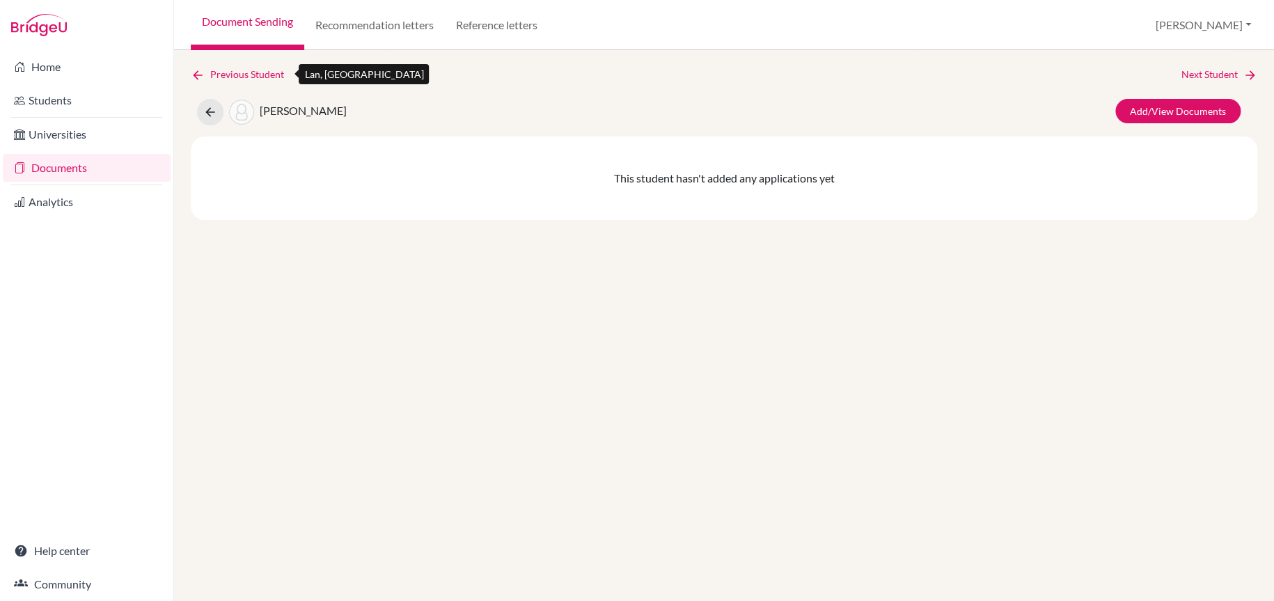
click at [195, 75] on icon at bounding box center [198, 75] width 14 height 14
click at [198, 67] on link "Previous Student" at bounding box center [243, 74] width 104 height 15
click at [195, 78] on icon at bounding box center [198, 75] width 14 height 14
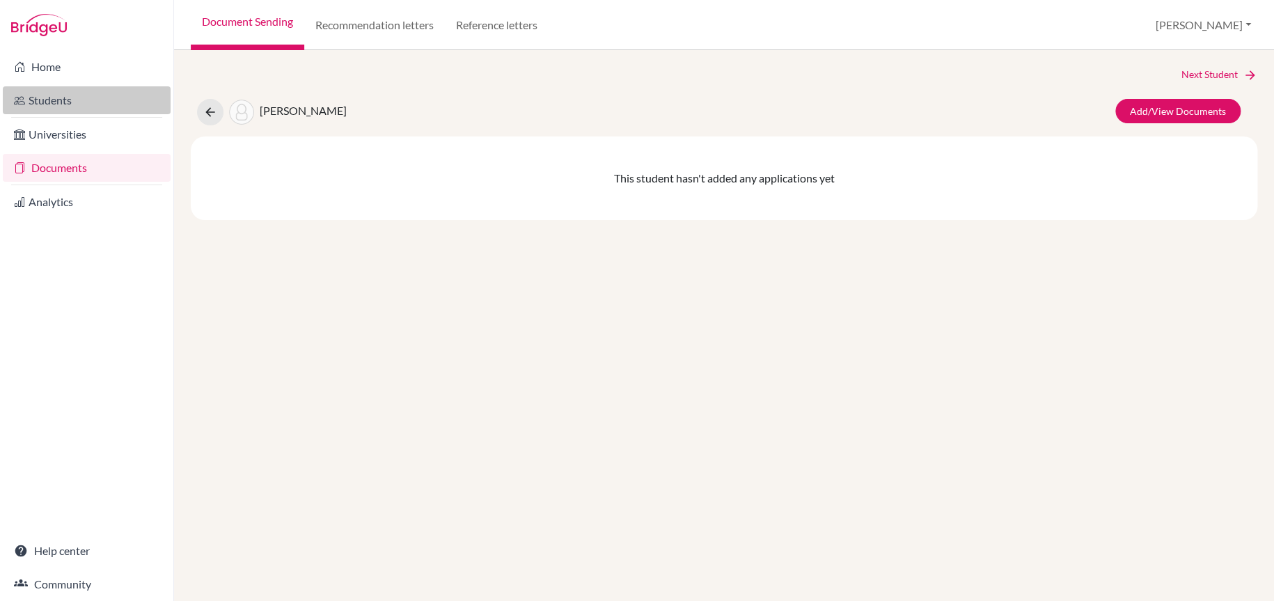
click at [67, 100] on link "Students" at bounding box center [87, 100] width 168 height 28
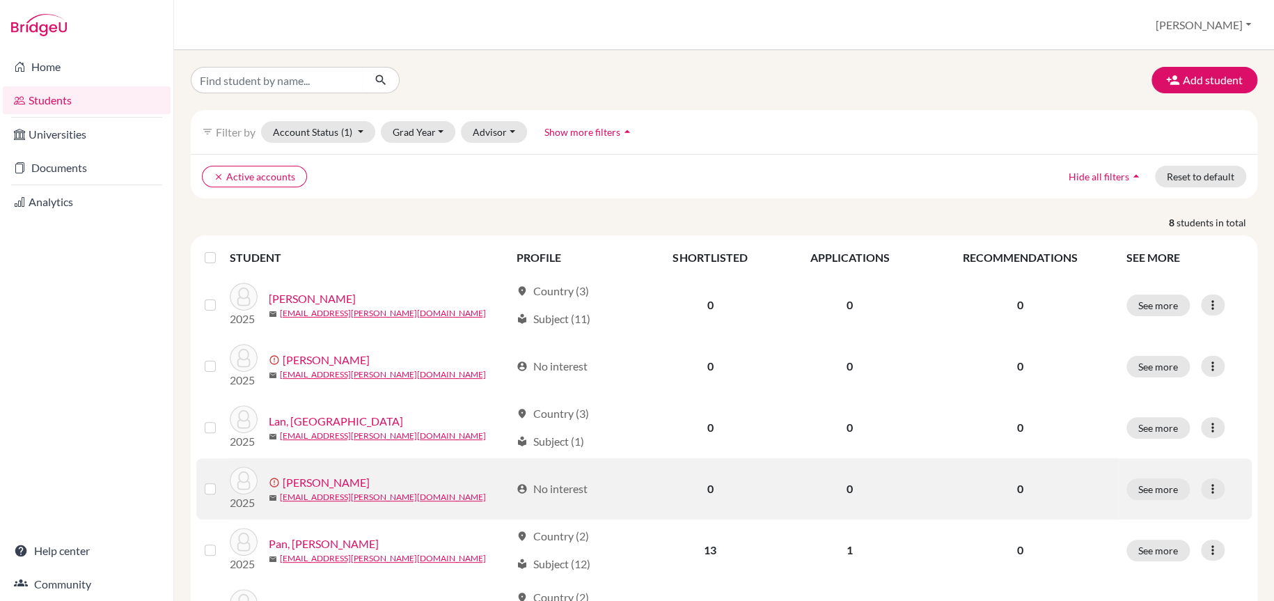
click at [303, 480] on link "[PERSON_NAME]" at bounding box center [326, 482] width 87 height 17
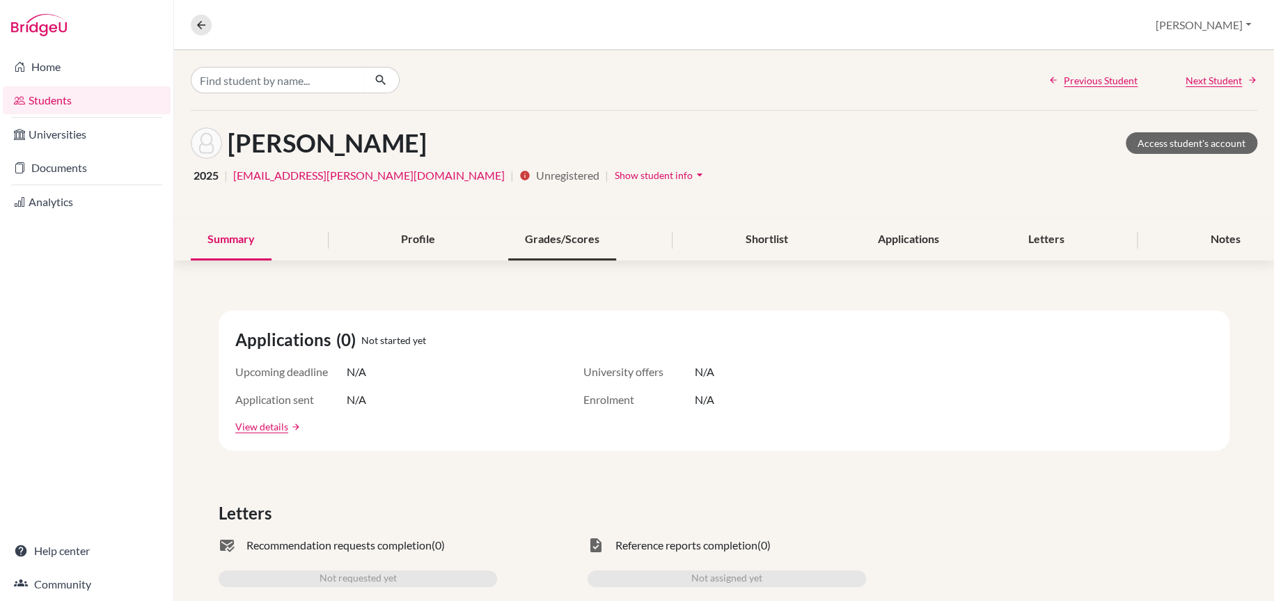
click at [567, 239] on div "Grades/Scores" at bounding box center [562, 239] width 108 height 41
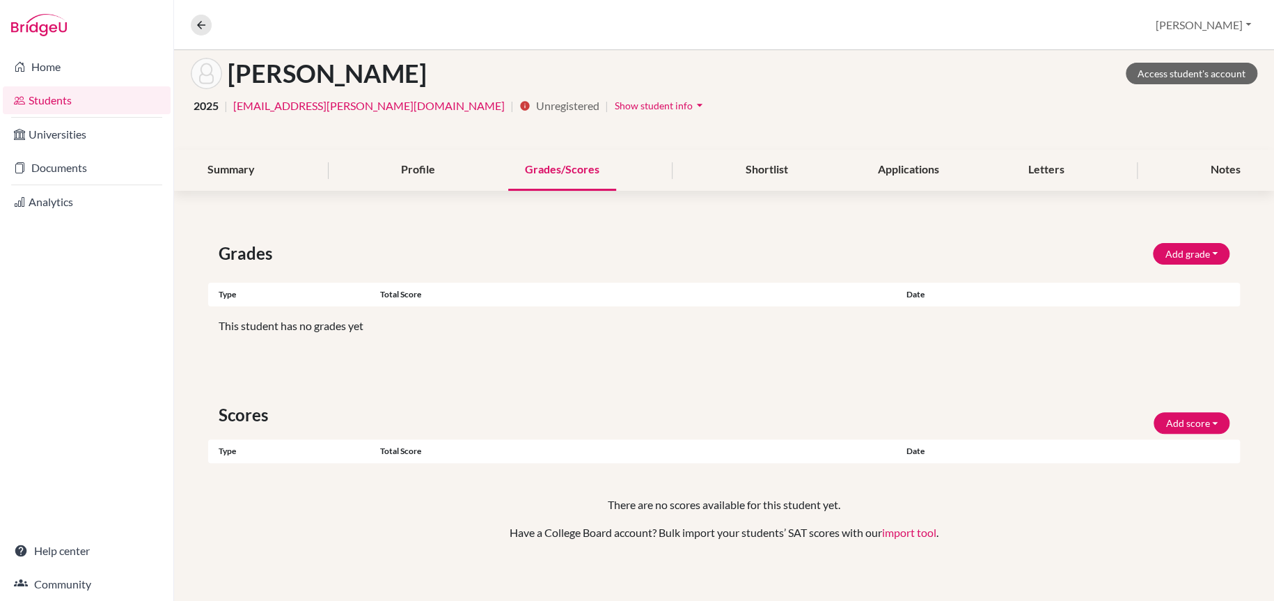
scroll to position [76, 0]
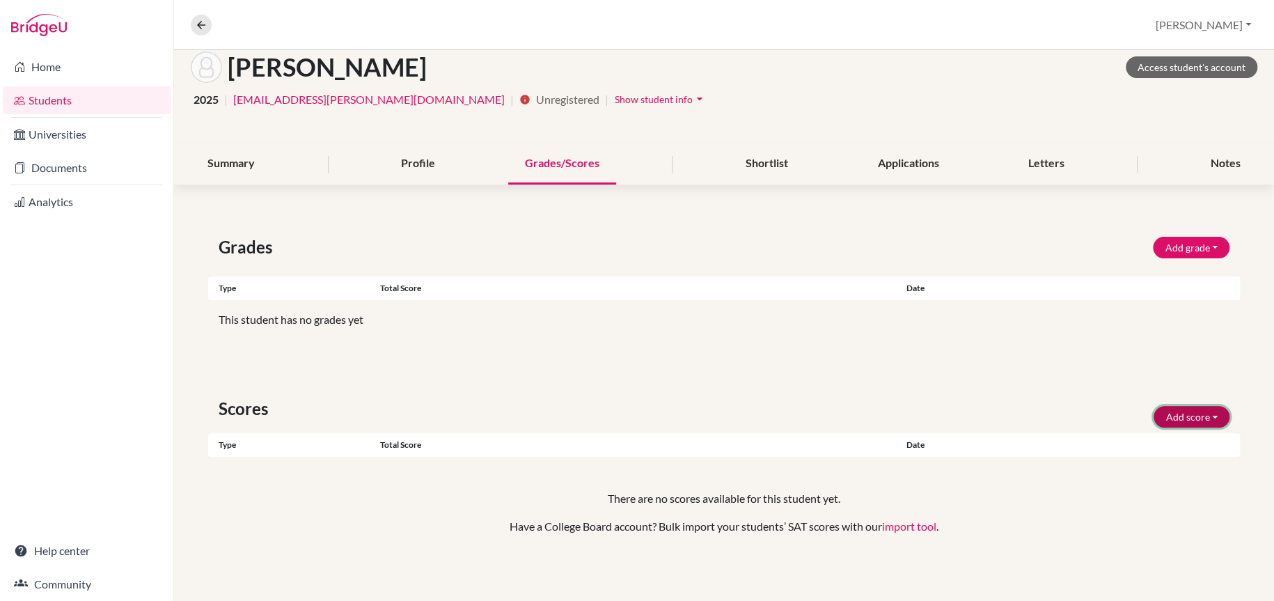
click at [1207, 419] on button "Add score" at bounding box center [1192, 417] width 76 height 22
drag, startPoint x: 1112, startPoint y: 371, endPoint x: 1129, endPoint y: 350, distance: 27.7
click at [1115, 370] on div "Grades Add grade IB Predicted 4.0 GPA Weighted GPA Type Total score Date Unsupp…" at bounding box center [724, 401] width 1100 height 400
click at [1183, 251] on button "Add grade" at bounding box center [1191, 248] width 77 height 22
click at [1175, 275] on button "IB Predicted" at bounding box center [1173, 277] width 110 height 22
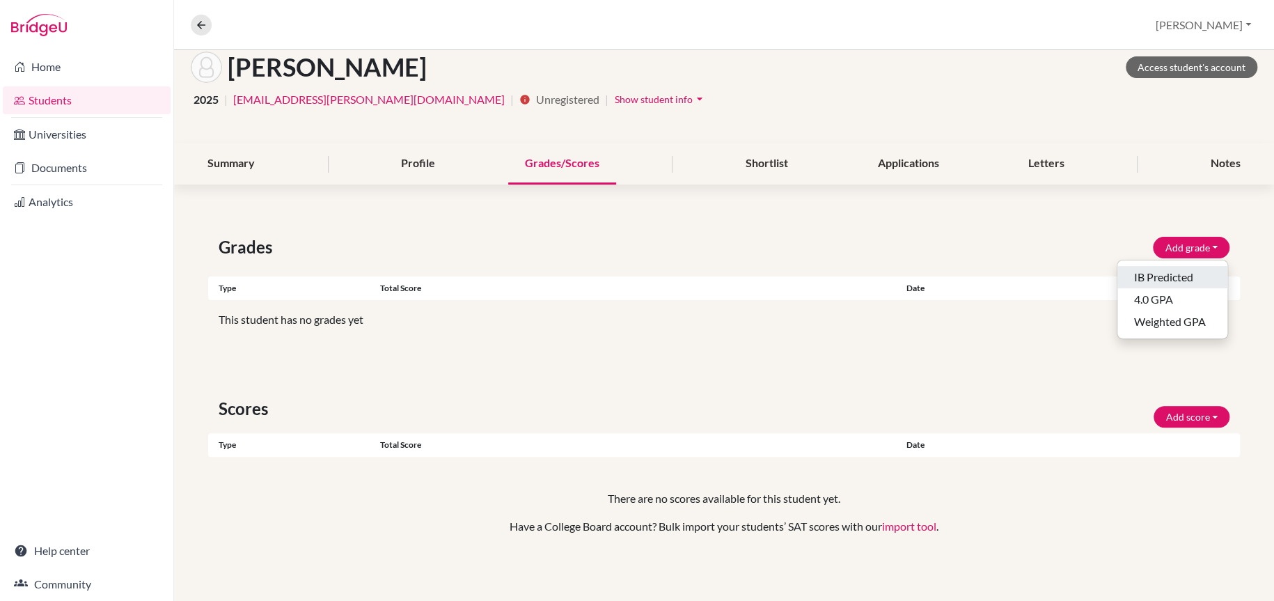
select select "HL"
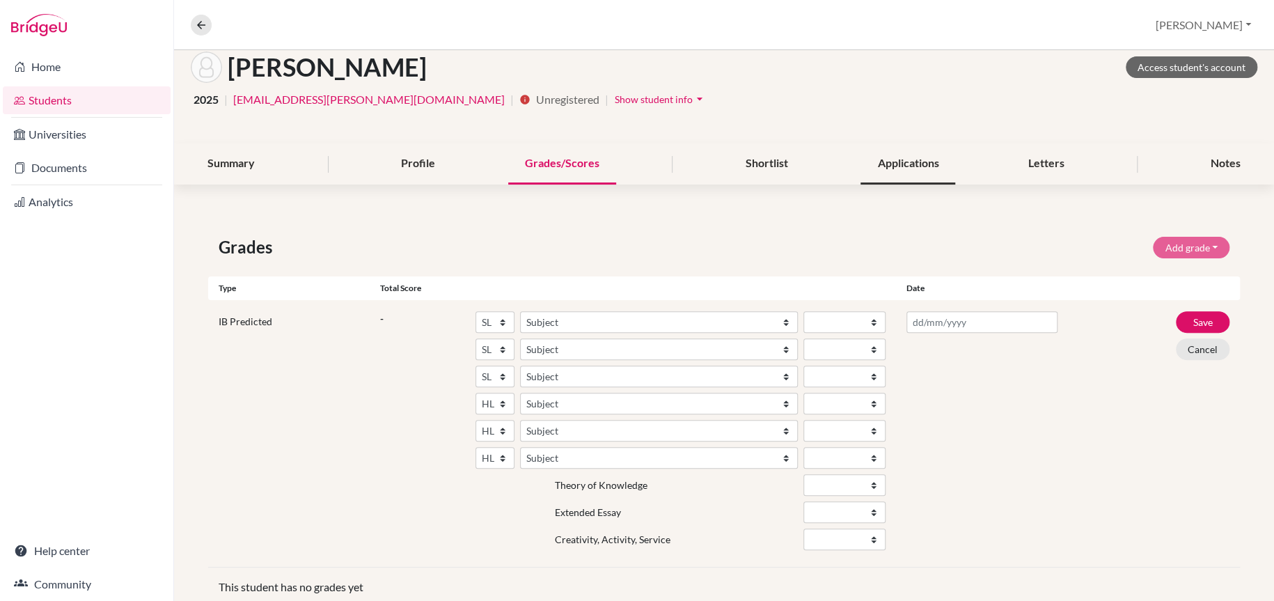
click at [891, 167] on div "Applications" at bounding box center [908, 163] width 95 height 41
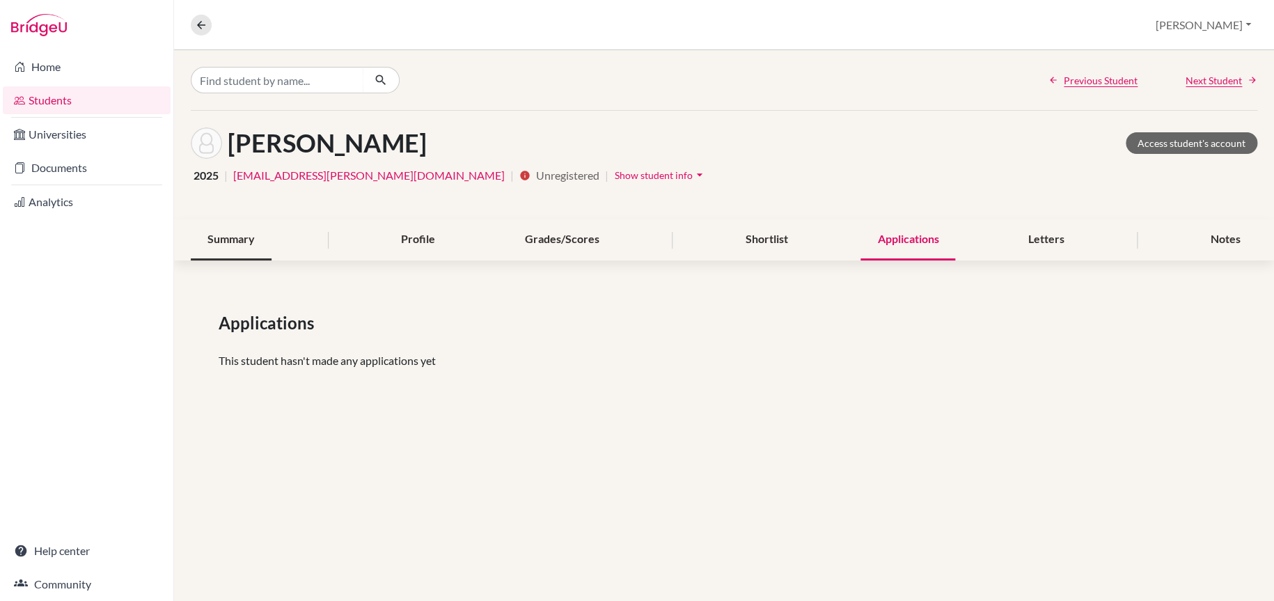
click at [230, 240] on div "Summary" at bounding box center [231, 239] width 81 height 41
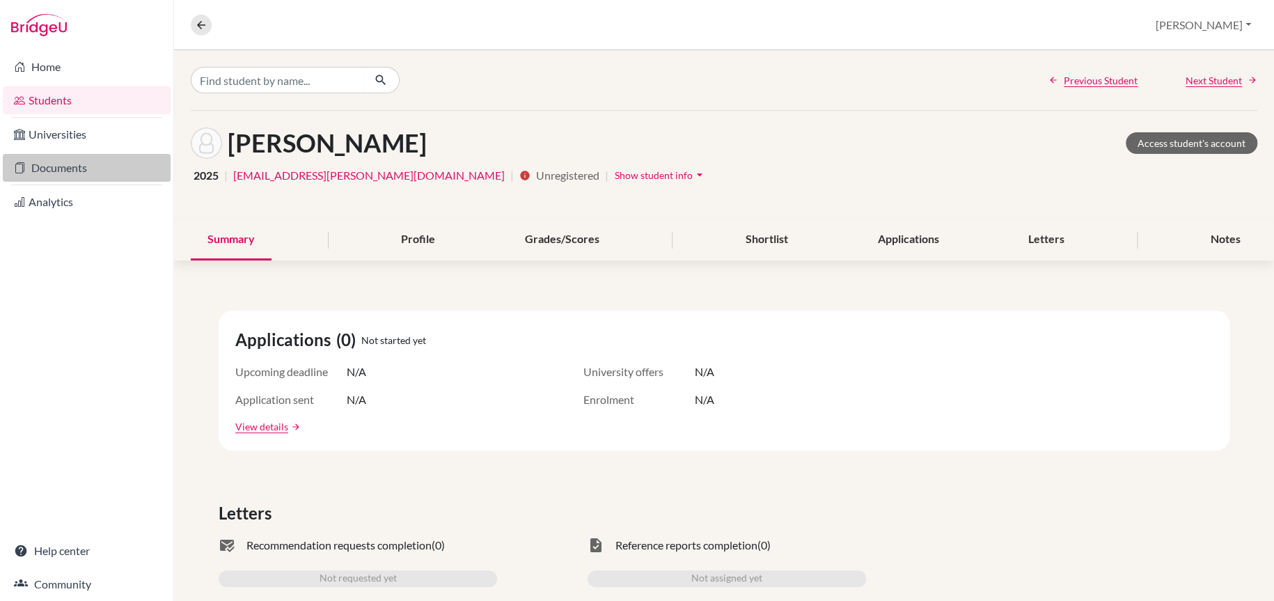
click at [72, 161] on link "Documents" at bounding box center [87, 168] width 168 height 28
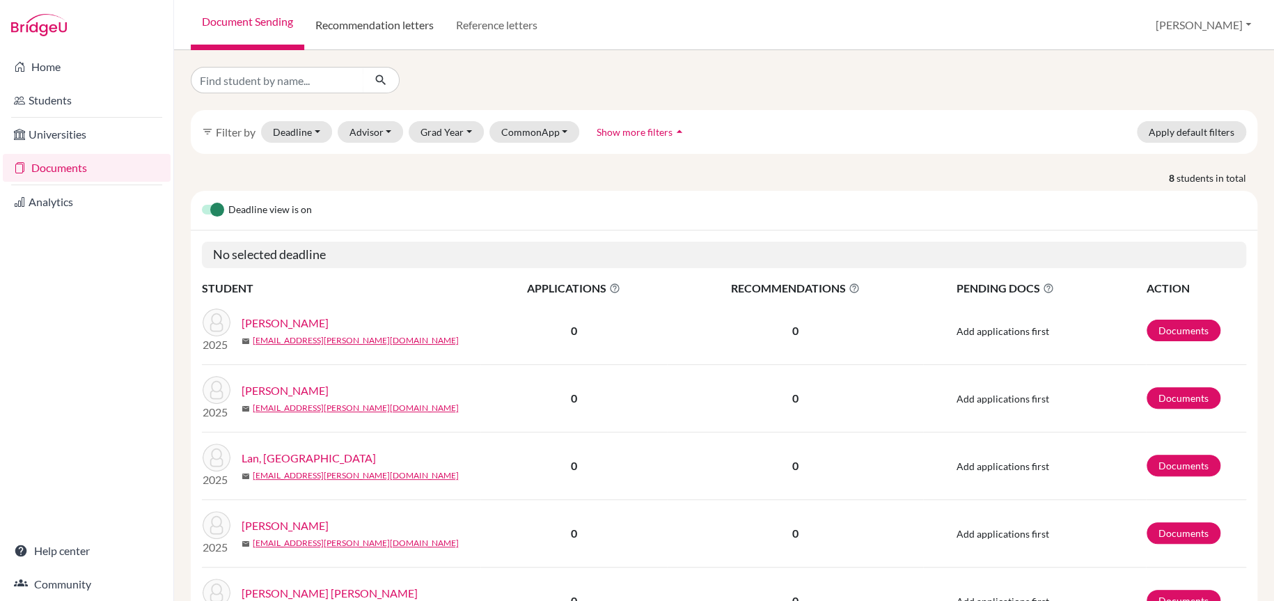
click at [390, 35] on link "Recommendation letters" at bounding box center [374, 25] width 141 height 50
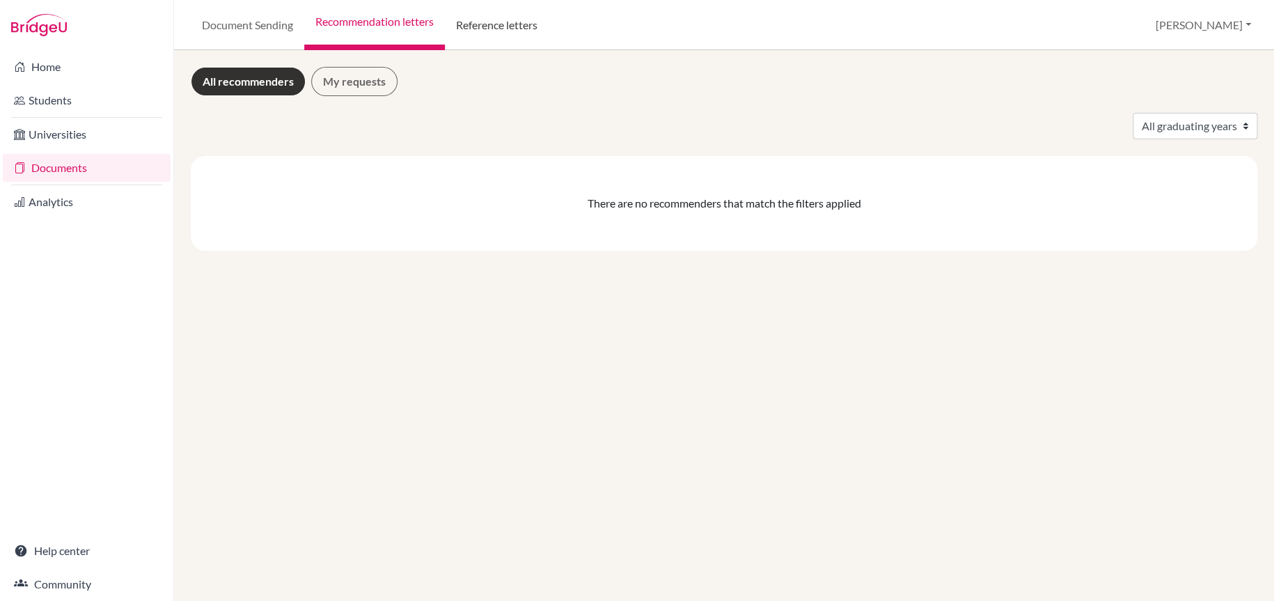
click at [498, 29] on link "Reference letters" at bounding box center [497, 25] width 104 height 50
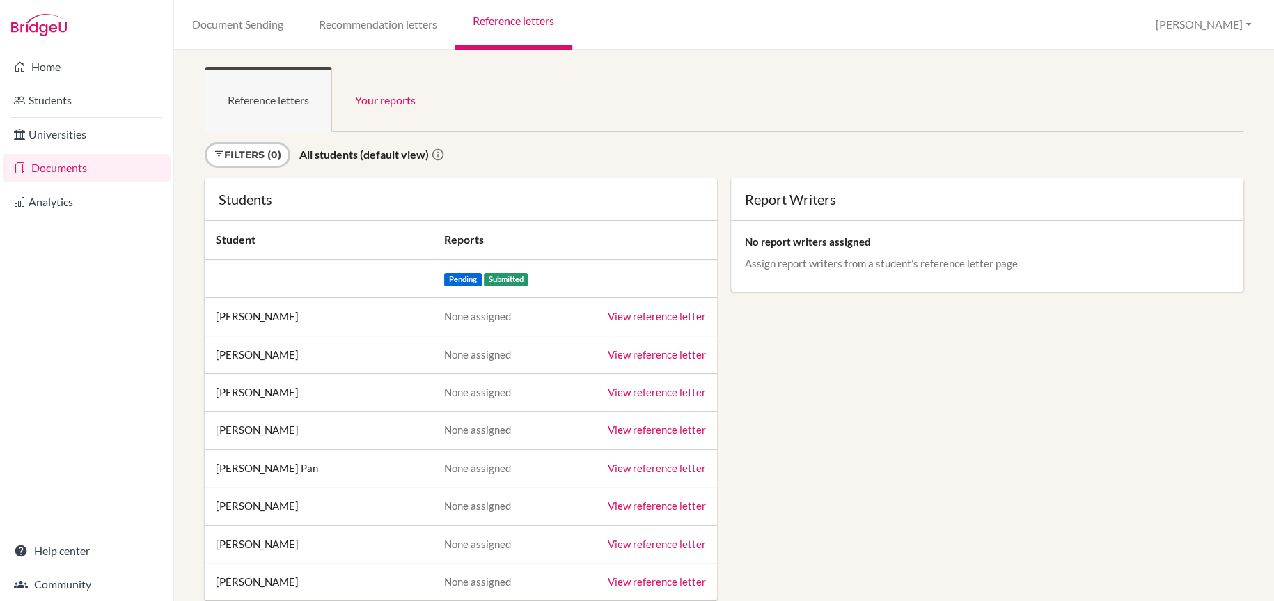
click at [267, 29] on link "Document Sending" at bounding box center [237, 25] width 127 height 50
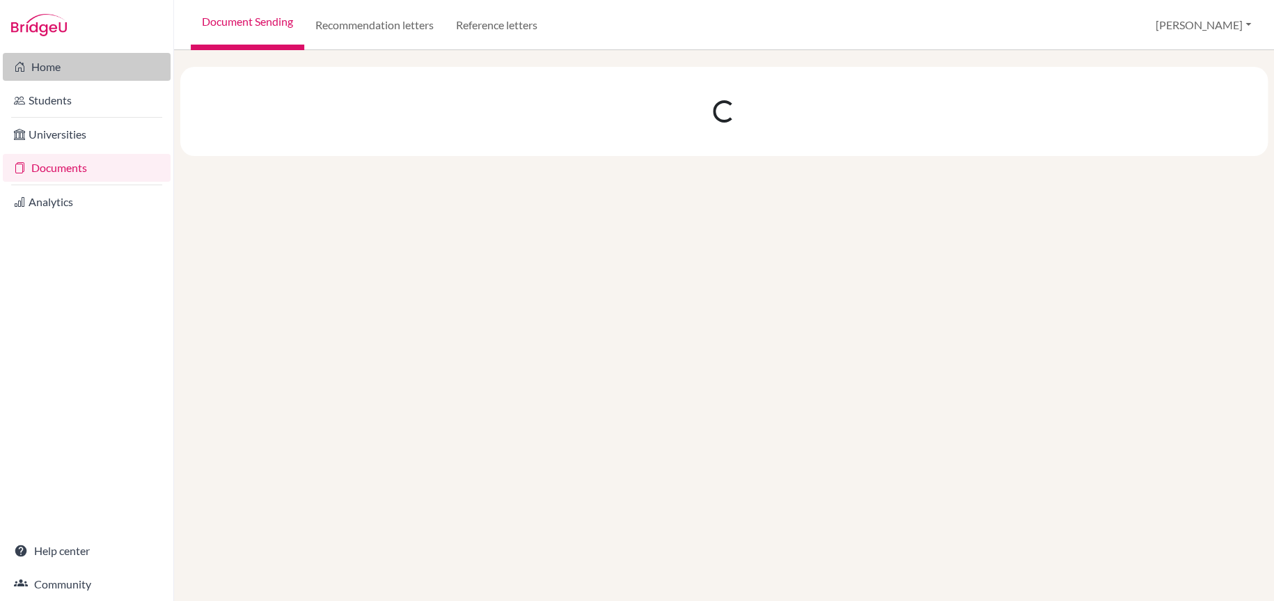
click at [55, 68] on link "Home" at bounding box center [87, 67] width 168 height 28
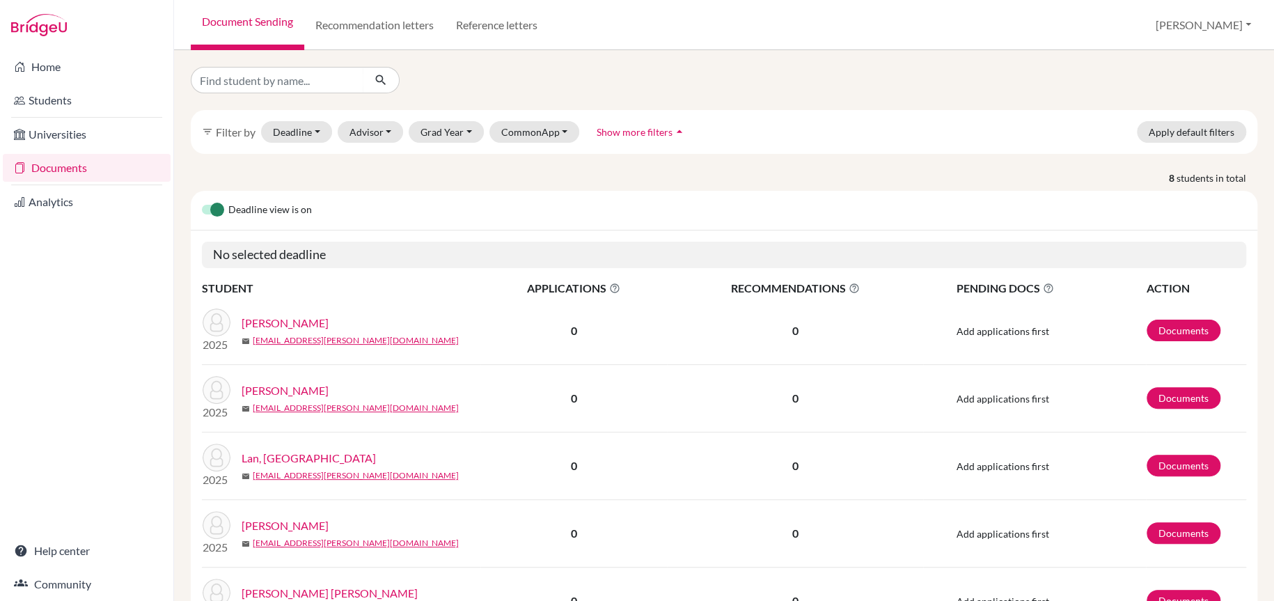
scroll to position [390, 0]
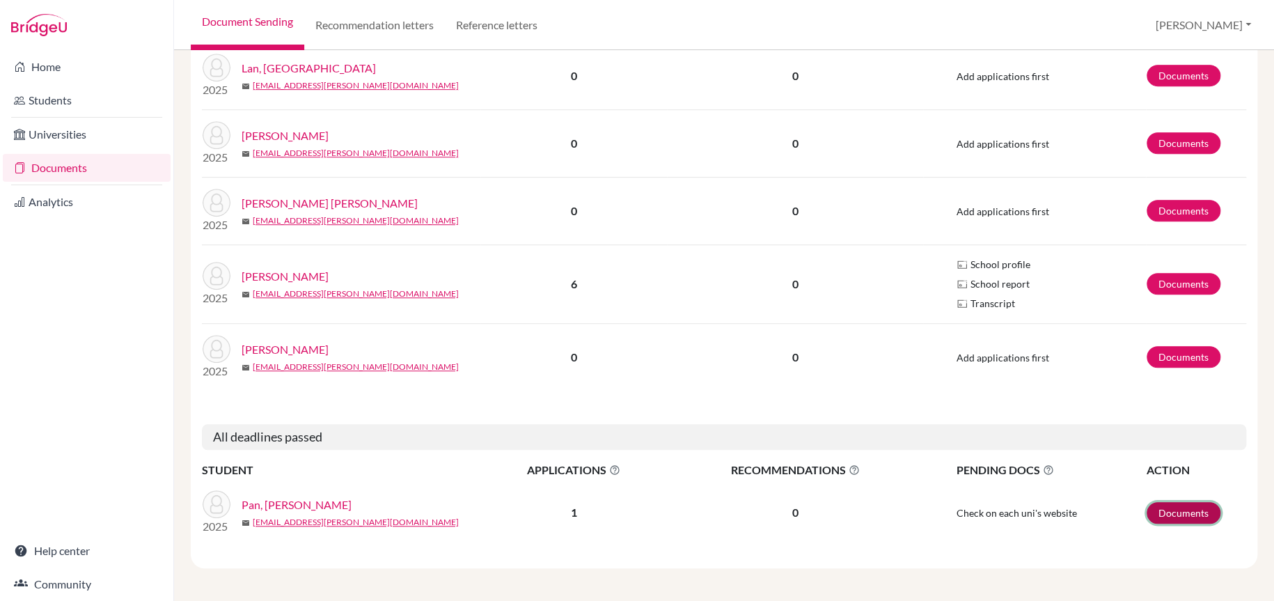
click at [1182, 506] on link "Documents" at bounding box center [1184, 513] width 74 height 22
